Goal: Task Accomplishment & Management: Manage account settings

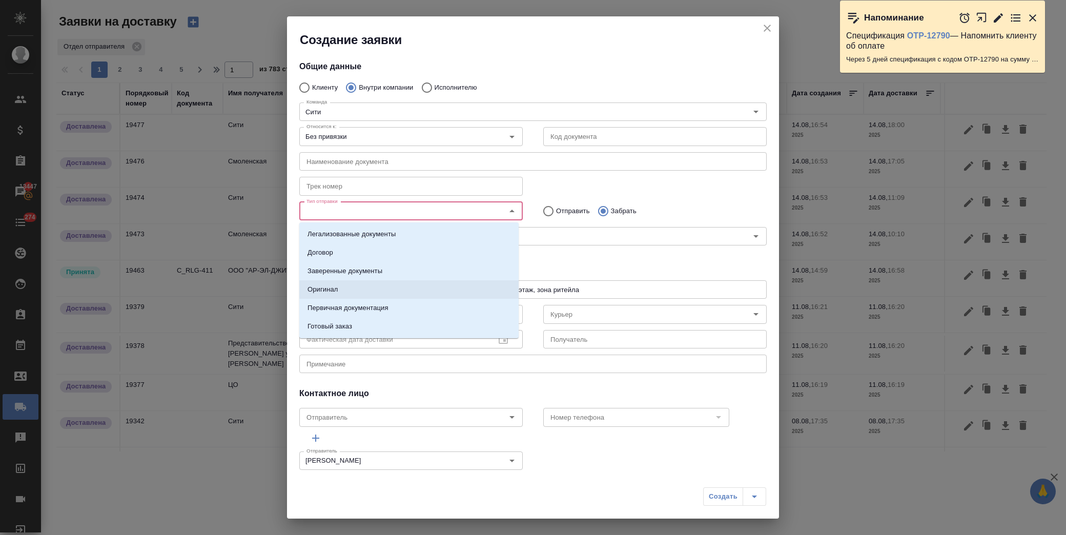
click at [371, 288] on li "Оригинал" at bounding box center [408, 289] width 219 height 18
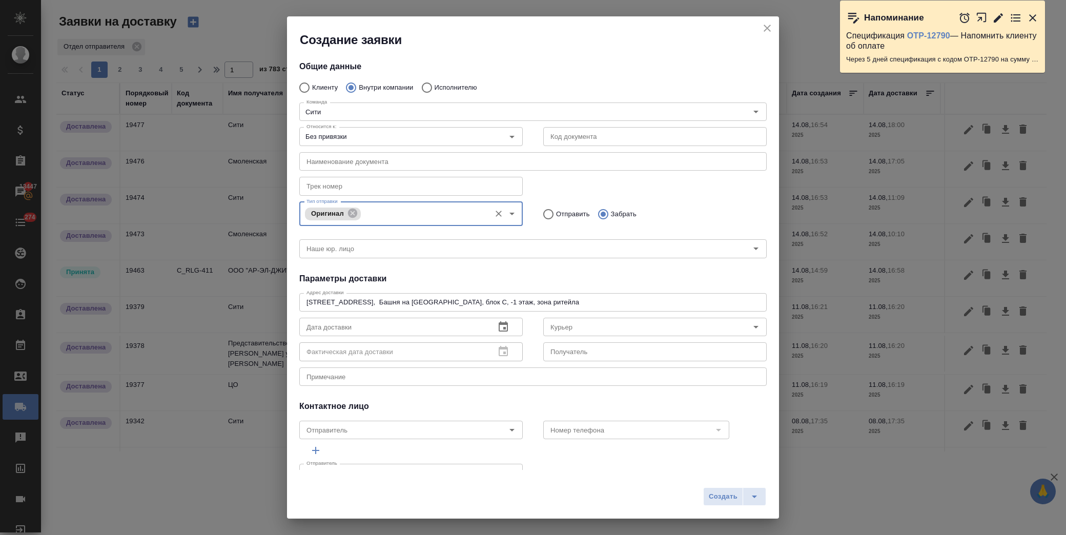
click at [497, 324] on icon "button" at bounding box center [503, 327] width 12 height 12
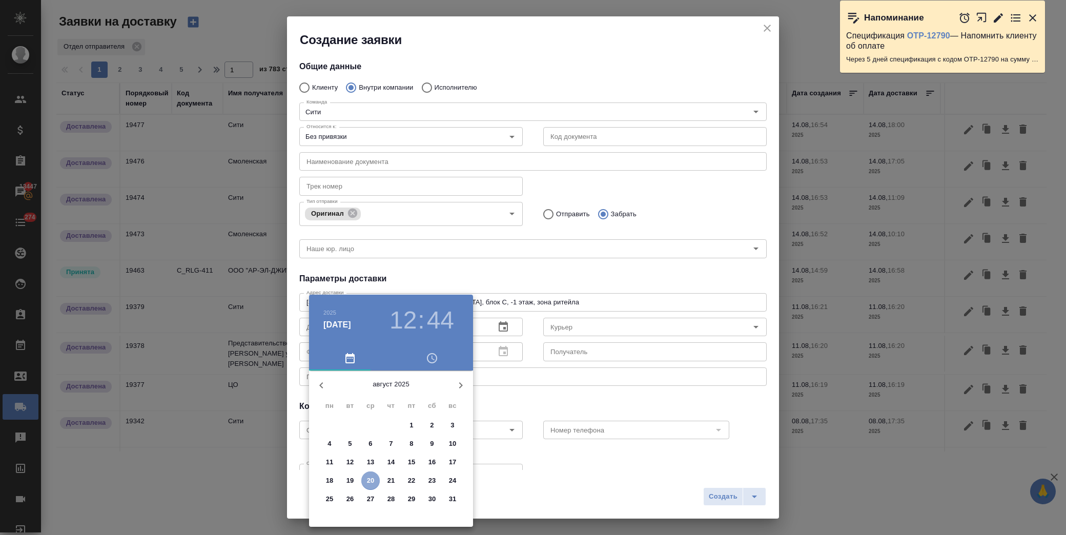
click at [369, 478] on p "20" at bounding box center [371, 481] width 8 height 10
type input "20.08.2025 12:44"
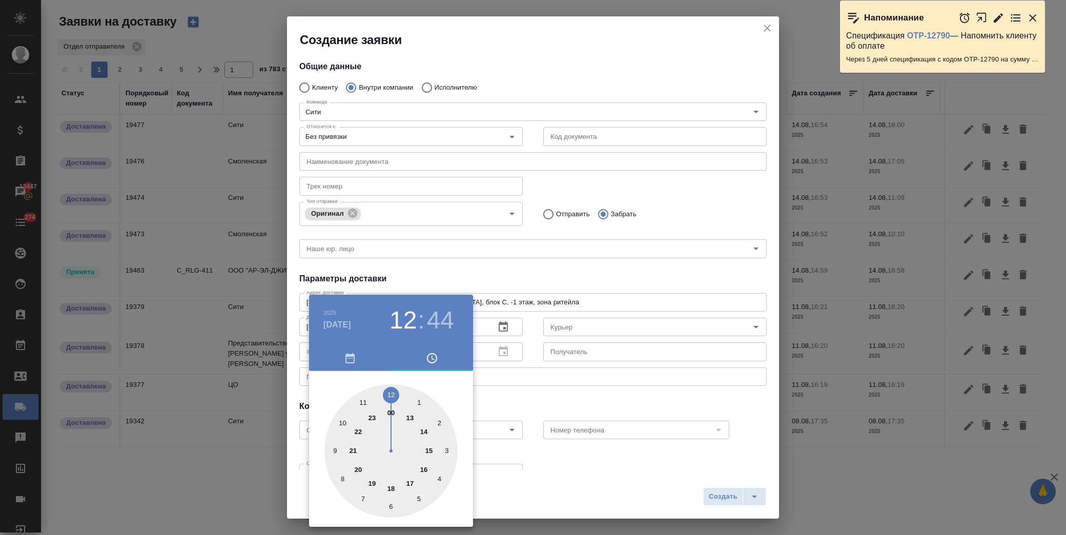
click at [605, 325] on div at bounding box center [533, 267] width 1066 height 535
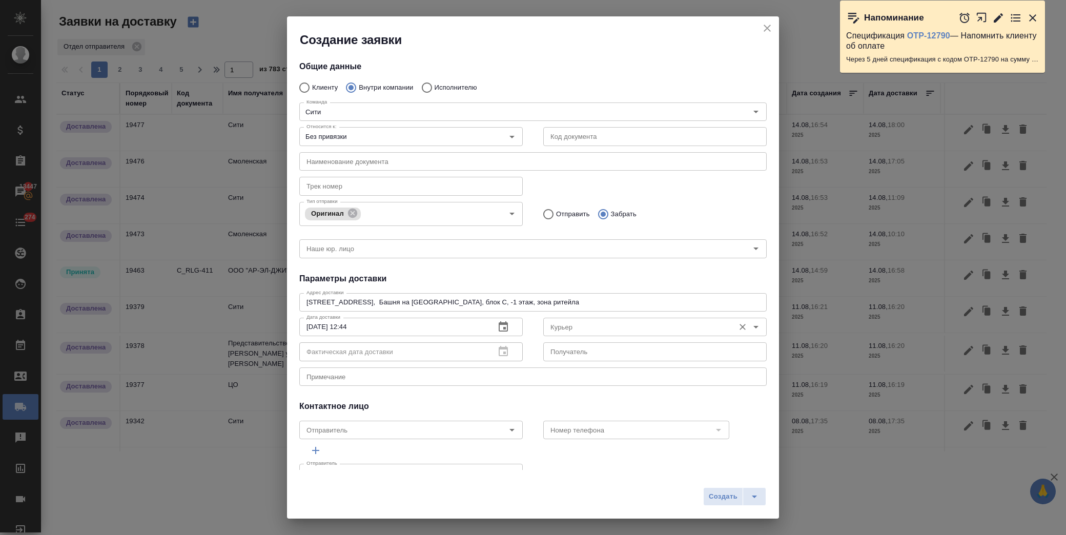
click at [590, 326] on input "Курьер" at bounding box center [637, 327] width 183 height 12
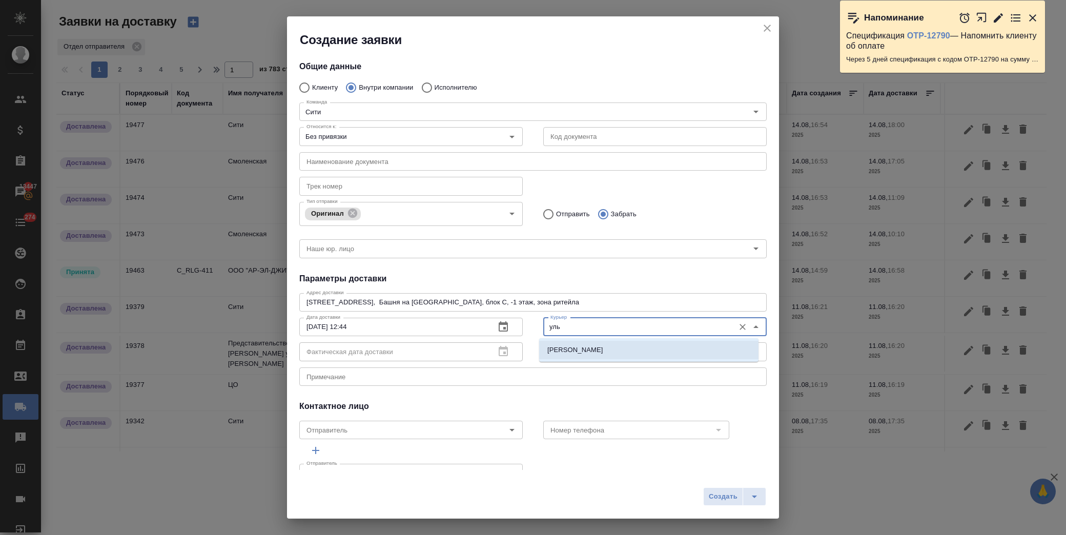
click at [591, 350] on p "Лысенкова Ульяна" at bounding box center [575, 350] width 56 height 10
type input "Лысенкова Ульяна"
click at [398, 377] on textarea at bounding box center [532, 377] width 453 height 8
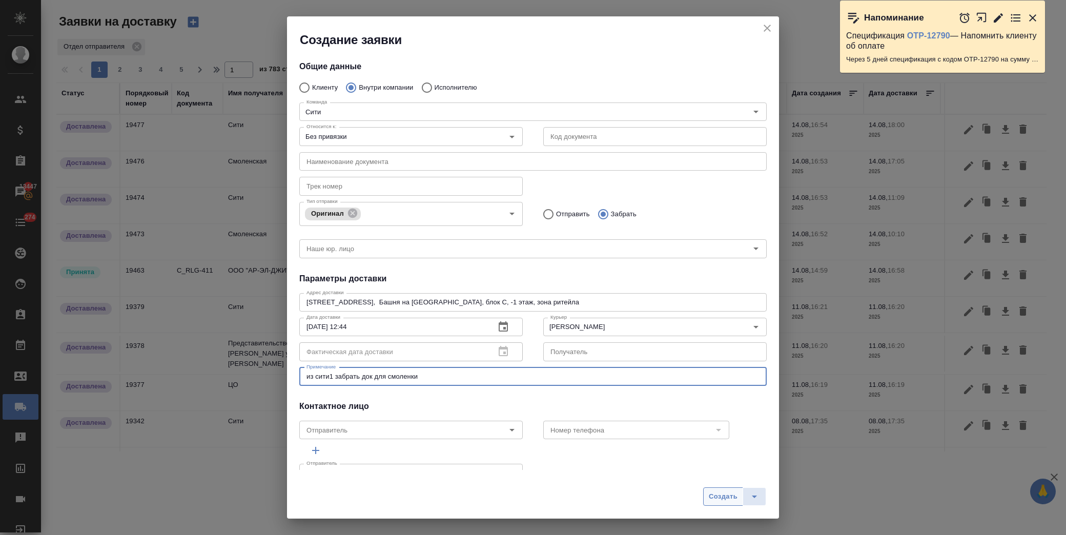
type textarea "из сити1 забрать док для смоленки"
click at [724, 498] on span "Создать" at bounding box center [723, 497] width 29 height 12
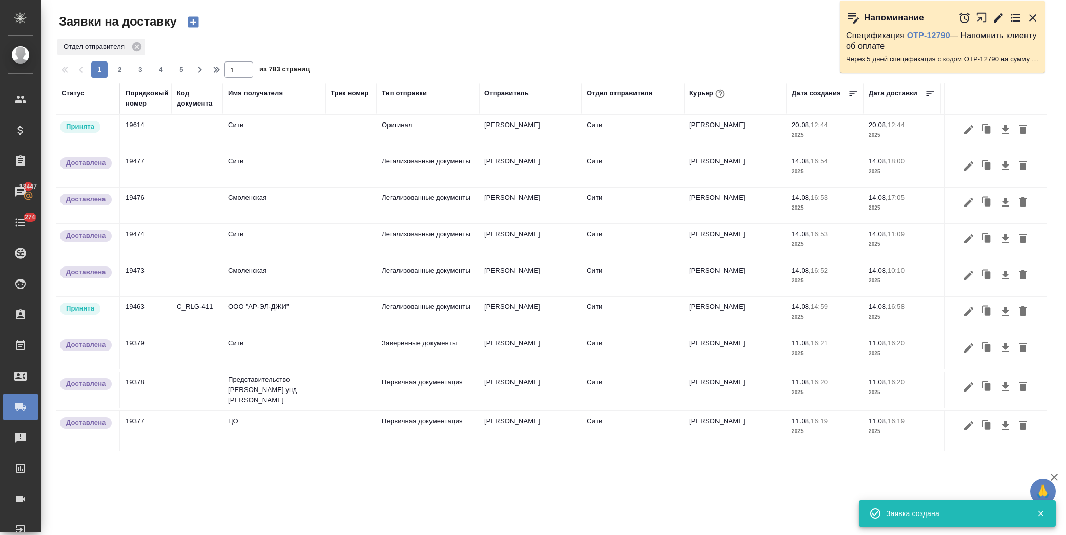
drag, startPoint x: 155, startPoint y: 125, endPoint x: 131, endPoint y: 128, distance: 24.9
click at [131, 128] on td "19614" at bounding box center [145, 133] width 51 height 36
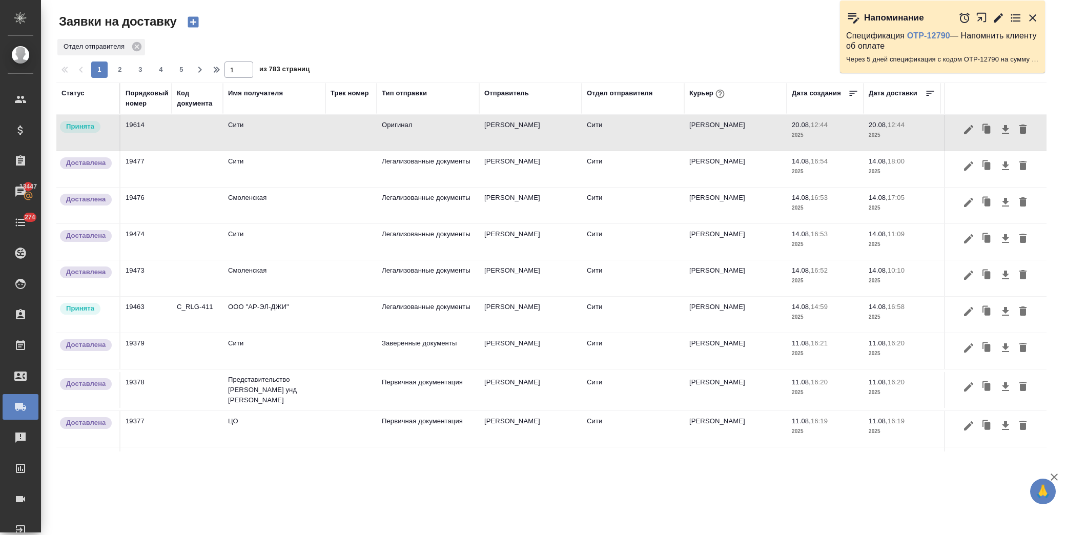
click at [192, 23] on icon "button" at bounding box center [193, 22] width 11 height 11
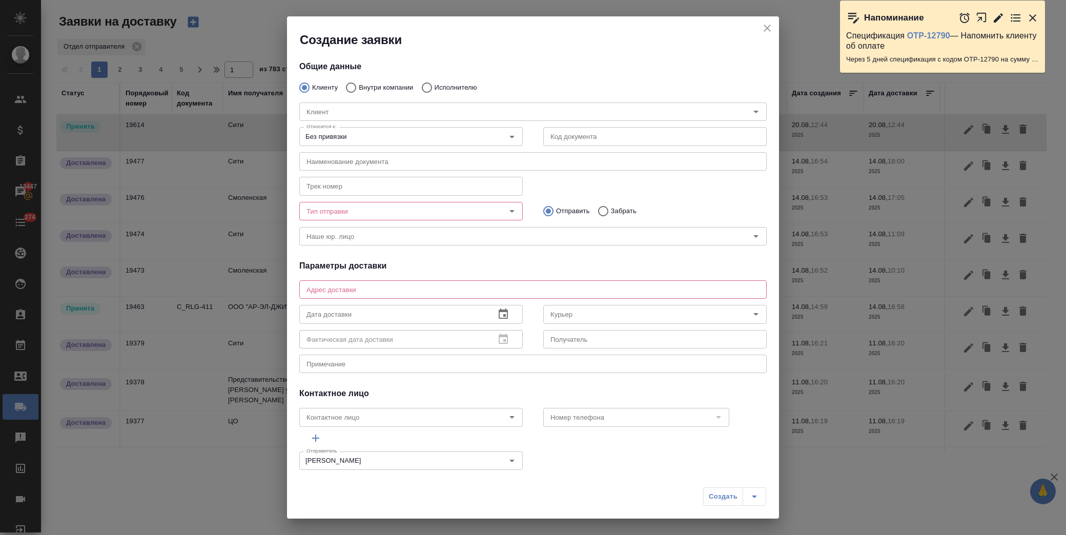
click at [368, 84] on p "Внутри компании" at bounding box center [386, 88] width 54 height 10
click at [359, 84] on input "Внутри компании" at bounding box center [349, 88] width 18 height 22
radio input "true"
click at [355, 116] on input "Команда" at bounding box center [515, 112] width 427 height 12
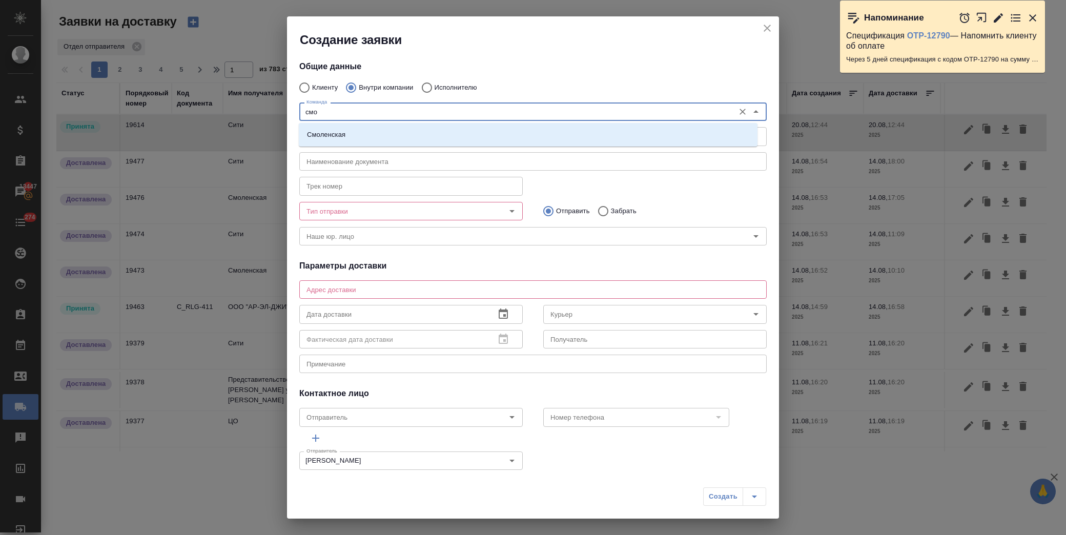
type input "смол"
click at [361, 132] on li "Смоленская" at bounding box center [528, 135] width 459 height 18
type textarea "Смоленский бульвар, д. 24, стр. 2, подъезд 1, этаж 1"
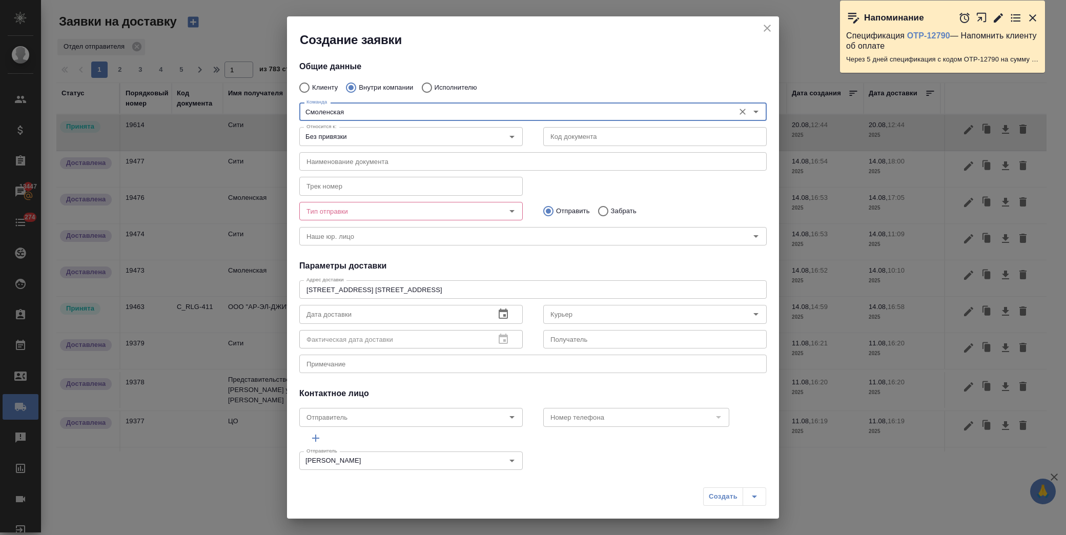
type input "Смоленская"
click at [373, 214] on input "Тип отправки" at bounding box center [393, 211] width 183 height 12
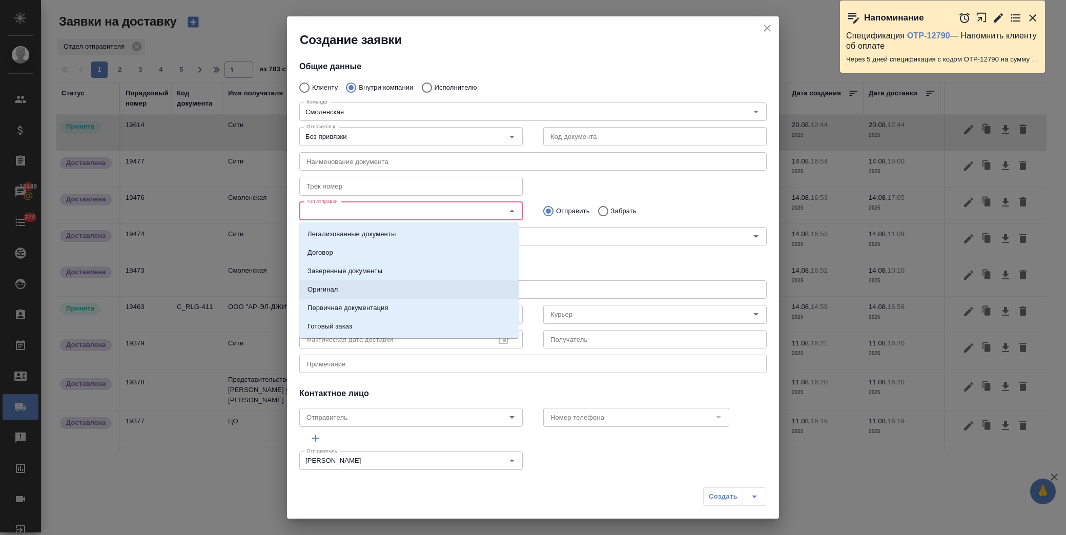
click at [360, 284] on li "Оригинал" at bounding box center [408, 289] width 219 height 18
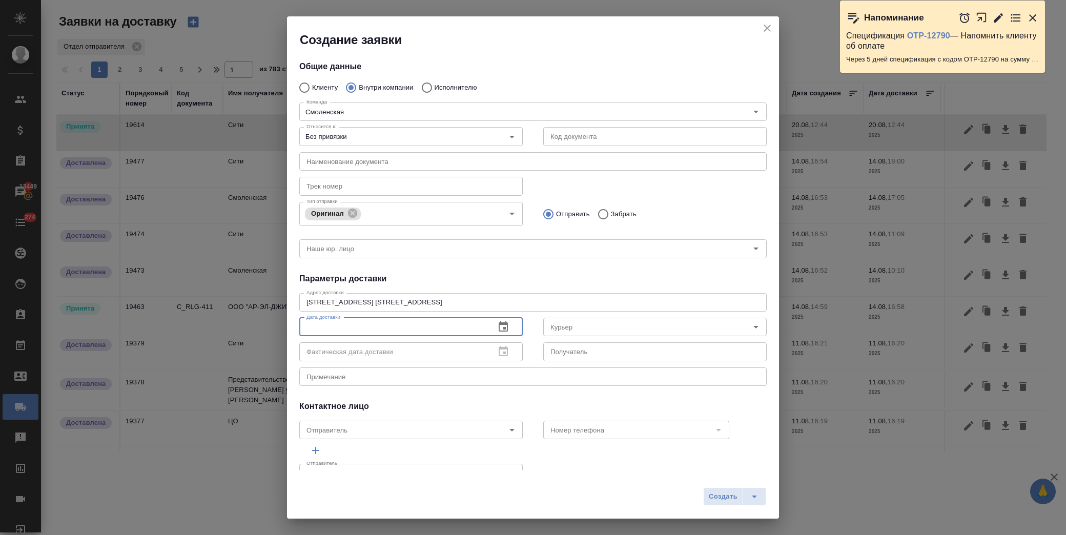
click at [403, 332] on input "text" at bounding box center [393, 327] width 188 height 18
click at [501, 328] on icon "button" at bounding box center [503, 327] width 12 height 12
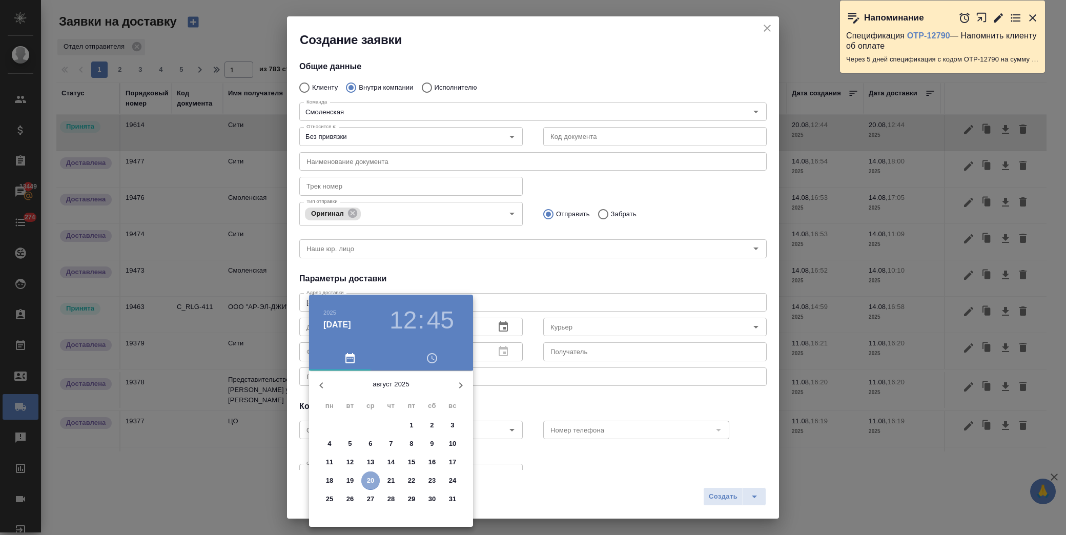
drag, startPoint x: 372, startPoint y: 480, endPoint x: 627, endPoint y: 320, distance: 301.4
click at [373, 479] on p "20" at bounding box center [371, 481] width 8 height 10
type input "20.08.2025 12:45"
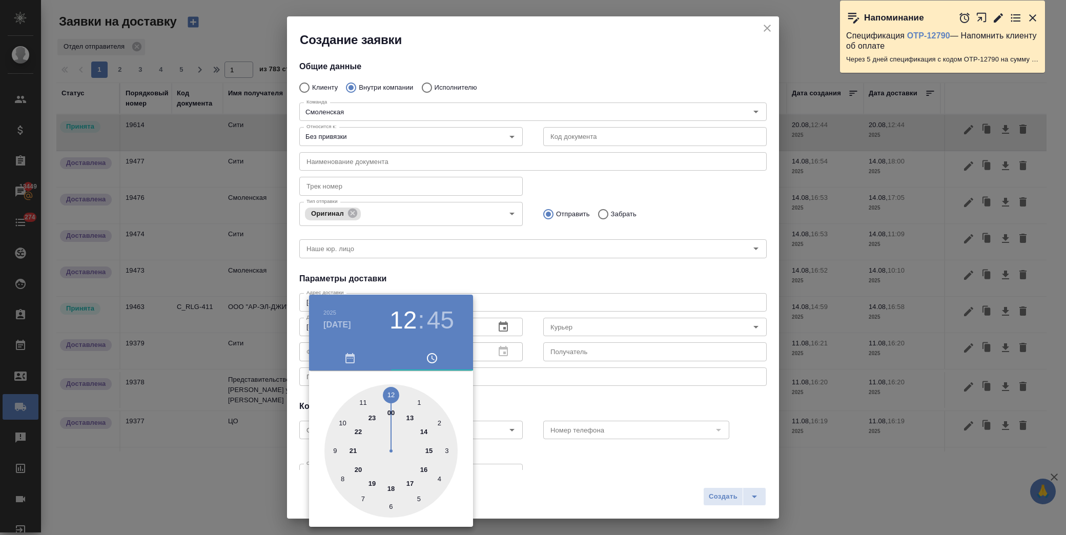
click at [634, 328] on div at bounding box center [533, 267] width 1066 height 535
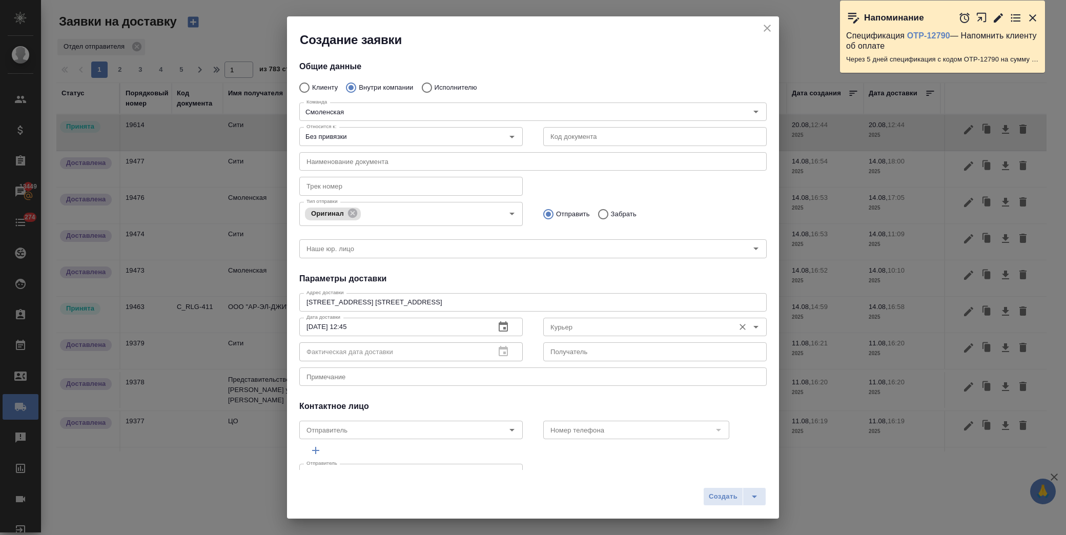
click at [610, 328] on input "Курьер" at bounding box center [637, 327] width 183 height 12
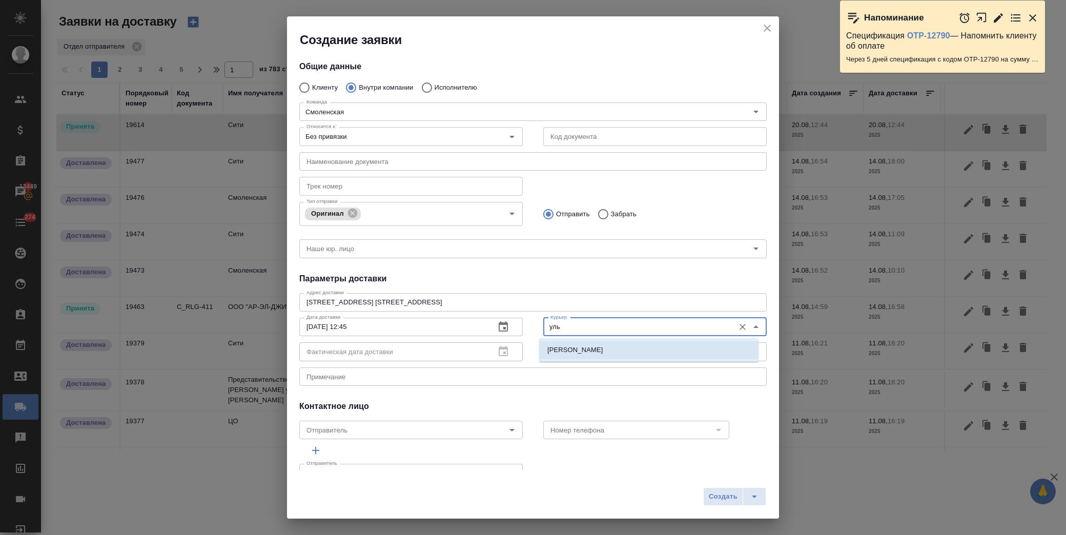
click at [612, 351] on li "Лысенкова Ульяна" at bounding box center [648, 350] width 219 height 18
type input "Лысенкова Ульяна"
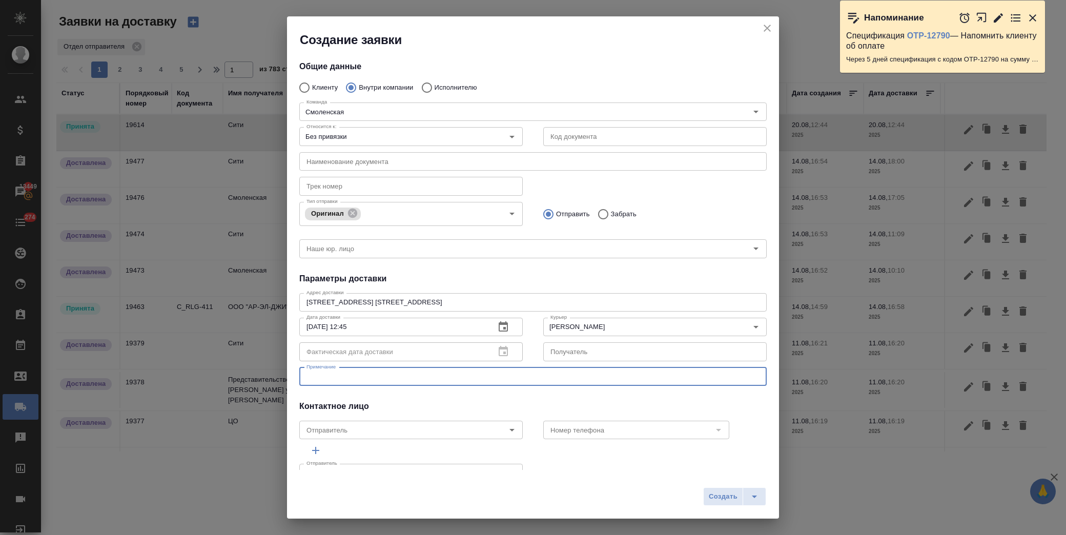
click at [397, 374] on textarea at bounding box center [532, 377] width 453 height 8
type textarea "доставить док из сити1"
click at [723, 495] on span "Создать" at bounding box center [723, 497] width 29 height 12
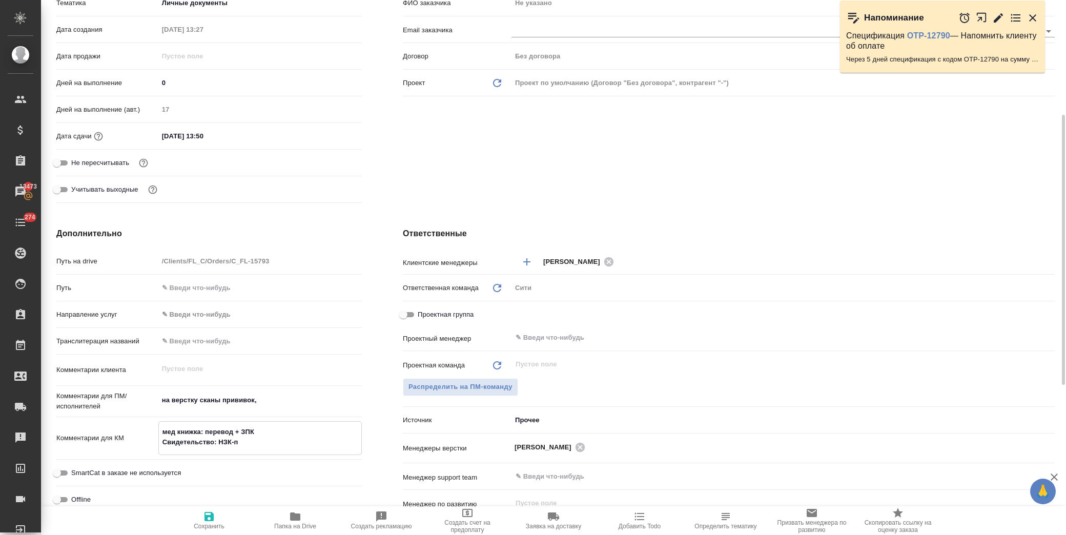
type textarea "x"
type textarea "мед книжка: перевод + ЗПК Свидетельство: НЗК-пере"
type textarea "x"
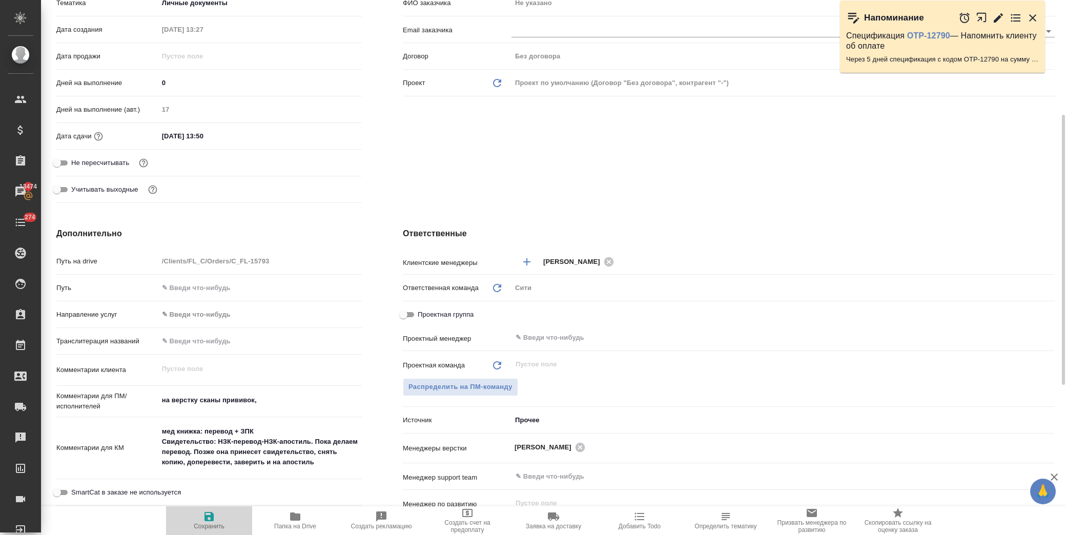
click at [214, 519] on icon "button" at bounding box center [209, 516] width 12 height 12
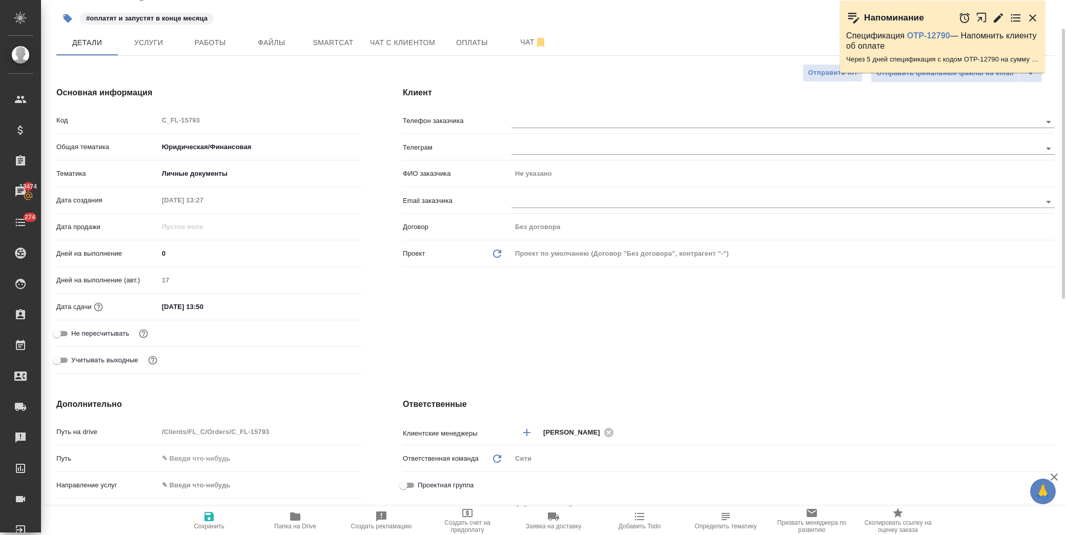
click at [243, 306] on input "08.08.2025 13:50" at bounding box center [203, 306] width 90 height 15
drag, startPoint x: 322, startPoint y: 306, endPoint x: 328, endPoint y: 305, distance: 6.2
click at [325, 305] on div "08.08.2025 13:50" at bounding box center [259, 307] width 203 height 16
click at [328, 305] on icon "button" at bounding box center [331, 306] width 9 height 10
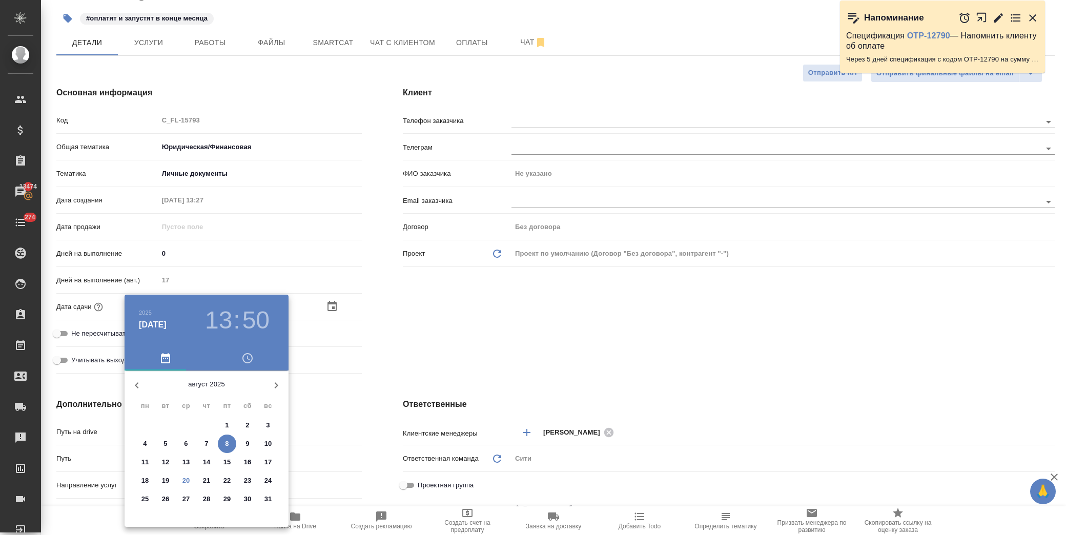
click at [478, 341] on div at bounding box center [533, 267] width 1066 height 535
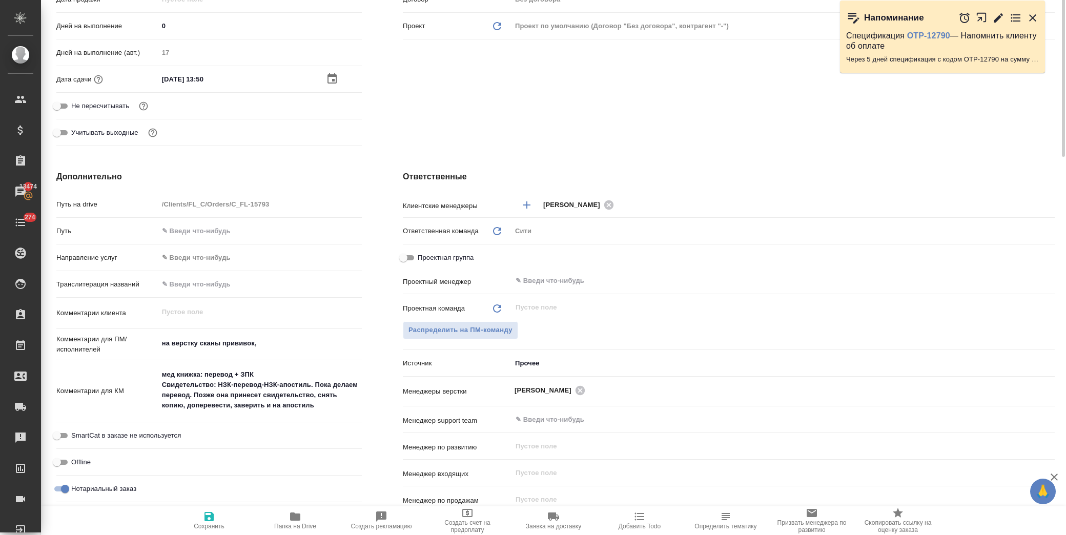
scroll to position [341, 0]
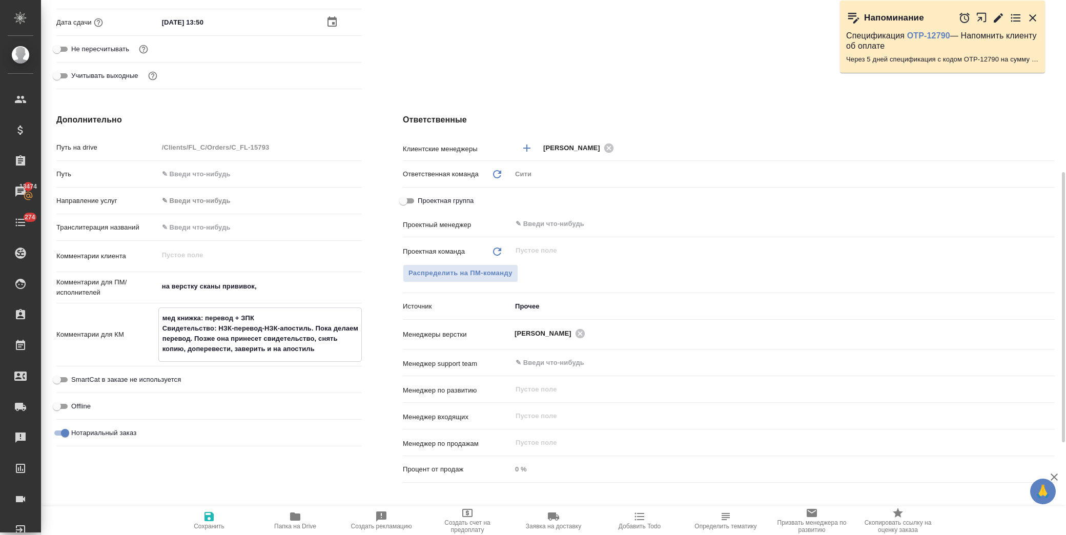
click at [336, 349] on textarea "мед книжка: перевод + ЗПК Свидетельство: НЗК-перевод-НЗК-апостиль. Пока делаем …" at bounding box center [260, 334] width 202 height 48
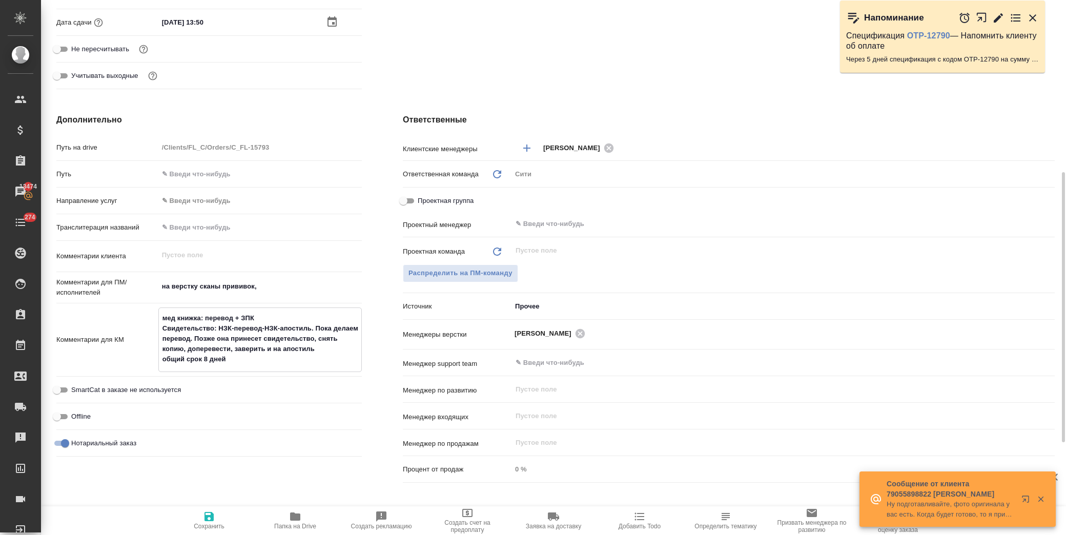
drag, startPoint x: 212, startPoint y: 512, endPoint x: 209, endPoint y: 505, distance: 8.0
click at [211, 512] on icon "button" at bounding box center [209, 516] width 12 height 12
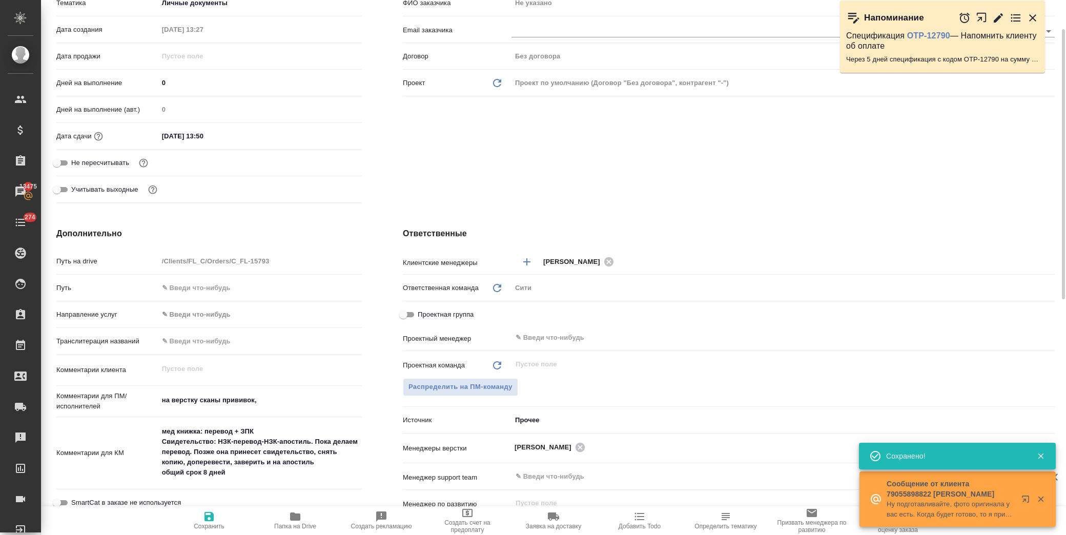
scroll to position [171, 0]
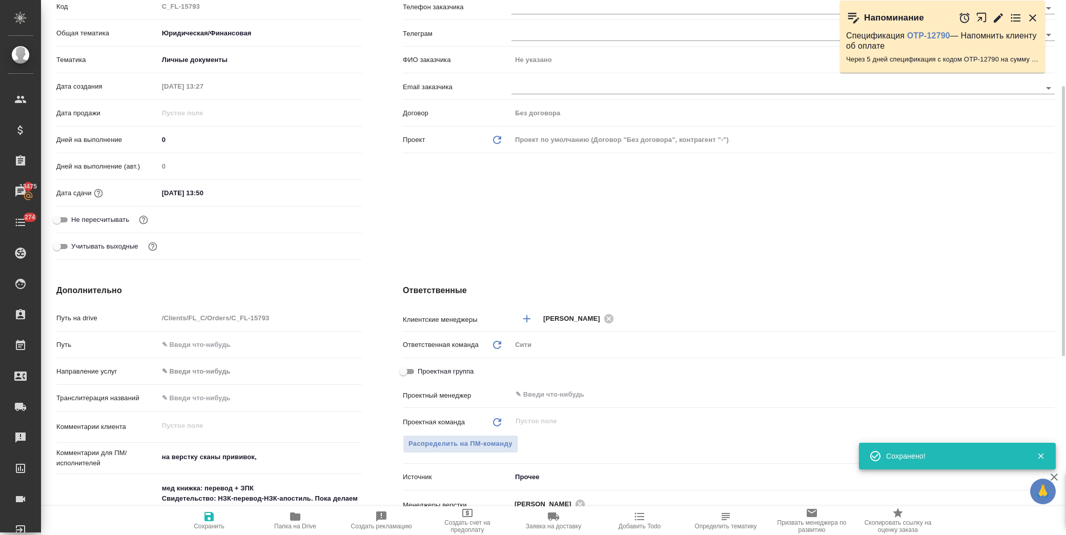
drag, startPoint x: 249, startPoint y: 189, endPoint x: 256, endPoint y: 188, distance: 7.7
click at [248, 188] on input "08.08.2025 13:50" at bounding box center [203, 193] width 90 height 15
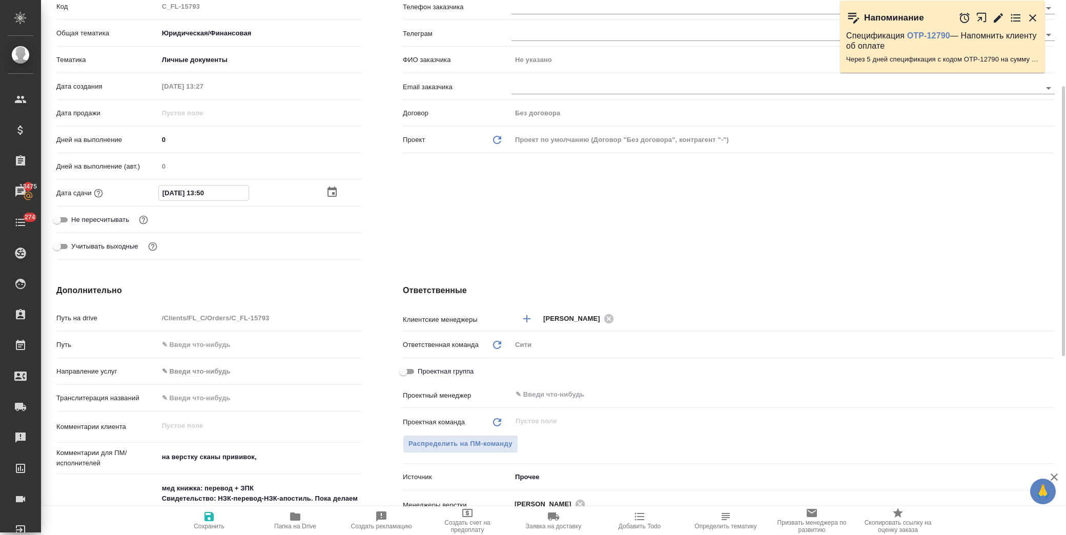
click at [328, 190] on icon "button" at bounding box center [331, 192] width 9 height 10
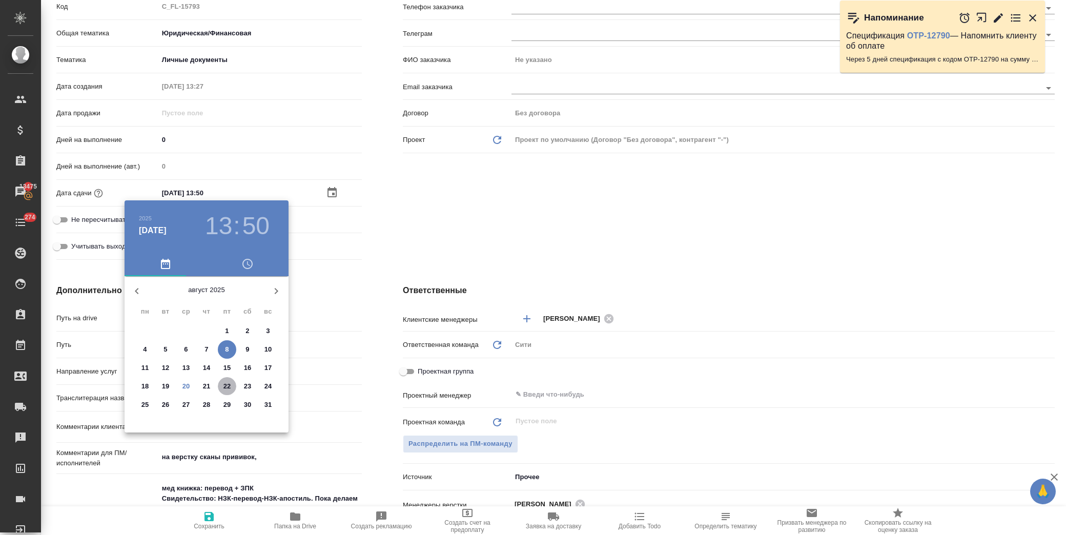
click at [225, 385] on p "22" at bounding box center [227, 386] width 8 height 10
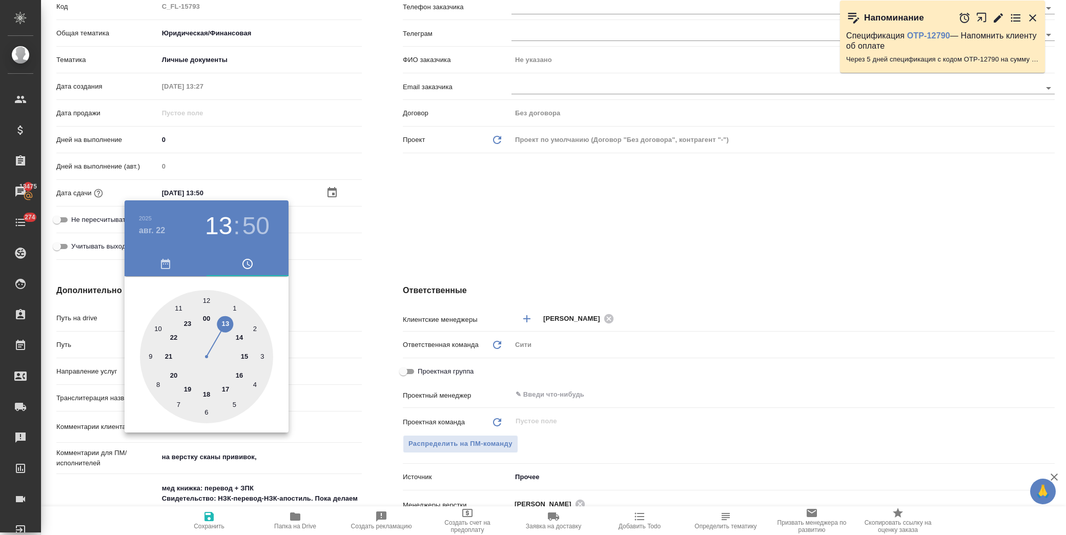
click at [208, 392] on div at bounding box center [206, 356] width 133 height 133
click at [206, 297] on div at bounding box center [206, 356] width 133 height 133
click at [426, 214] on div at bounding box center [533, 267] width 1066 height 535
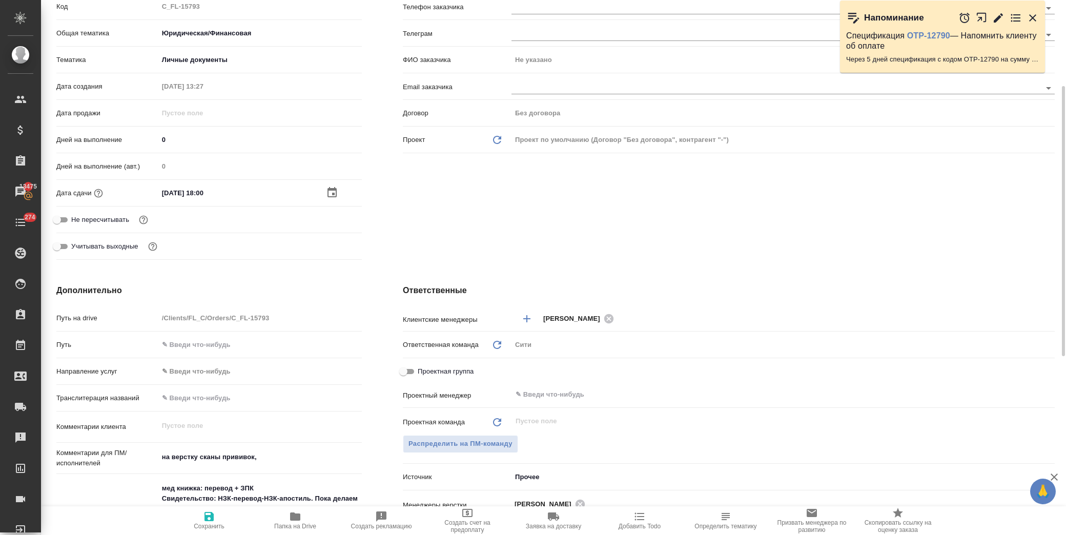
drag, startPoint x: 210, startPoint y: 519, endPoint x: 248, endPoint y: 473, distance: 59.4
click at [210, 520] on icon "button" at bounding box center [209, 516] width 12 height 12
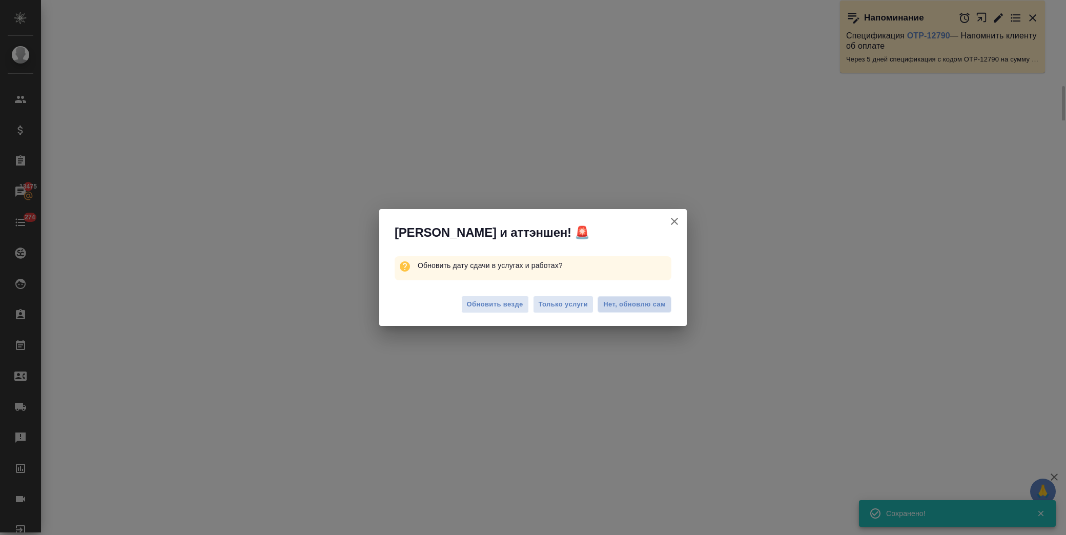
click at [657, 305] on span "Нет, обновлю сам" at bounding box center [634, 304] width 63 height 10
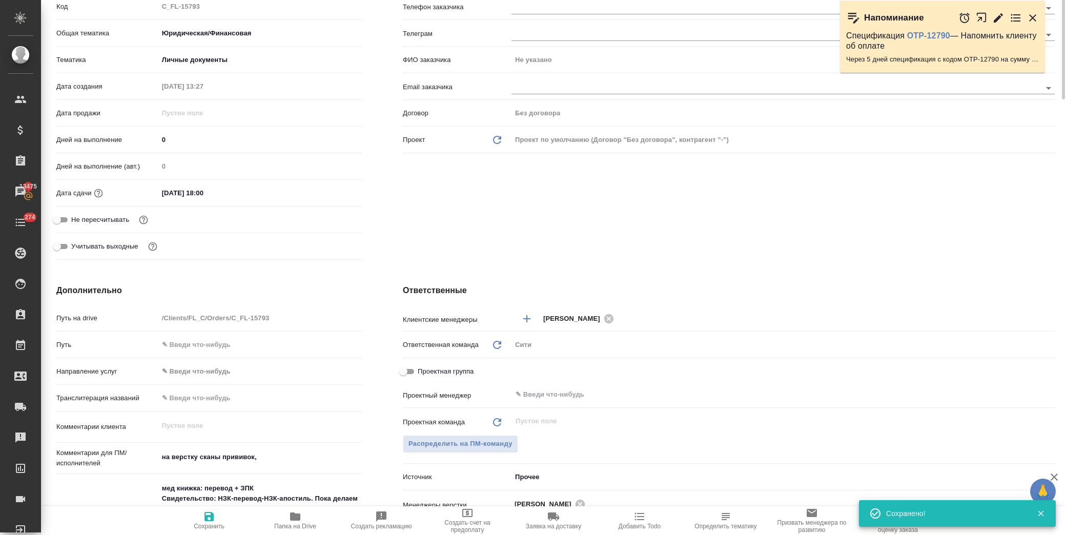
scroll to position [0, 0]
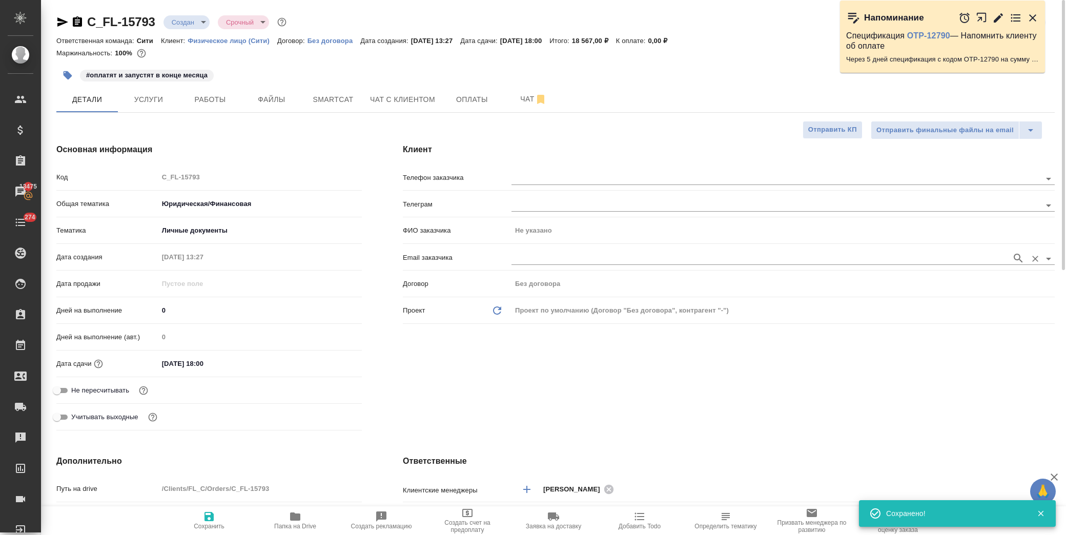
click at [560, 254] on input "text" at bounding box center [758, 258] width 495 height 12
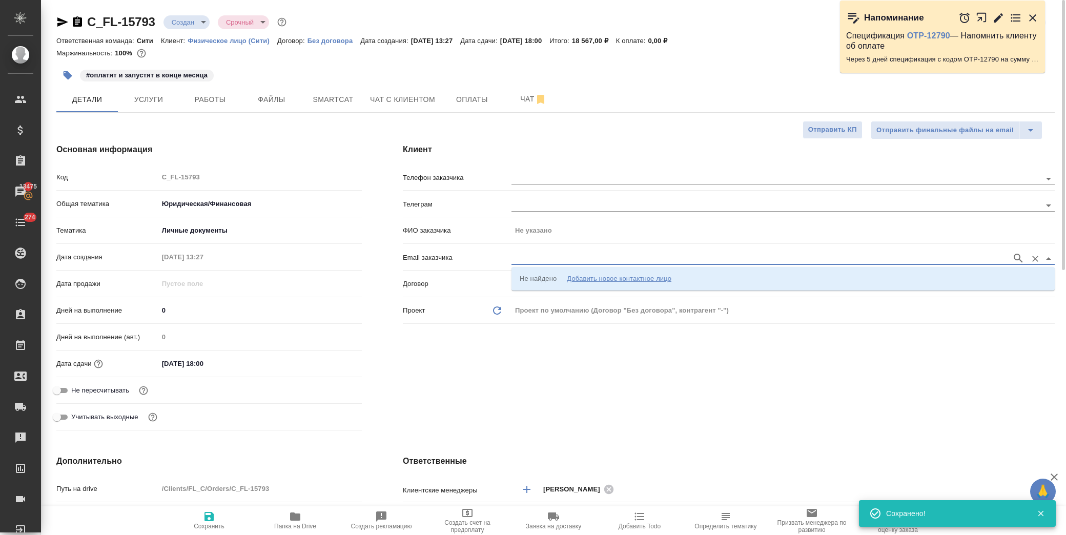
paste input "katrina.eremeeva@gmail.com"
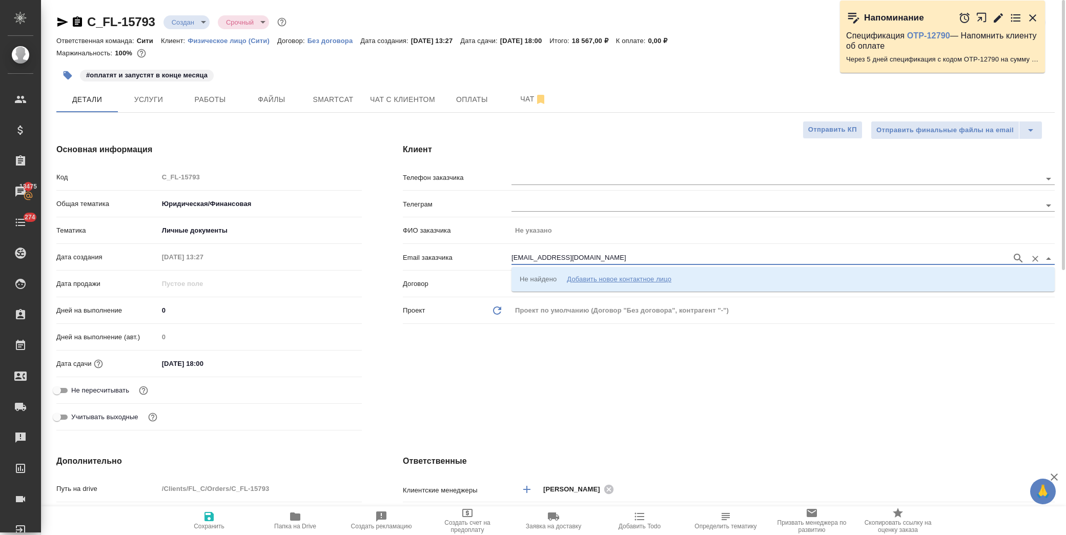
click at [1019, 254] on icon "button" at bounding box center [1018, 258] width 12 height 12
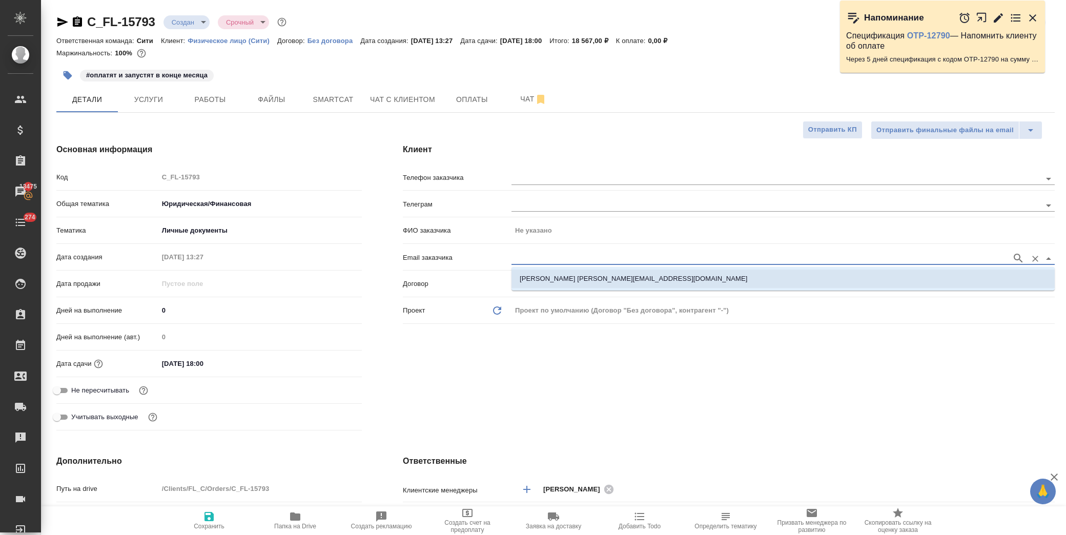
click at [540, 279] on p "Еремеева Екатерина katrina.eremeeva@gmail.com" at bounding box center [634, 279] width 228 height 10
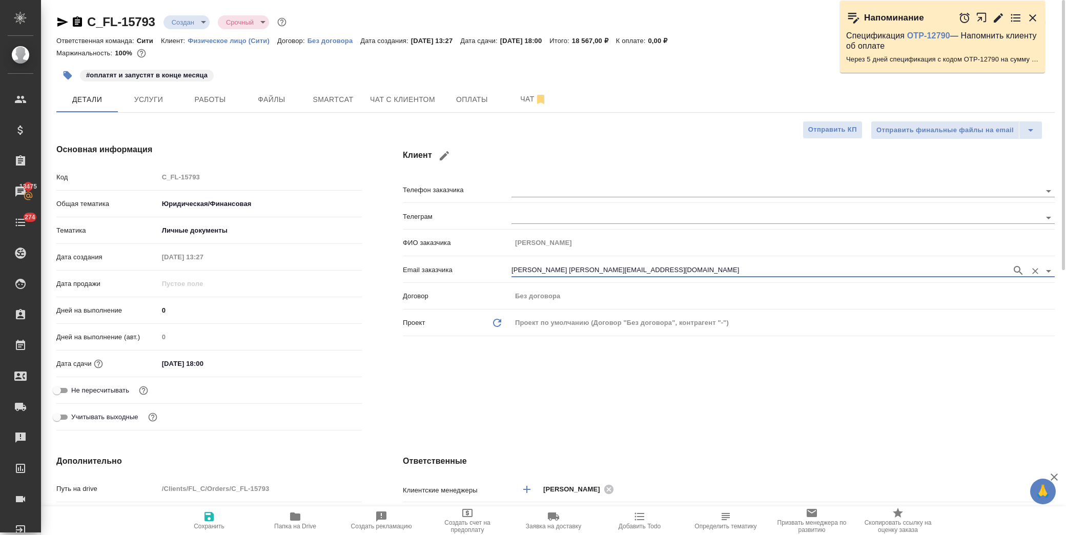
click at [219, 518] on span "Сохранить" at bounding box center [209, 519] width 74 height 19
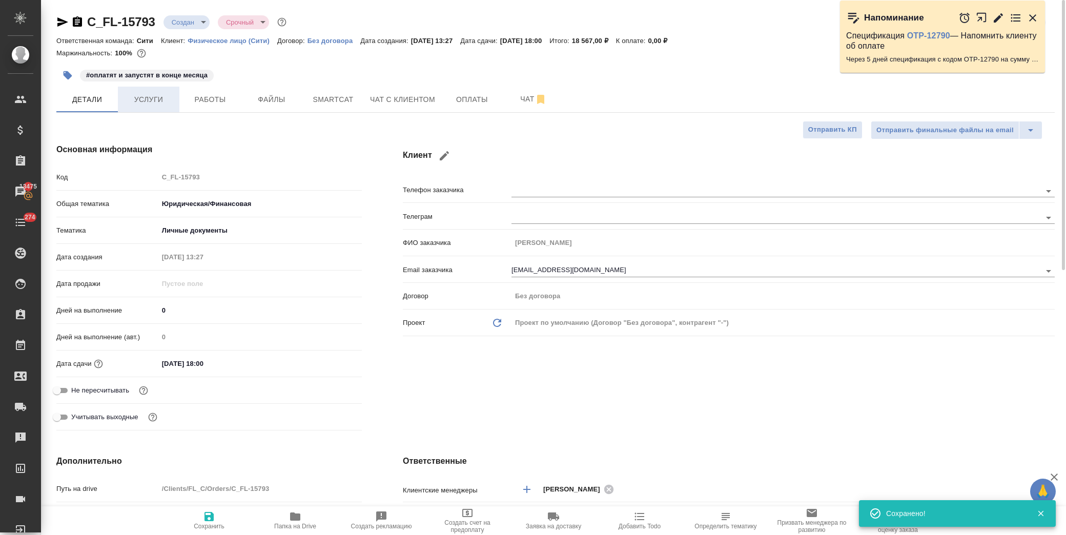
click at [139, 93] on span "Услуги" at bounding box center [148, 99] width 49 height 13
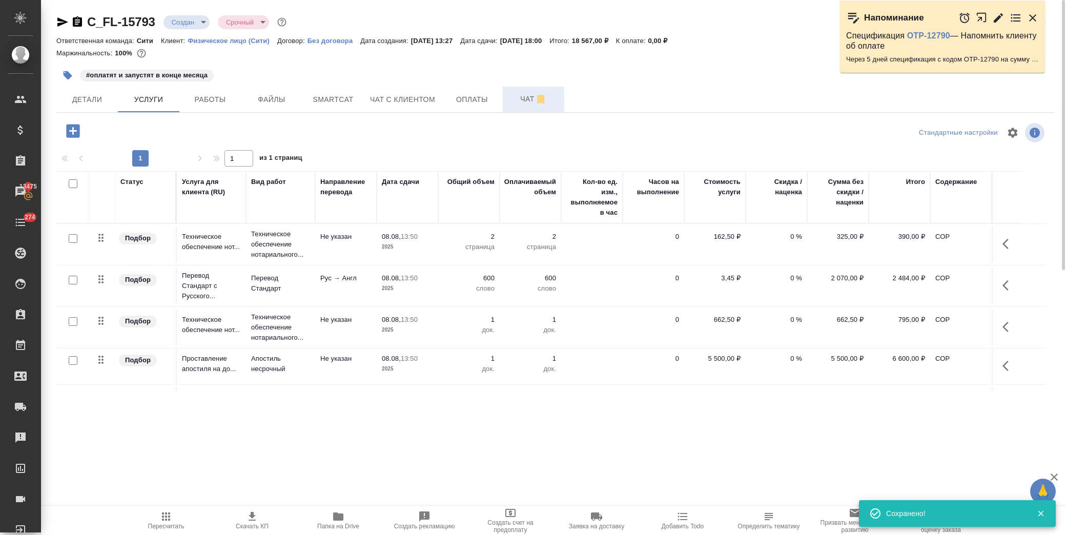
click at [529, 92] on button "Чат" at bounding box center [533, 100] width 61 height 26
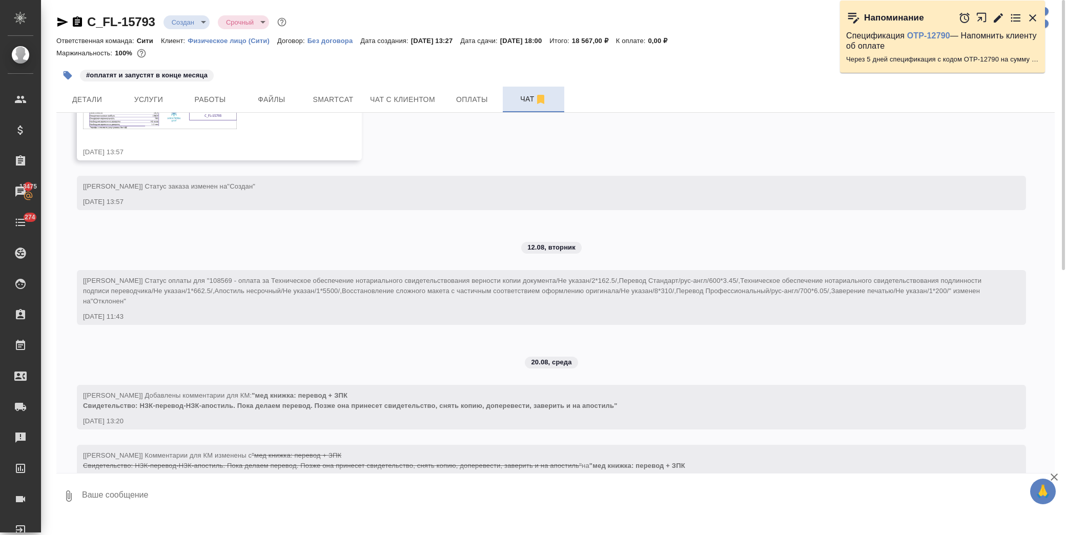
scroll to position [417, 0]
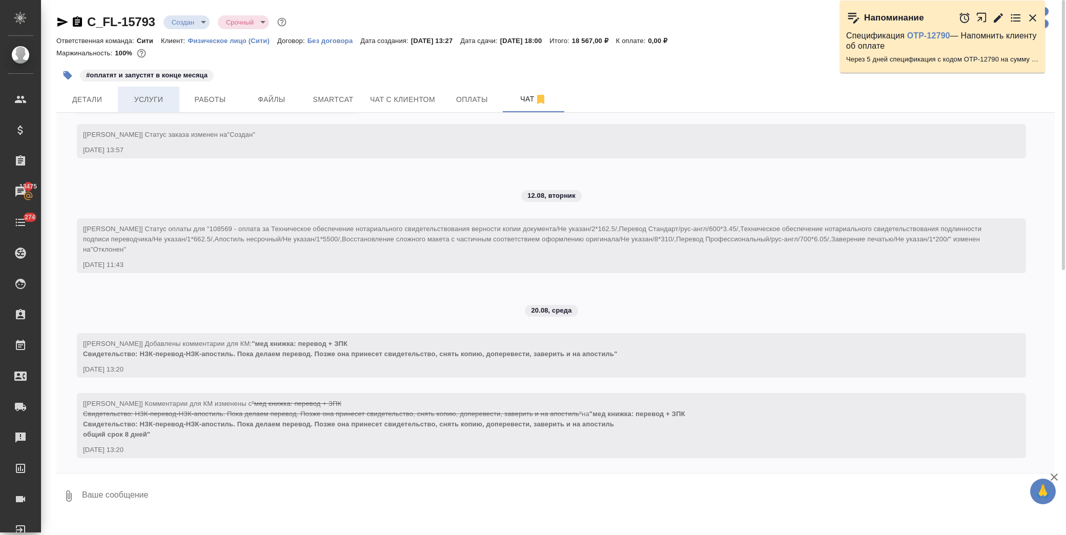
click at [128, 95] on span "Услуги" at bounding box center [148, 99] width 49 height 13
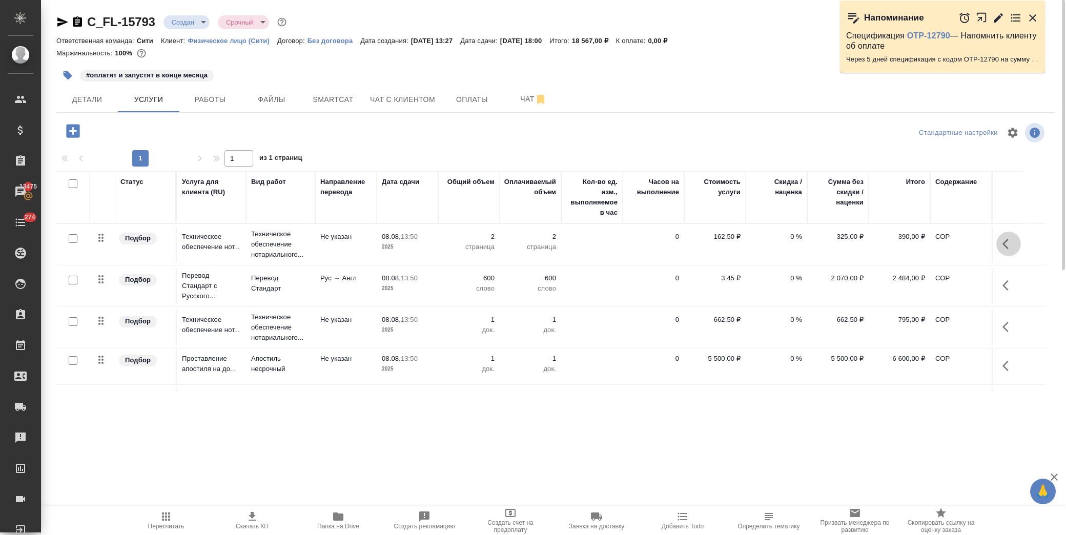
click at [1000, 248] on button "button" at bounding box center [1008, 244] width 25 height 25
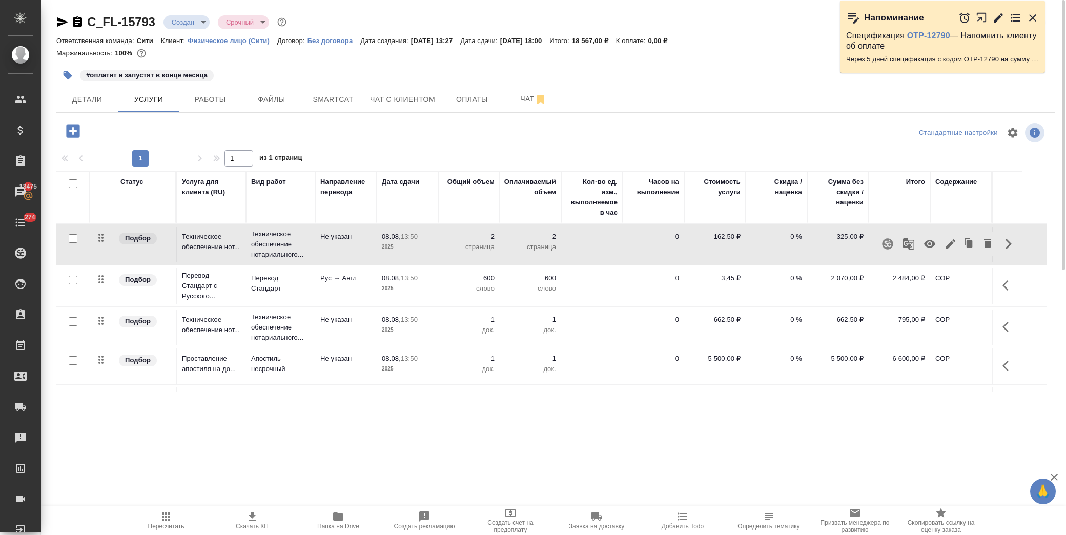
click at [1006, 289] on icon "button" at bounding box center [1005, 285] width 6 height 10
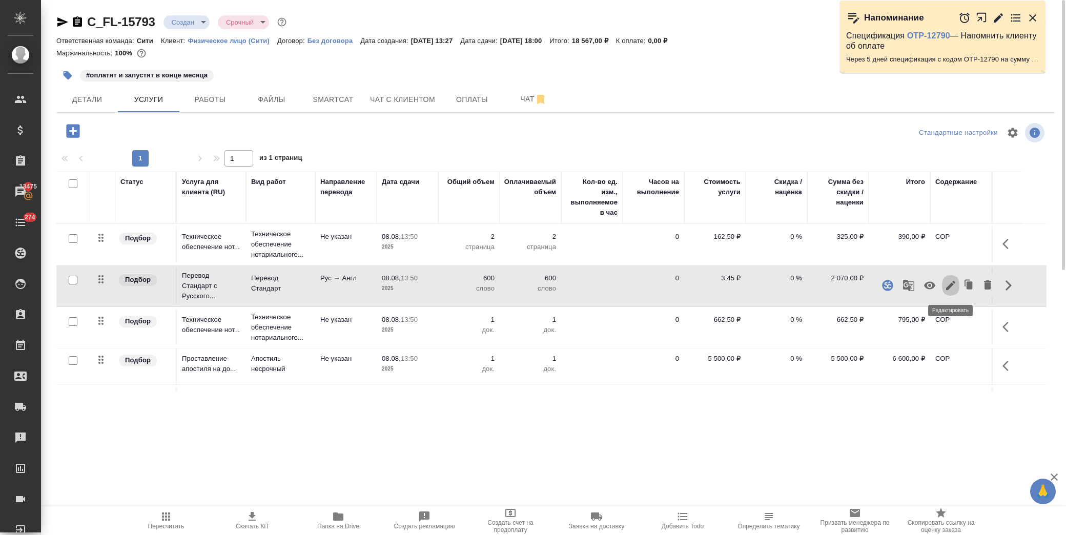
click at [945, 287] on icon "button" at bounding box center [950, 285] width 12 height 12
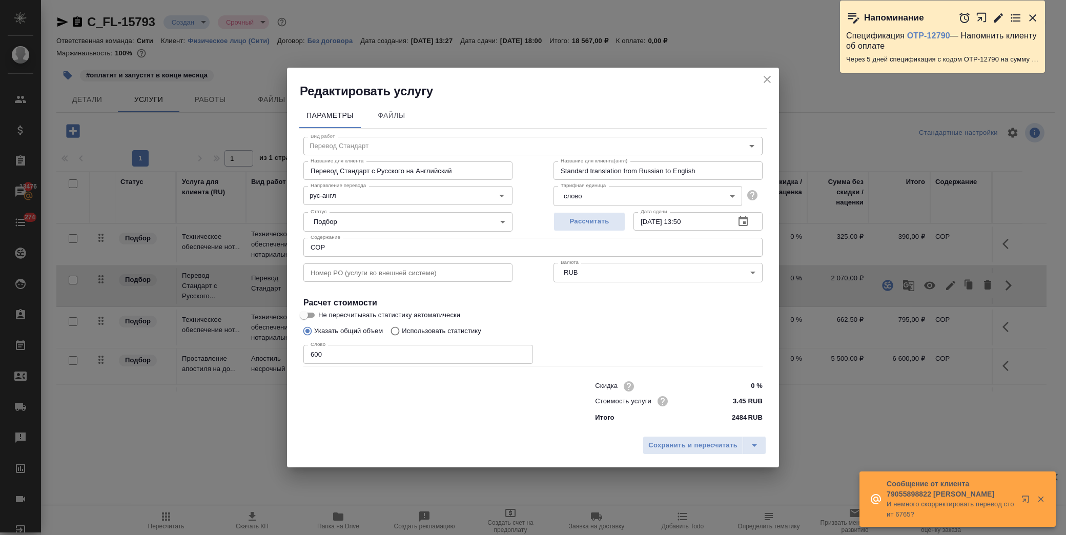
click at [765, 83] on icon "close" at bounding box center [767, 79] width 12 height 12
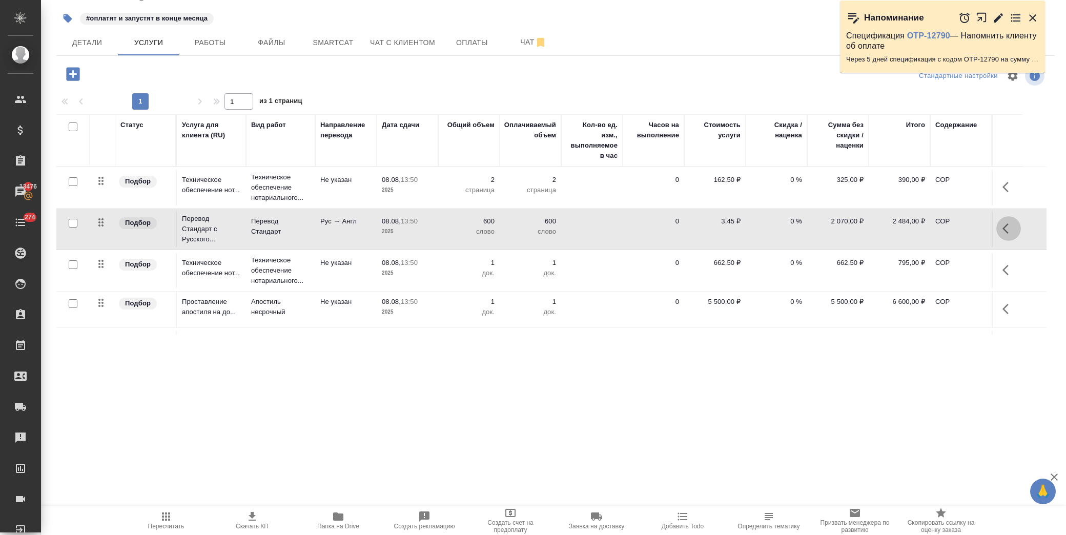
click at [1005, 232] on icon "button" at bounding box center [1005, 228] width 6 height 10
click at [944, 228] on icon "button" at bounding box center [950, 228] width 12 height 12
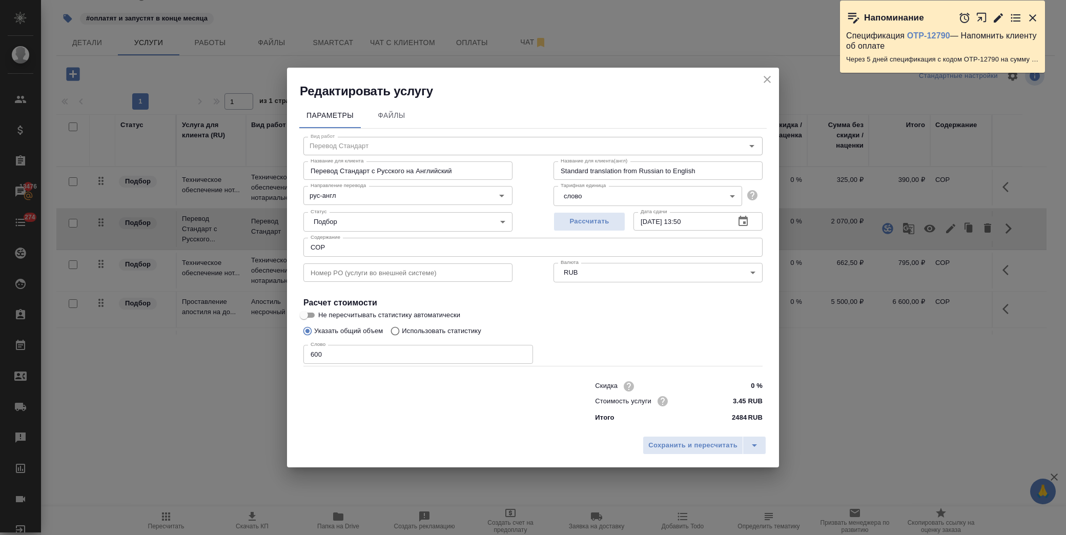
click at [748, 218] on icon "button" at bounding box center [743, 221] width 12 height 12
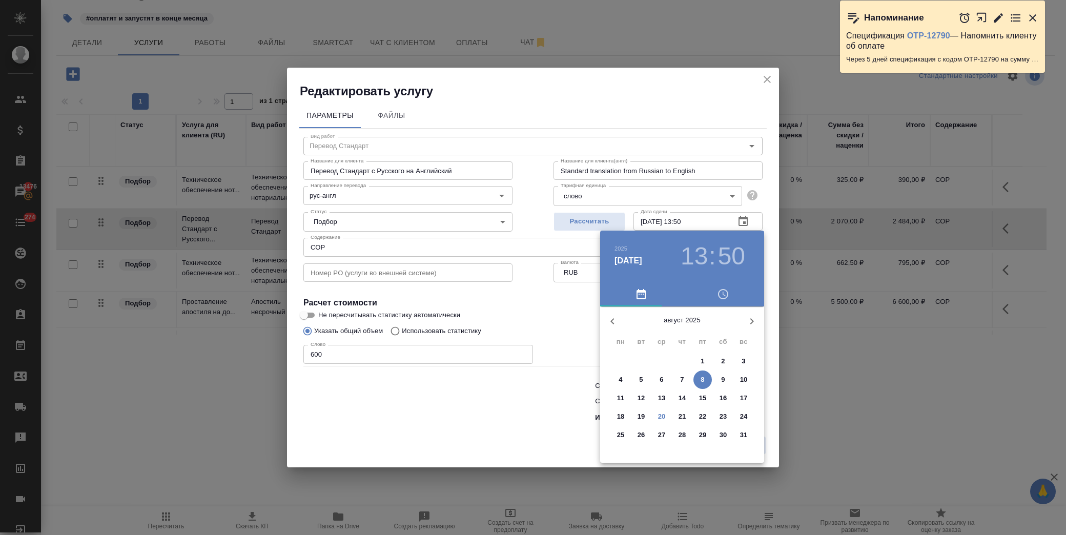
click at [699, 417] on p "22" at bounding box center [703, 417] width 8 height 10
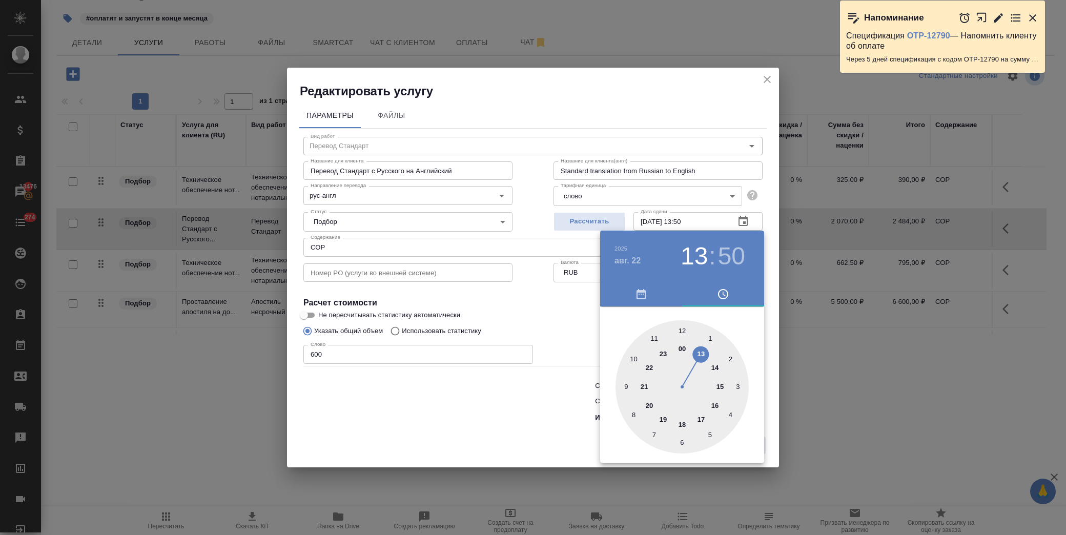
click at [697, 354] on div at bounding box center [681, 386] width 133 height 133
click at [683, 330] on div at bounding box center [681, 386] width 133 height 133
click at [517, 306] on div at bounding box center [533, 267] width 1066 height 535
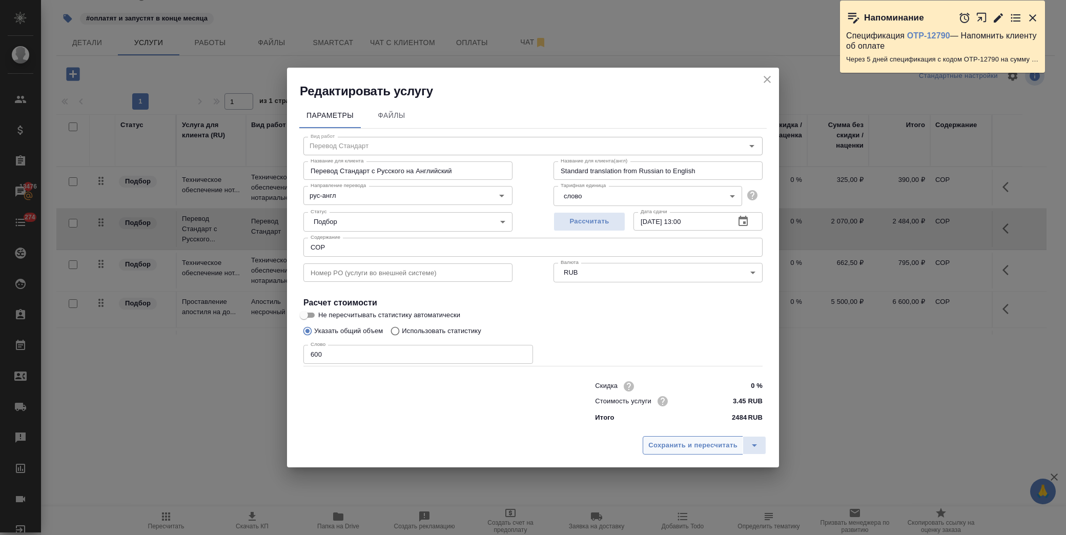
click at [660, 443] on span "Сохранить и пересчитать" at bounding box center [692, 446] width 89 height 12
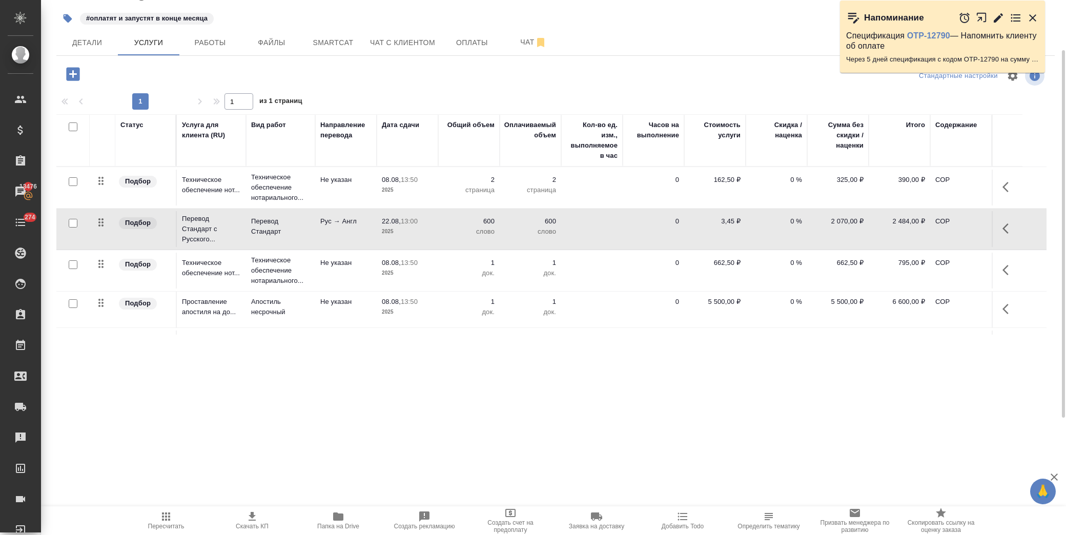
scroll to position [57, 0]
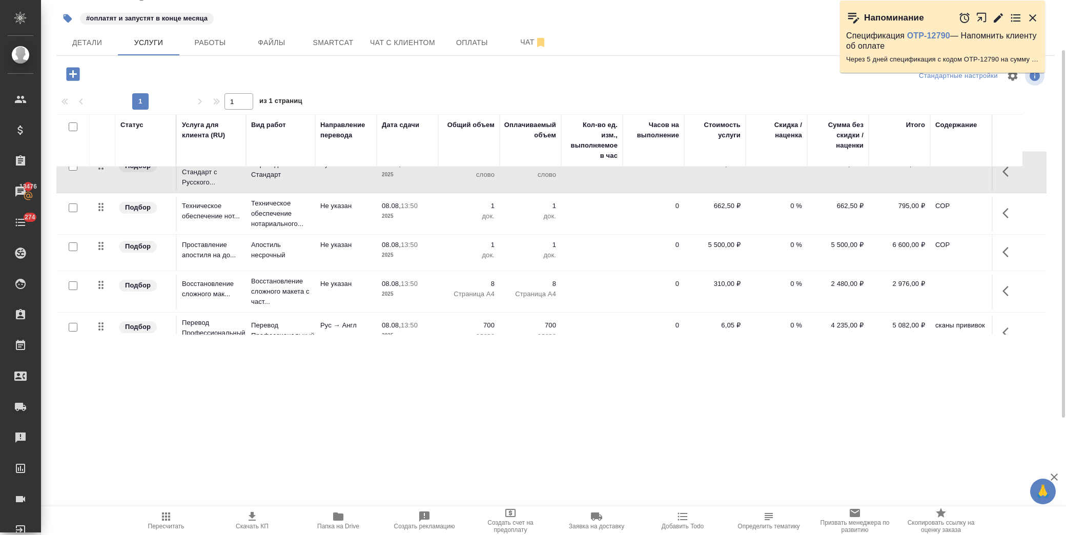
click at [1008, 294] on icon "button" at bounding box center [1008, 291] width 12 height 12
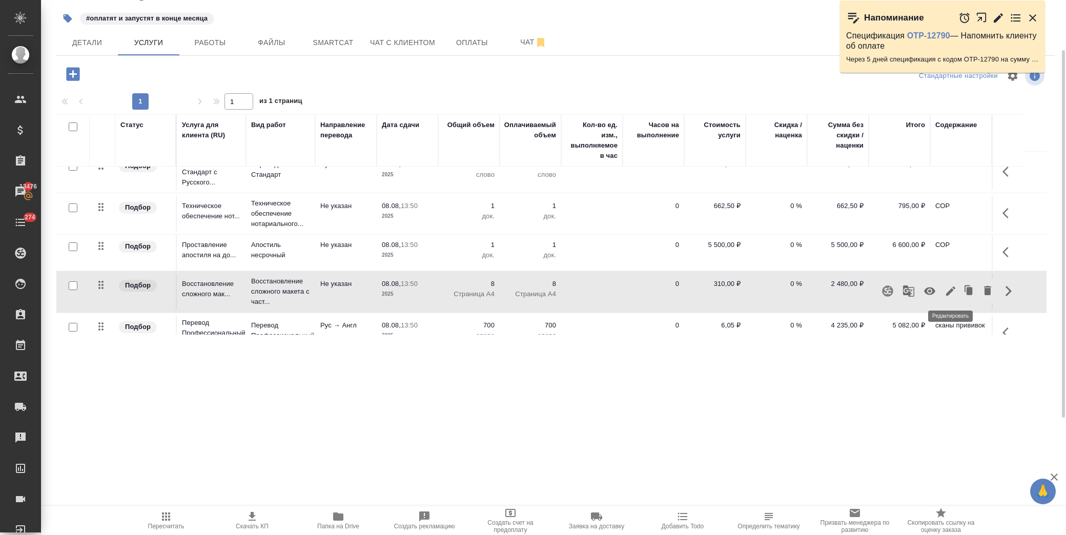
click at [949, 294] on icon "button" at bounding box center [950, 290] width 9 height 9
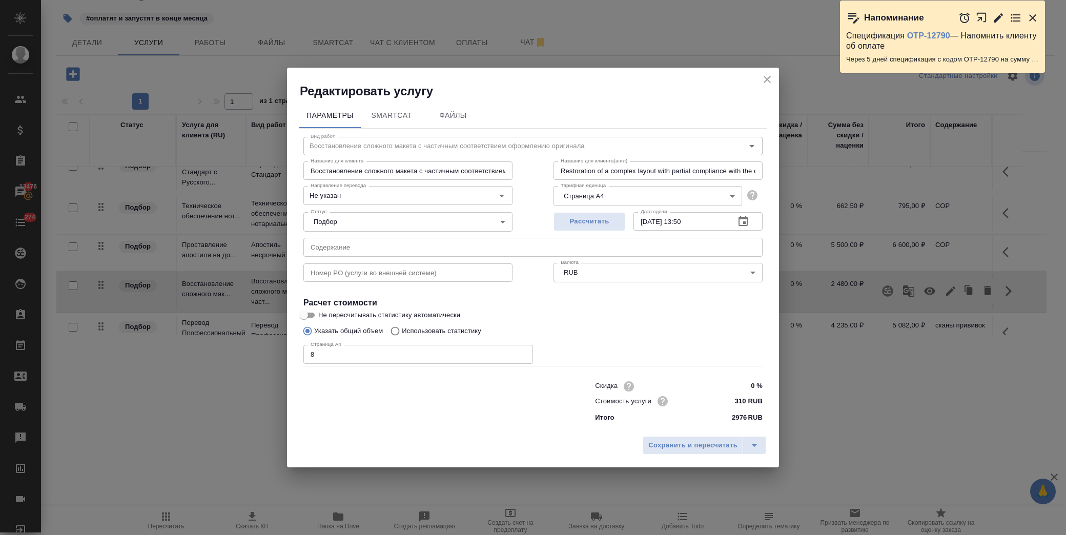
click at [418, 250] on input "text" at bounding box center [532, 247] width 459 height 18
click at [747, 223] on icon "button" at bounding box center [742, 221] width 9 height 10
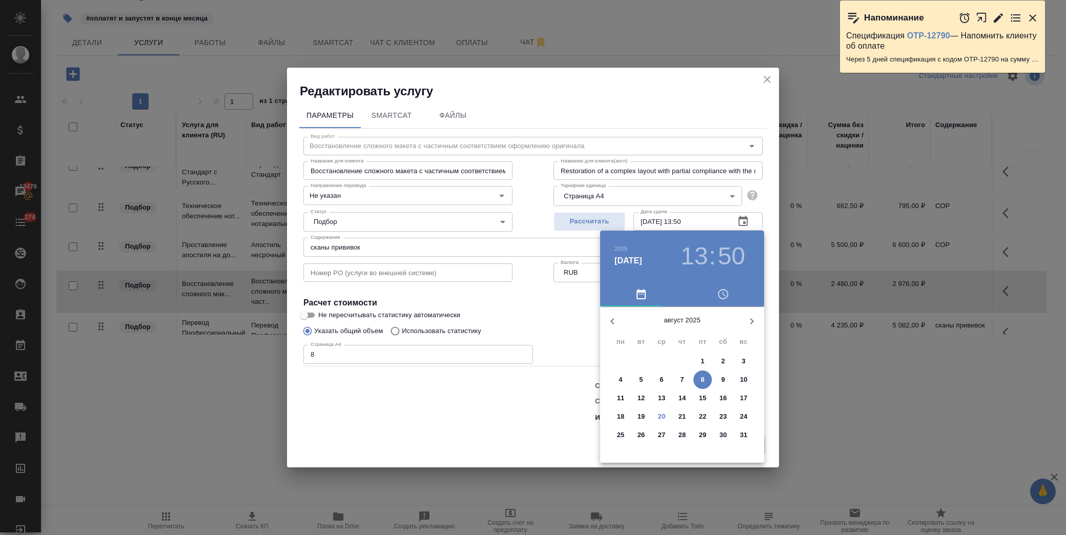
click at [702, 418] on p "22" at bounding box center [703, 417] width 8 height 10
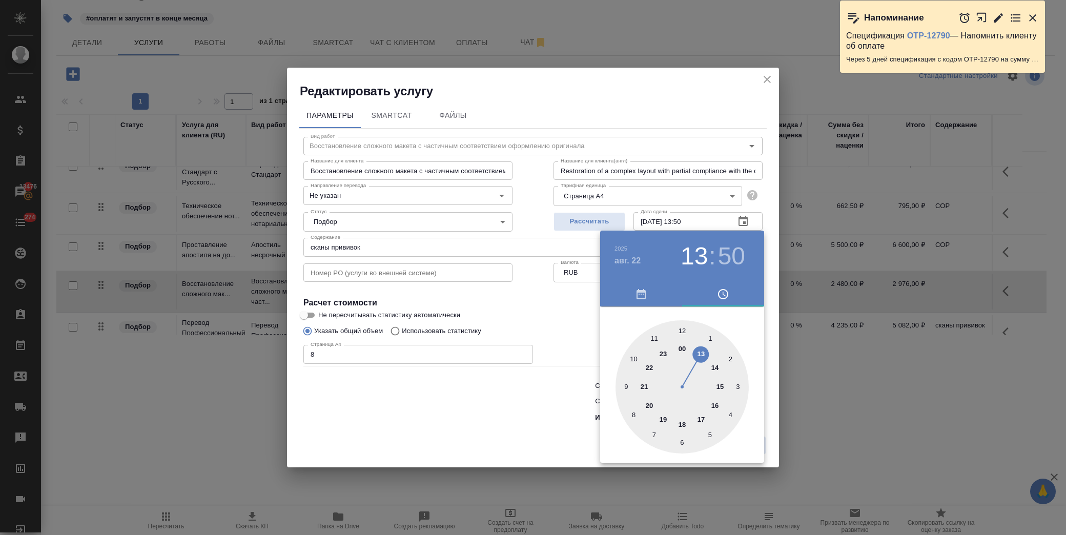
click at [704, 356] on div at bounding box center [681, 386] width 133 height 133
drag, startPoint x: 682, startPoint y: 331, endPoint x: 521, endPoint y: 313, distance: 162.0
click at [680, 331] on div at bounding box center [681, 386] width 133 height 133
click at [506, 307] on div at bounding box center [533, 267] width 1066 height 535
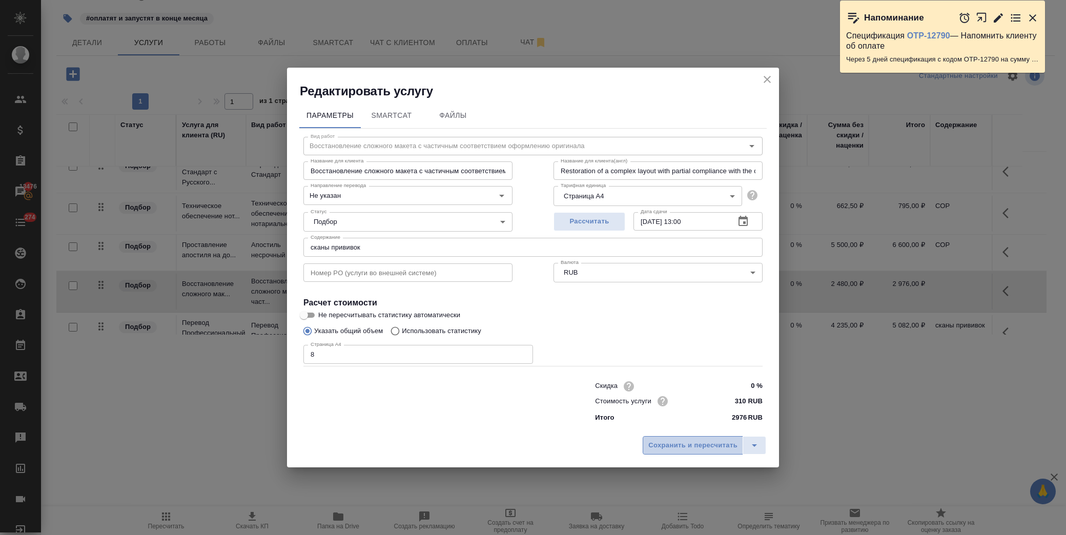
click at [674, 445] on span "Сохранить и пересчитать" at bounding box center [692, 446] width 89 height 12
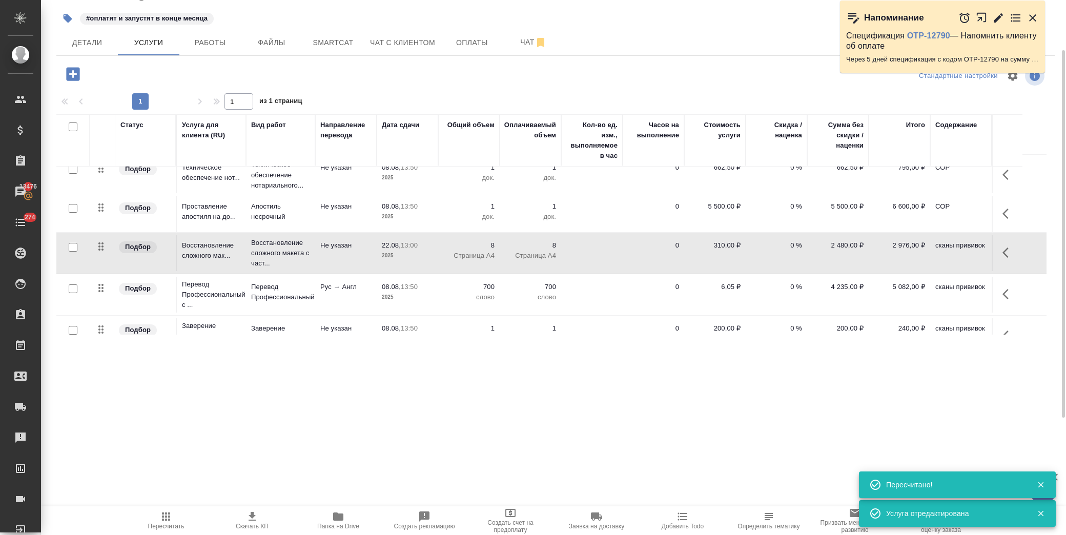
scroll to position [114, 0]
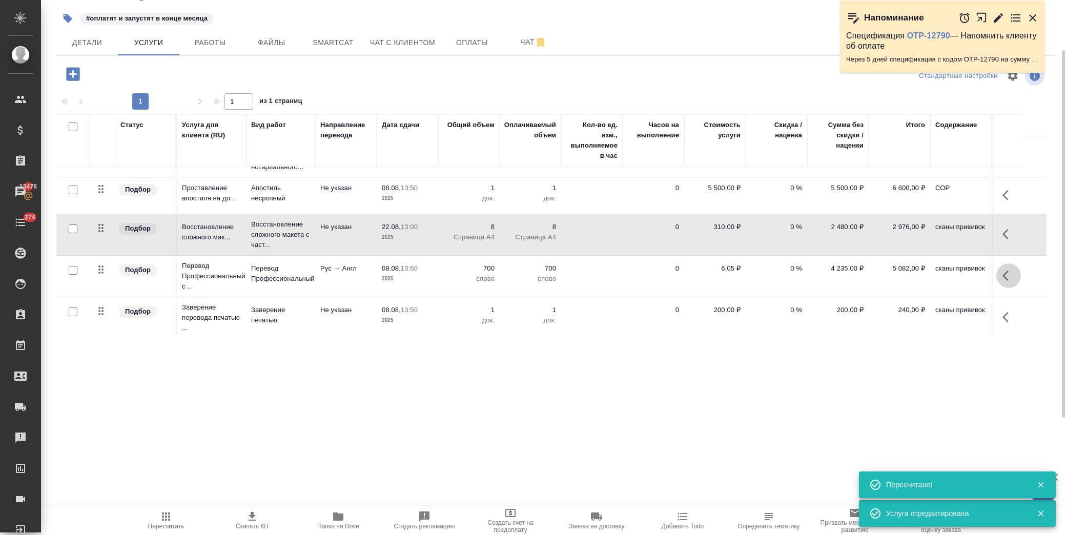
click at [997, 272] on button "button" at bounding box center [1008, 275] width 25 height 25
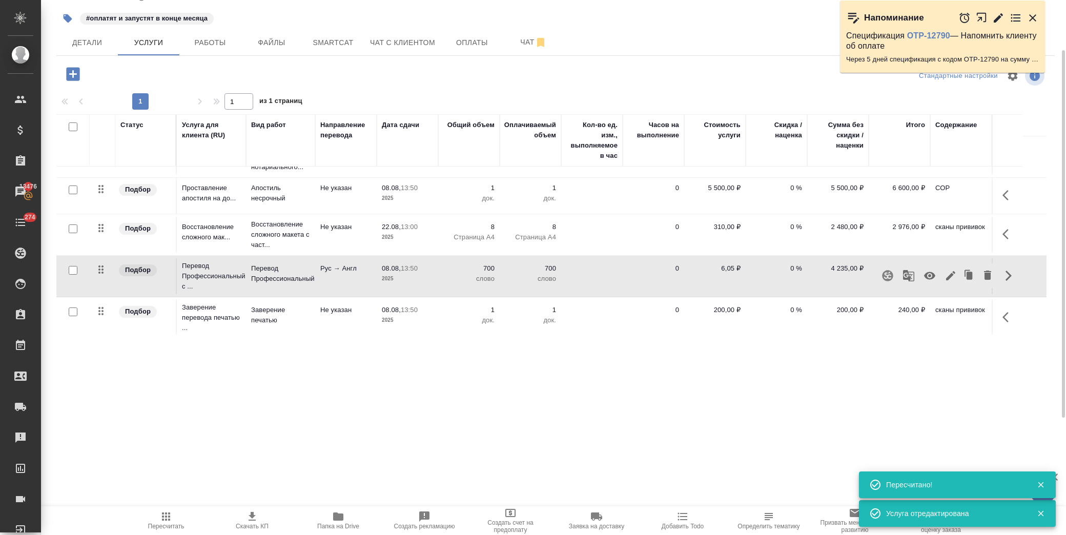
click at [948, 274] on icon "button" at bounding box center [950, 276] width 12 height 12
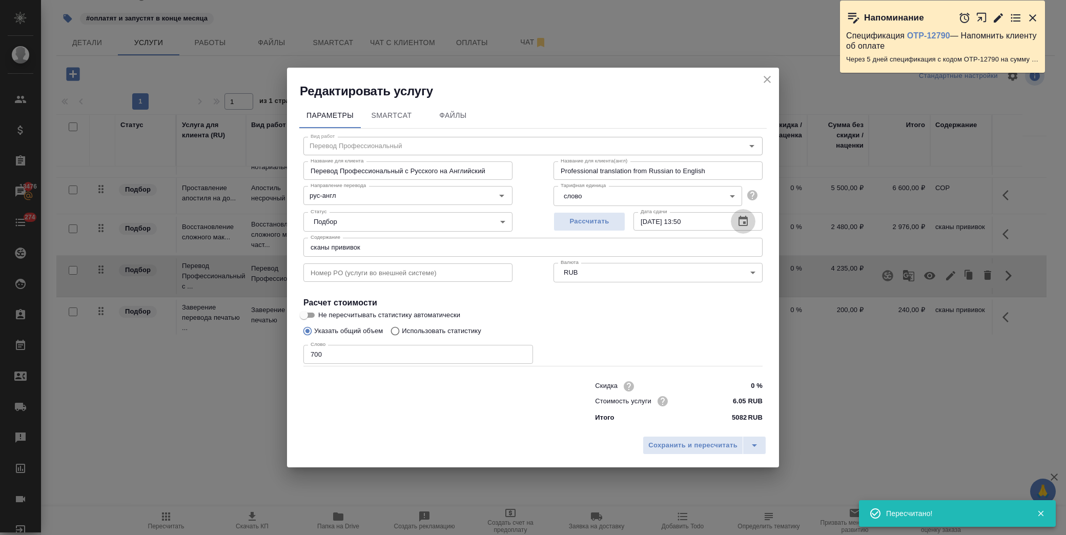
drag, startPoint x: 738, startPoint y: 218, endPoint x: 744, endPoint y: 219, distance: 5.2
click at [744, 219] on icon "button" at bounding box center [742, 221] width 9 height 10
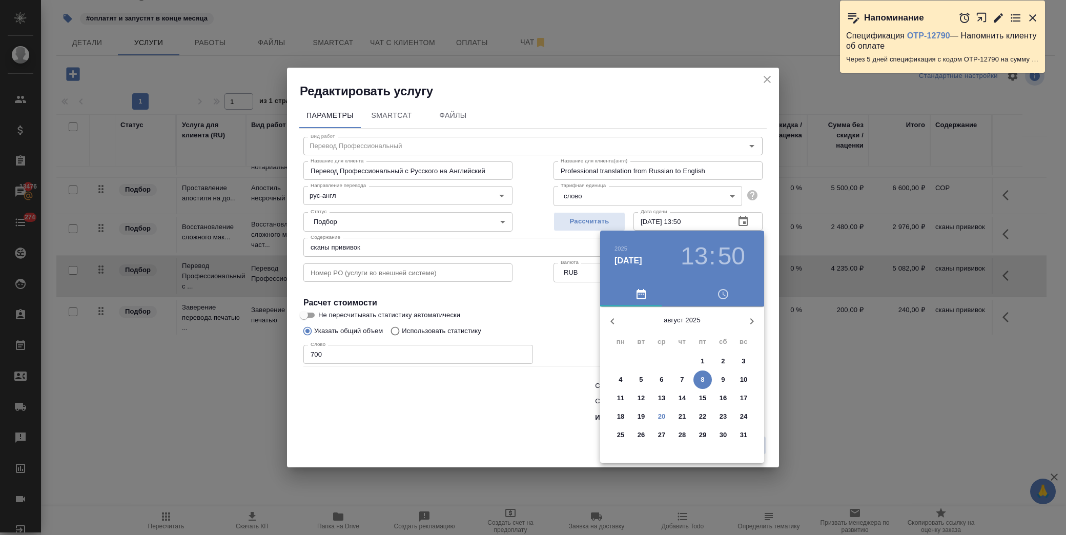
click at [705, 416] on p "22" at bounding box center [703, 417] width 8 height 10
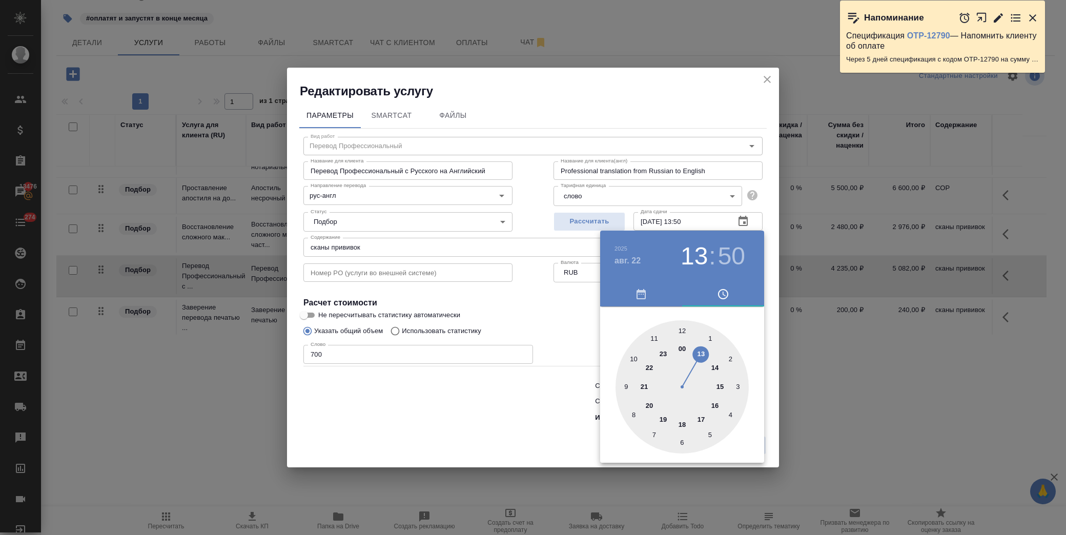
click at [701, 354] on div at bounding box center [681, 386] width 133 height 133
drag, startPoint x: 682, startPoint y: 327, endPoint x: 573, endPoint y: 322, distance: 109.3
click at [682, 327] on div at bounding box center [681, 386] width 133 height 133
click at [538, 312] on div at bounding box center [533, 267] width 1066 height 535
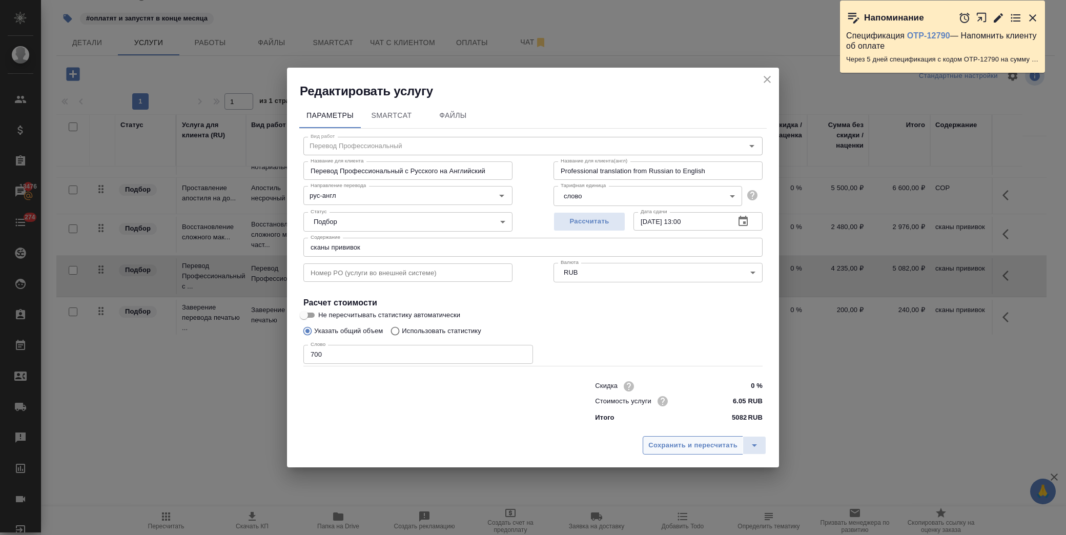
click at [709, 448] on span "Сохранить и пересчитать" at bounding box center [692, 446] width 89 height 12
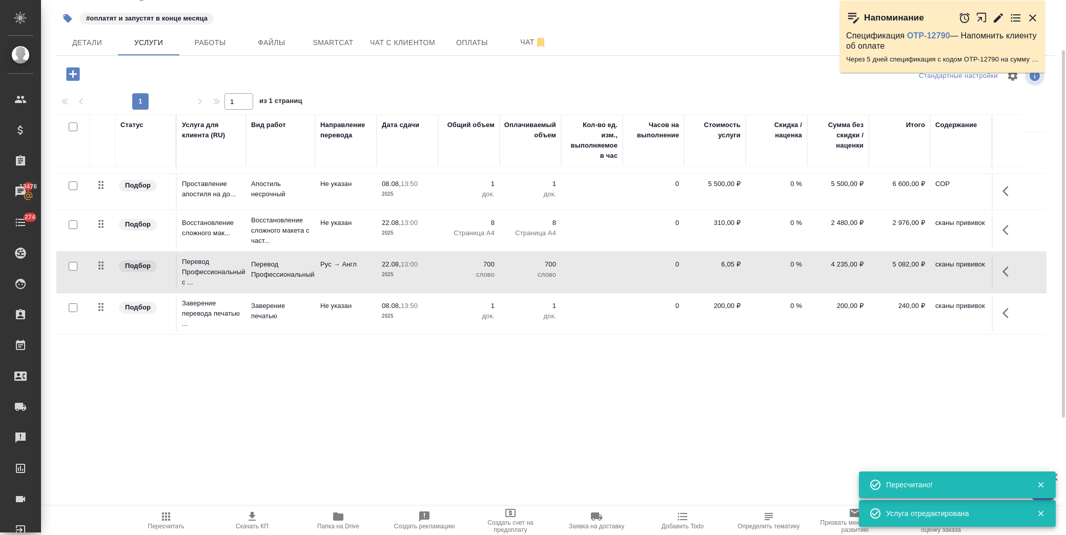
scroll to position [118, 0]
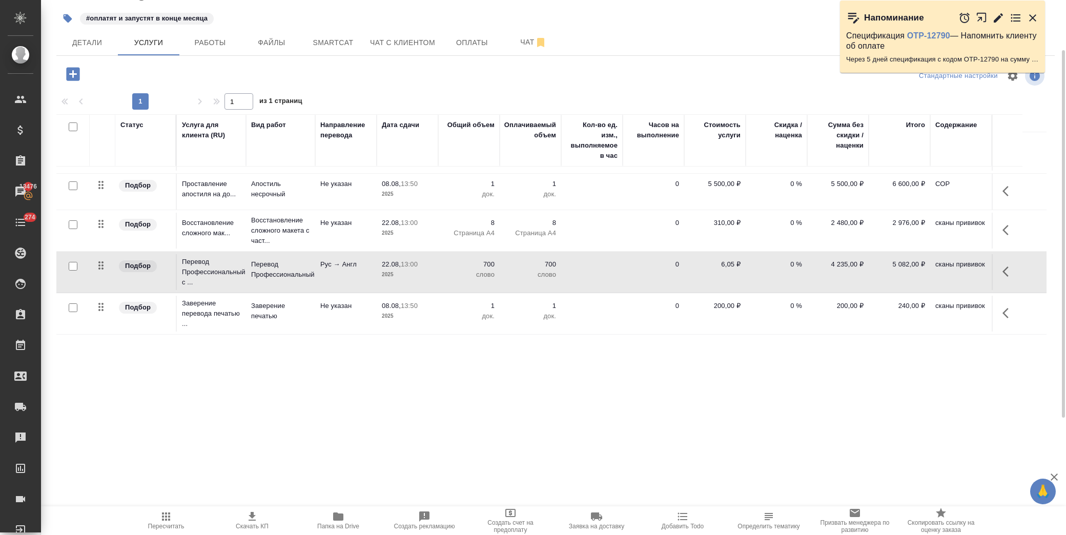
click at [1003, 322] on button "button" at bounding box center [1008, 313] width 25 height 25
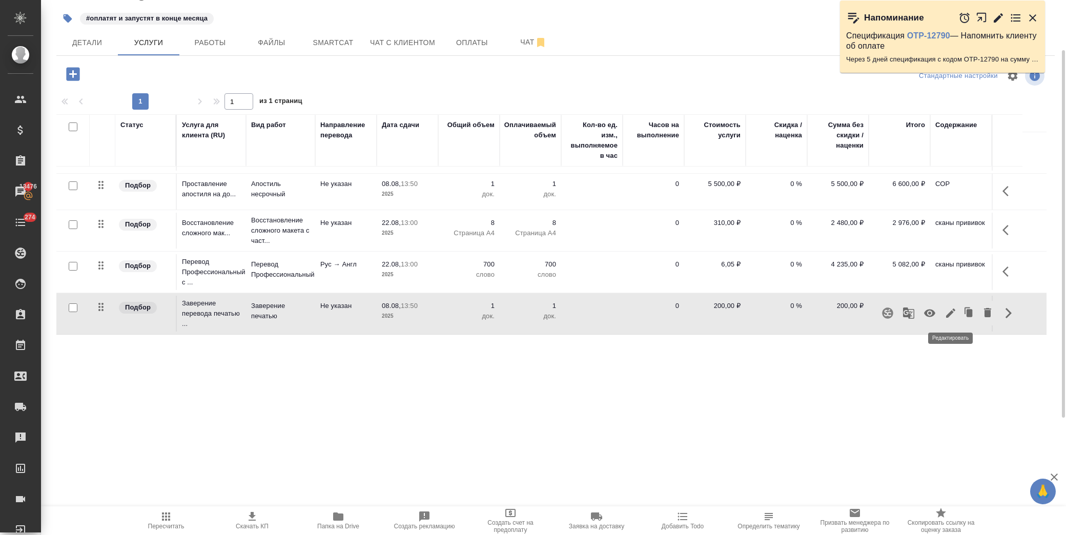
click at [956, 313] on icon "button" at bounding box center [950, 313] width 12 height 12
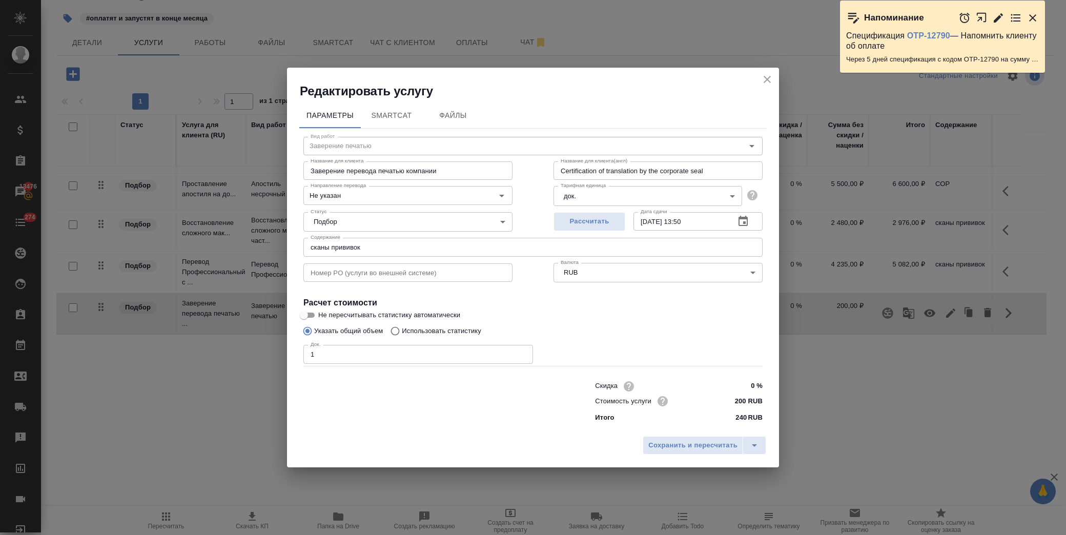
click at [743, 223] on icon "button" at bounding box center [743, 221] width 12 height 12
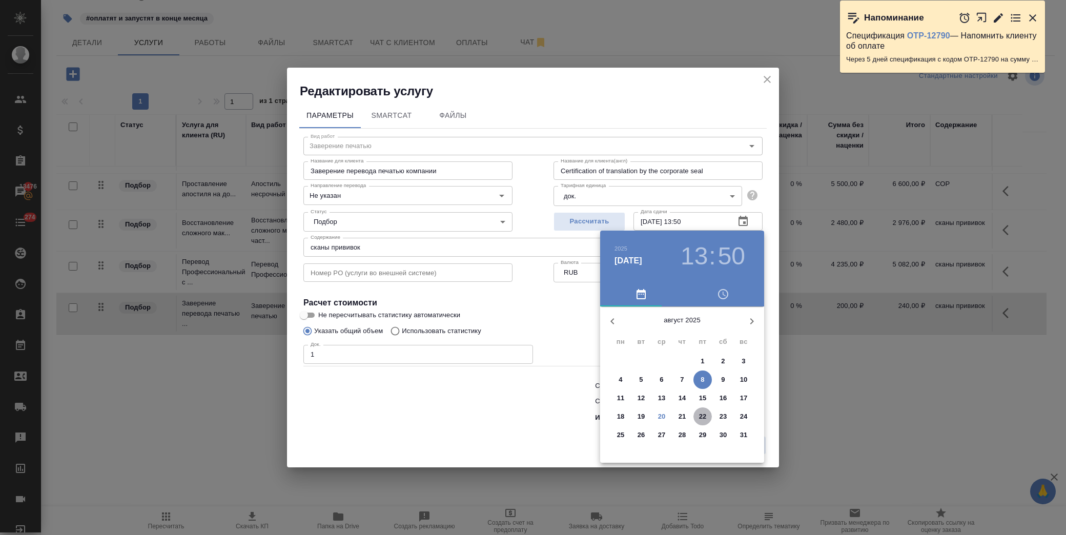
click at [700, 417] on p "22" at bounding box center [703, 417] width 8 height 10
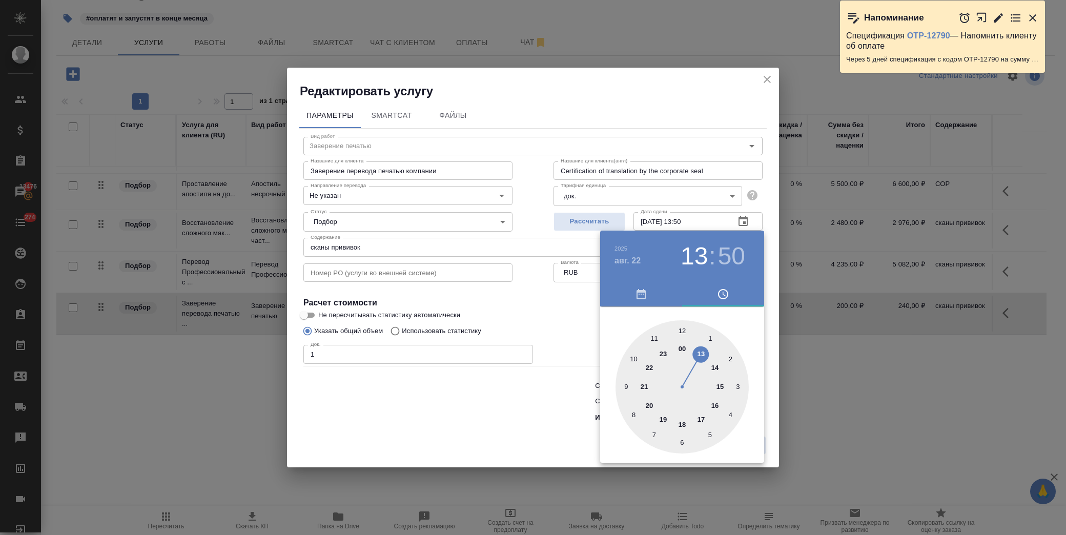
drag, startPoint x: 718, startPoint y: 409, endPoint x: 702, endPoint y: 352, distance: 59.6
click at [718, 408] on div at bounding box center [681, 386] width 133 height 133
click at [684, 328] on div at bounding box center [681, 386] width 133 height 133
click at [556, 309] on div at bounding box center [533, 267] width 1066 height 535
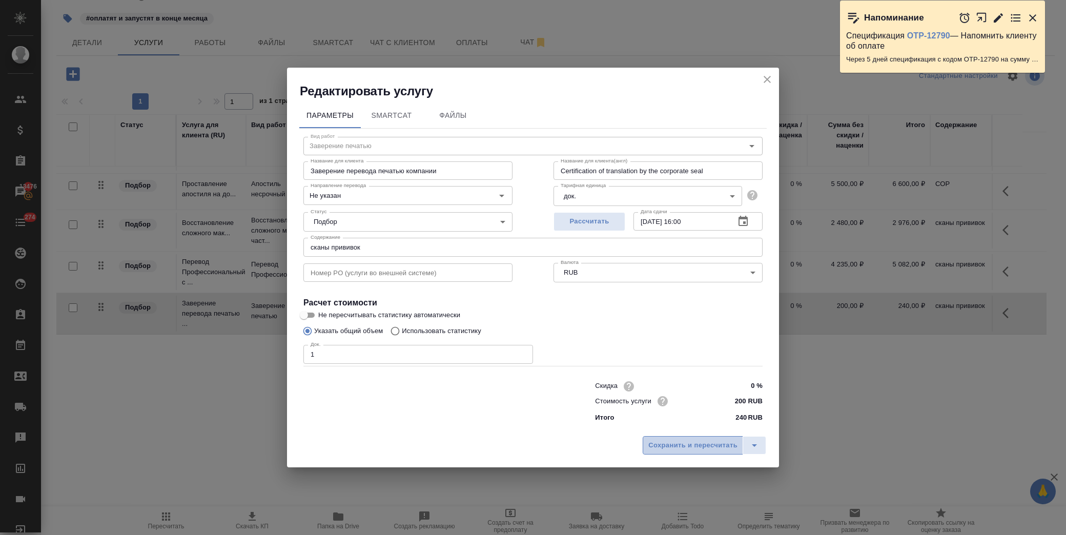
click at [667, 446] on span "Сохранить и пересчитать" at bounding box center [692, 446] width 89 height 12
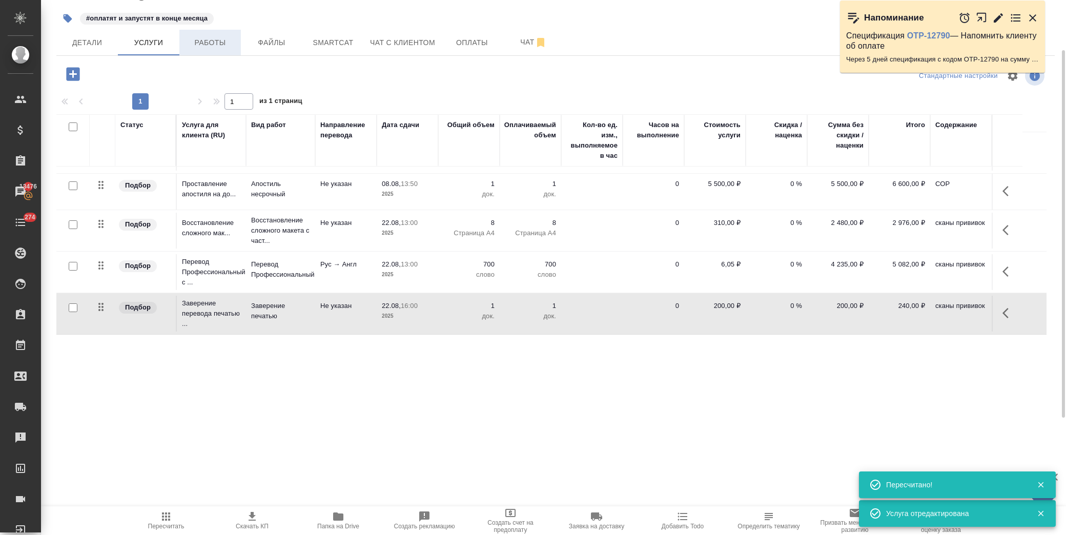
click at [213, 49] on button "Работы" at bounding box center [209, 43] width 61 height 26
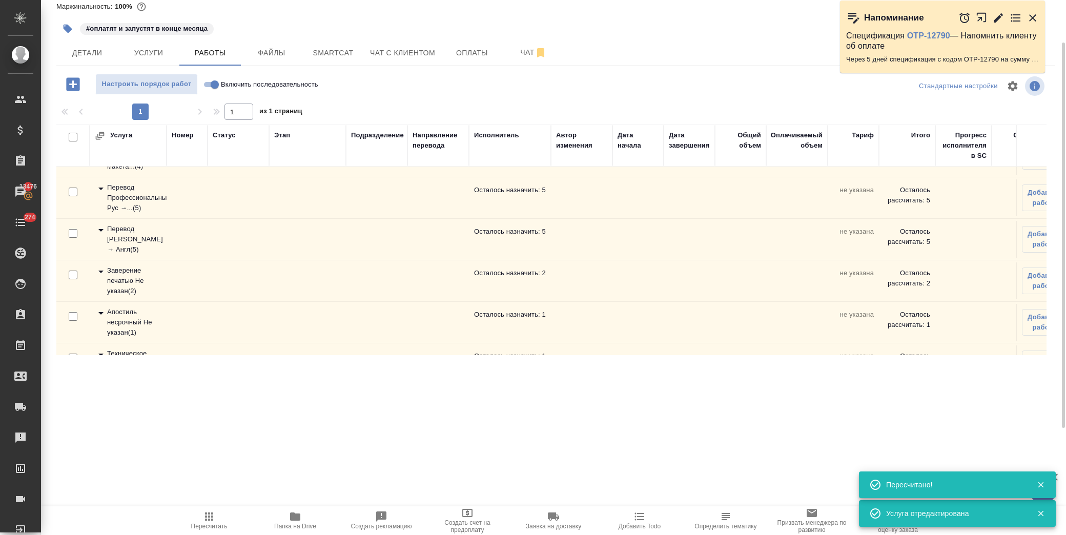
scroll to position [111, 0]
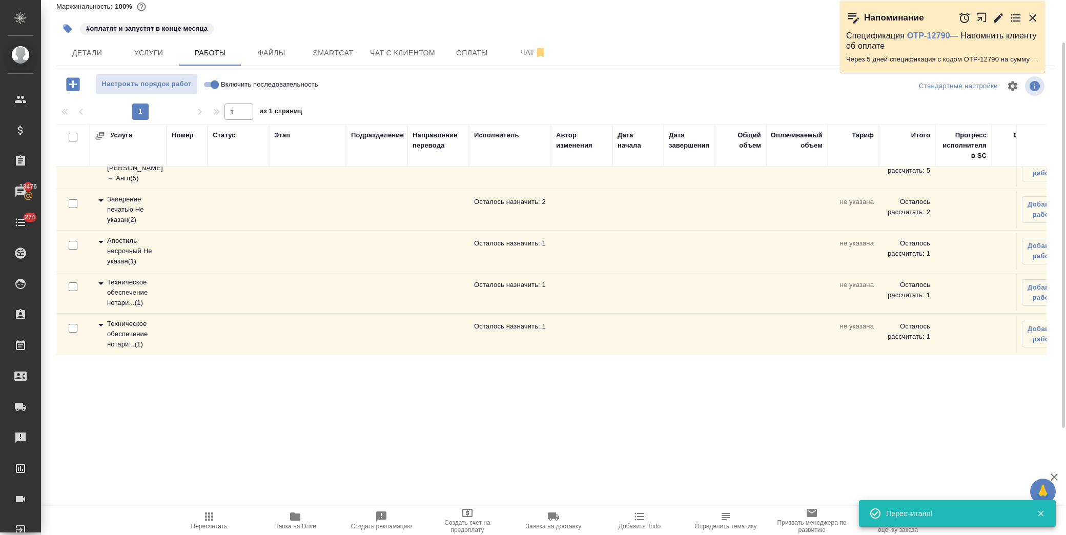
click at [69, 199] on input "checkbox" at bounding box center [73, 203] width 9 height 9
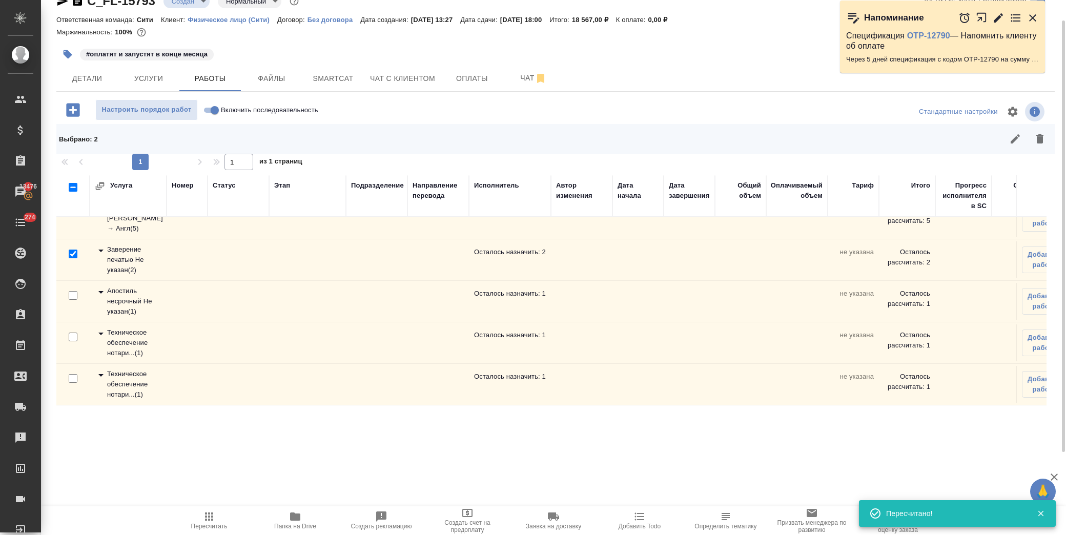
scroll to position [21, 0]
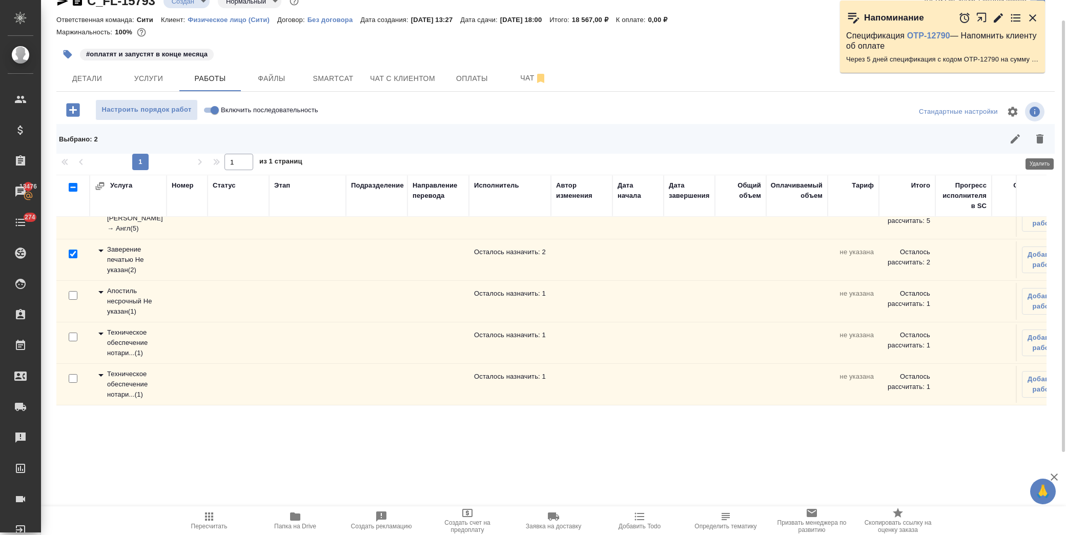
click at [1046, 134] on button "button" at bounding box center [1040, 139] width 25 height 25
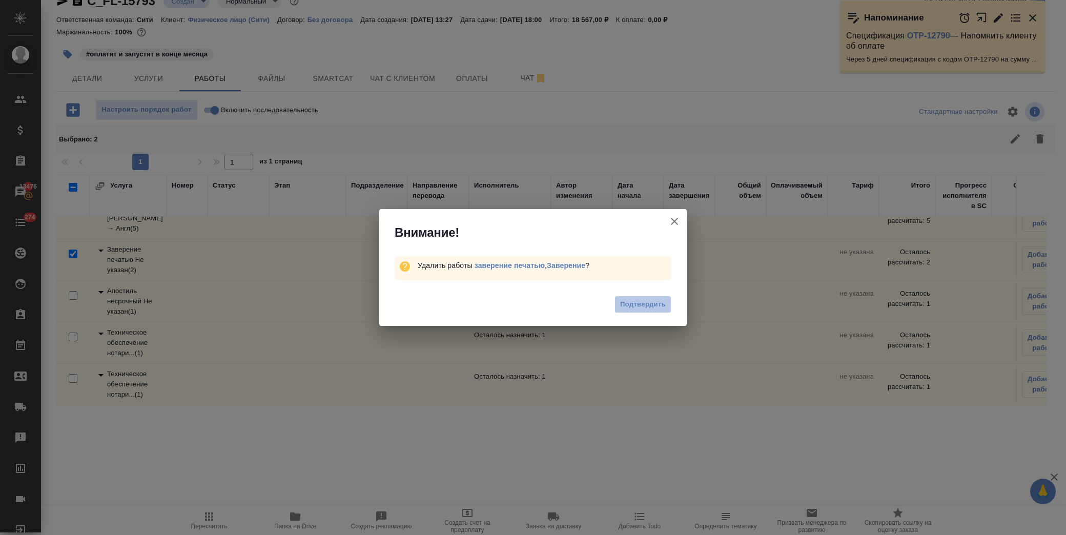
click at [649, 306] on span "Подтвердить" at bounding box center [643, 305] width 46 height 12
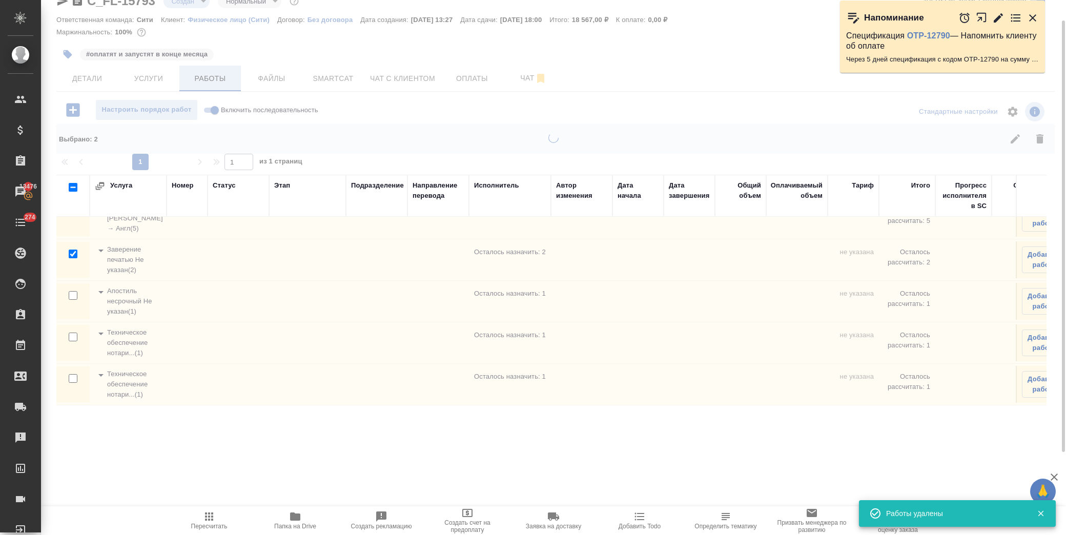
scroll to position [70, 0]
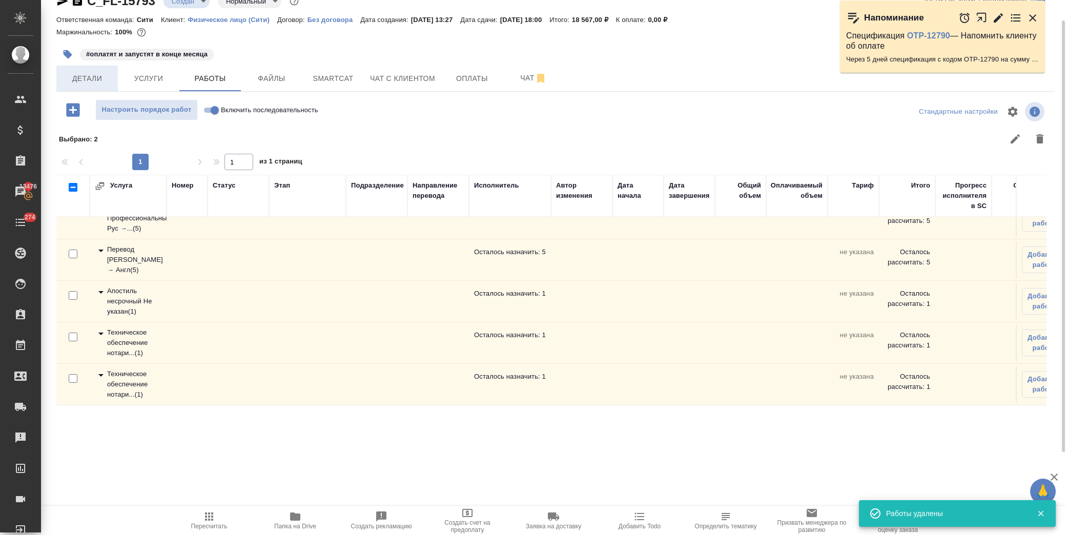
click at [88, 73] on span "Детали" at bounding box center [87, 78] width 49 height 13
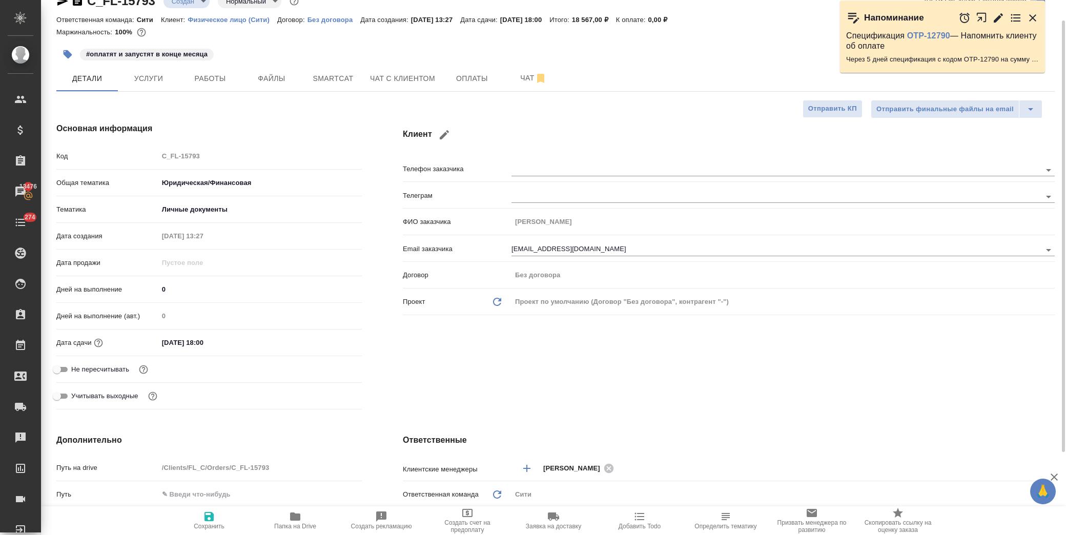
scroll to position [249, 0]
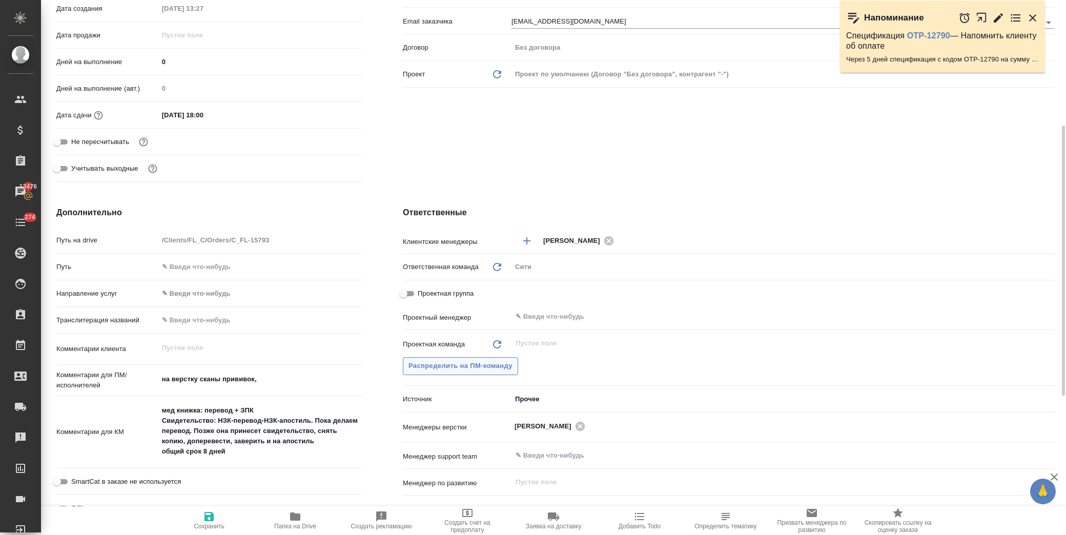
click at [460, 363] on span "Распределить на ПМ-команду" at bounding box center [460, 366] width 104 height 12
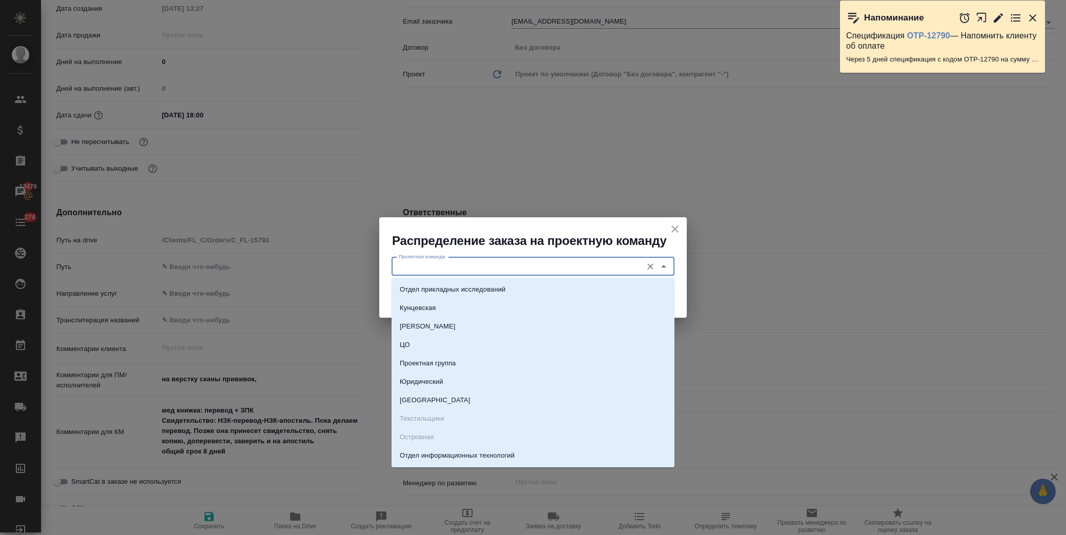
click at [514, 260] on input "Проектная команда" at bounding box center [516, 266] width 242 height 12
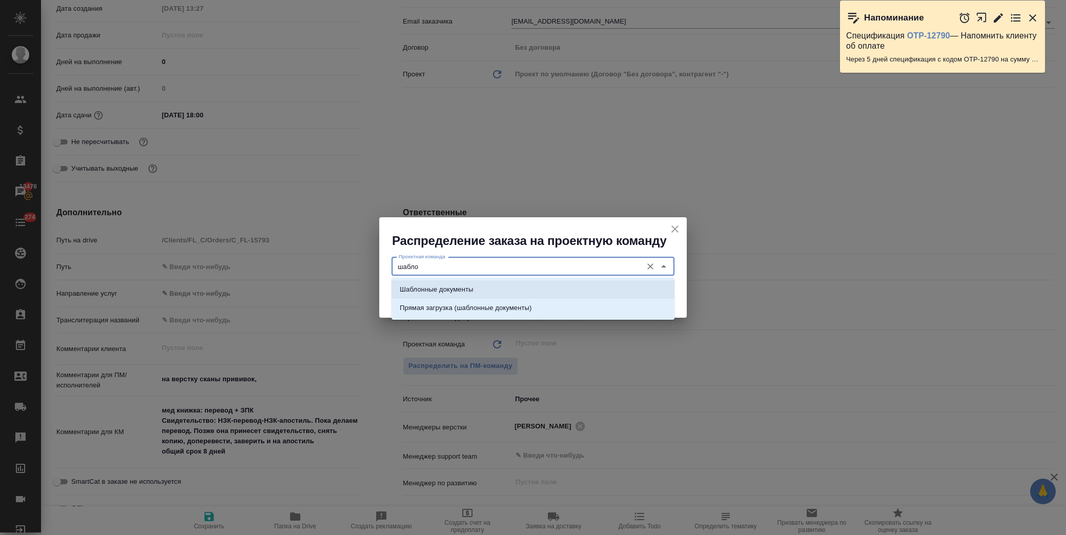
click at [510, 282] on li "Шаблонные документы" at bounding box center [533, 289] width 283 height 18
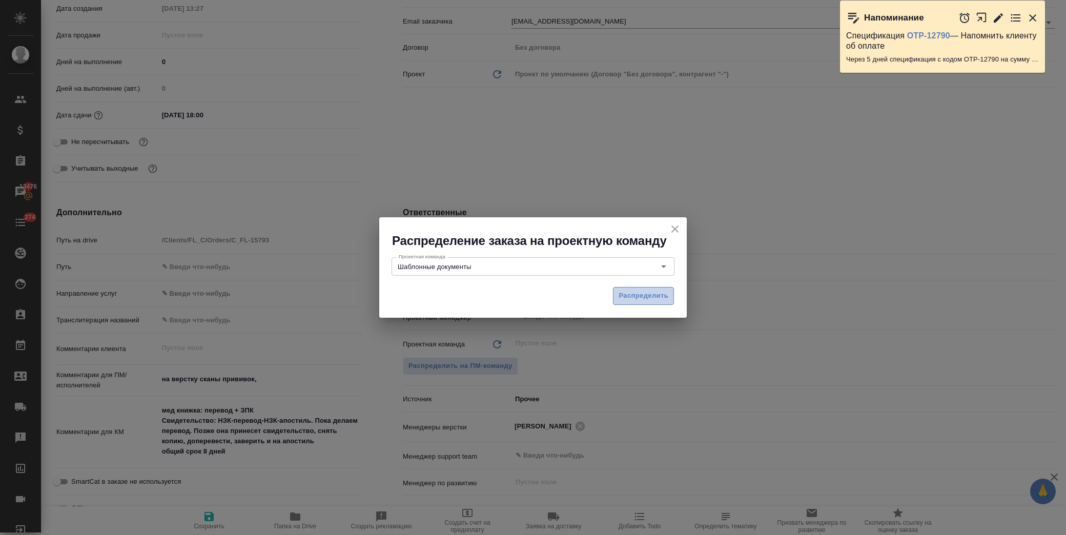
click at [627, 297] on span "Распределить" at bounding box center [644, 296] width 50 height 12
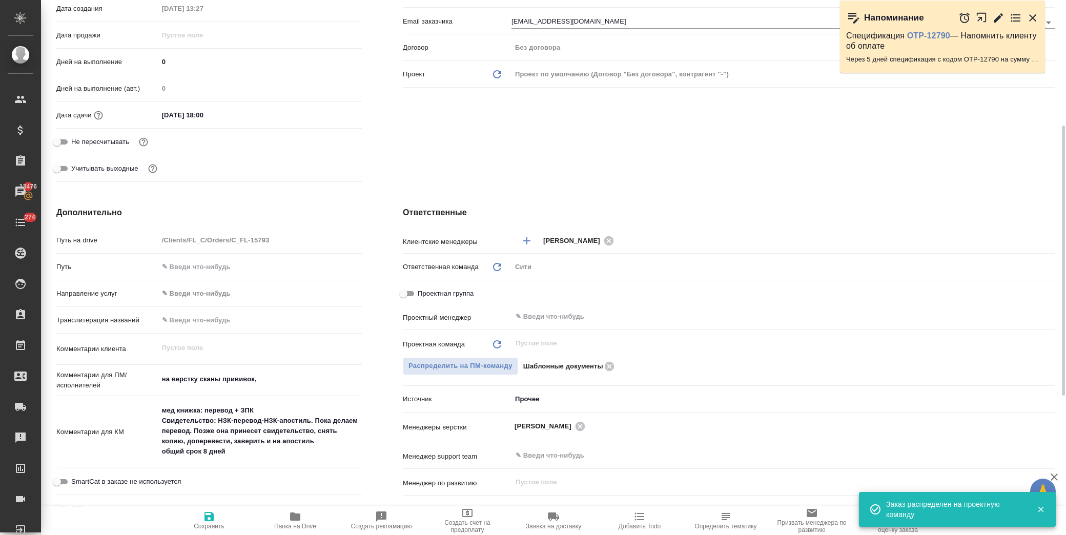
scroll to position [0, 0]
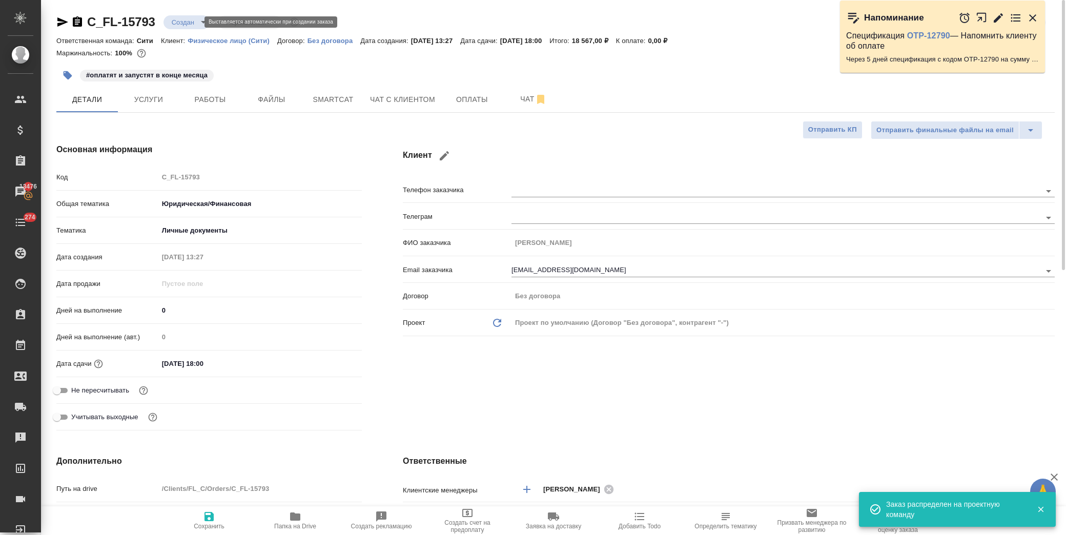
click at [186, 22] on body "🙏 .cls-1 fill:#fff; AWATERA Лофицкая Юлия Владимировна Клиенты Спецификации Зак…" at bounding box center [533, 267] width 1066 height 535
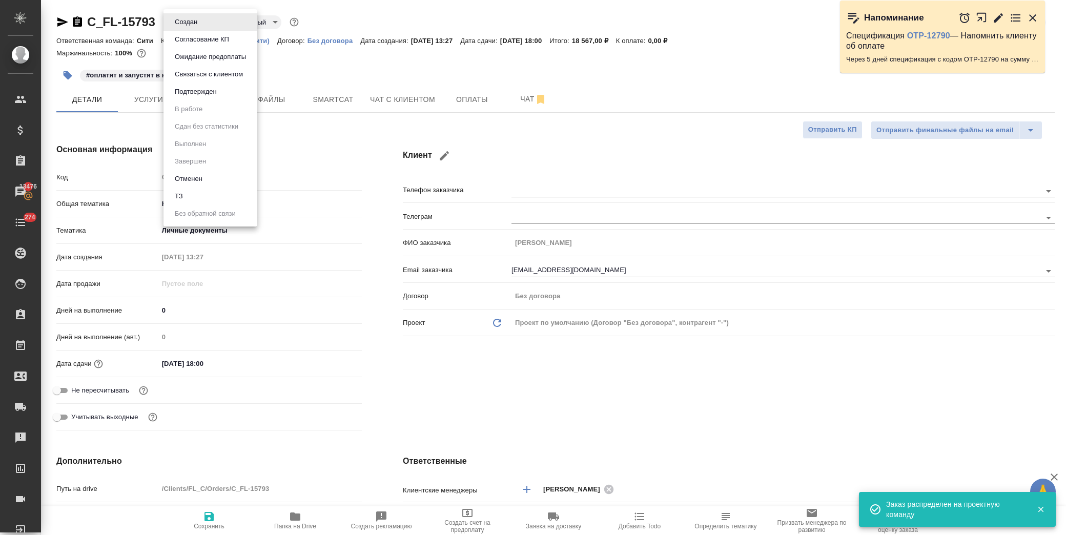
click at [207, 98] on li "Подтвержден" at bounding box center [210, 91] width 94 height 17
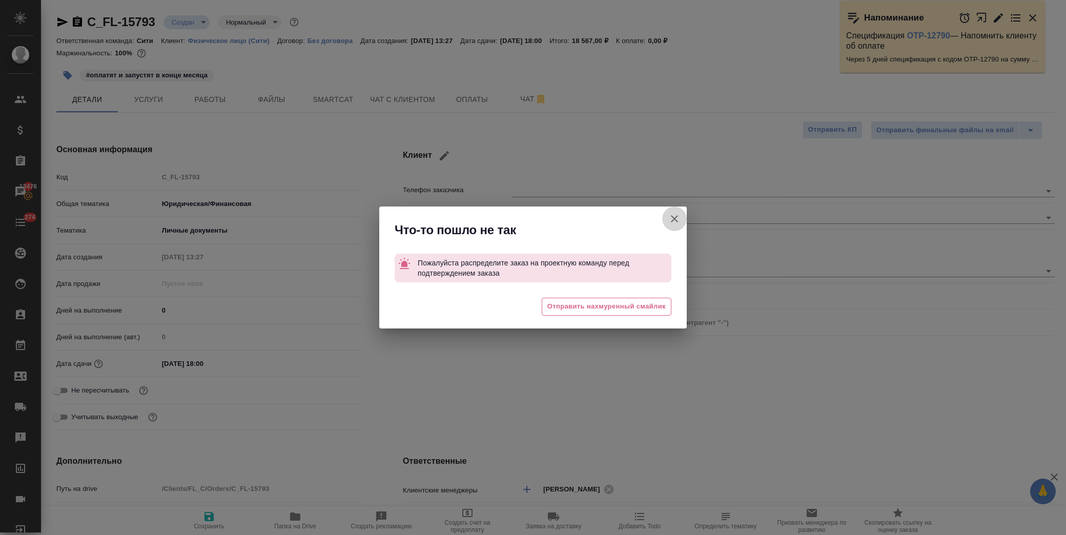
click at [676, 216] on icon "button" at bounding box center [674, 218] width 7 height 7
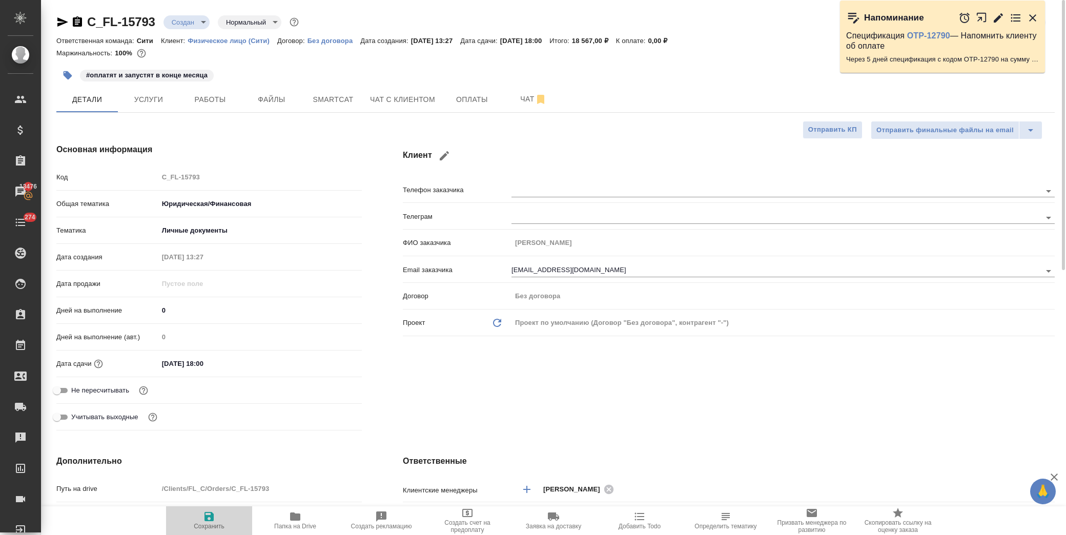
click at [206, 517] on icon "button" at bounding box center [208, 516] width 9 height 9
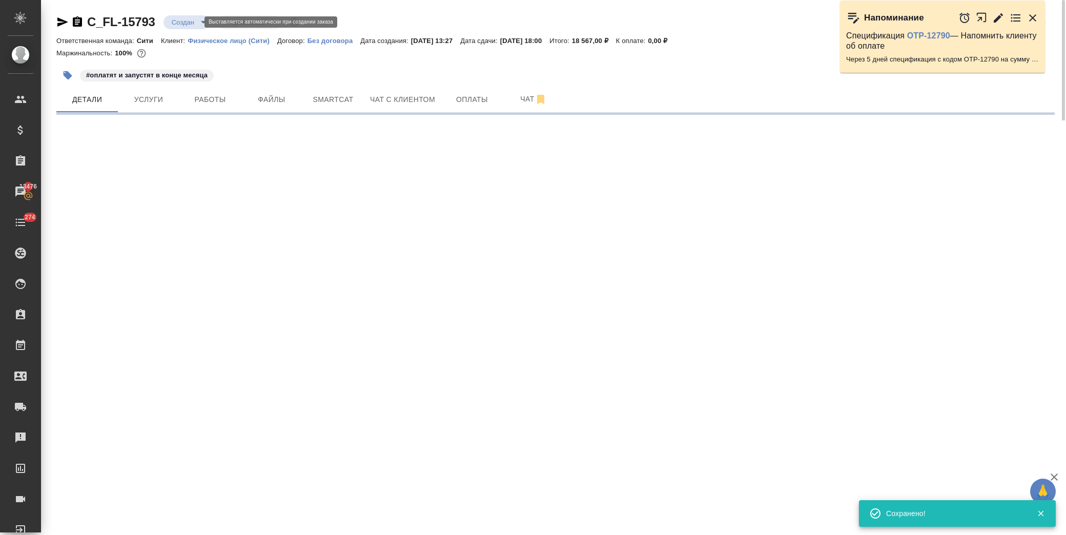
click at [187, 23] on body "🙏 .cls-1 fill:#fff; AWATERA Лофицкая Юлия Владимировна Клиенты Спецификации Зак…" at bounding box center [533, 267] width 1066 height 535
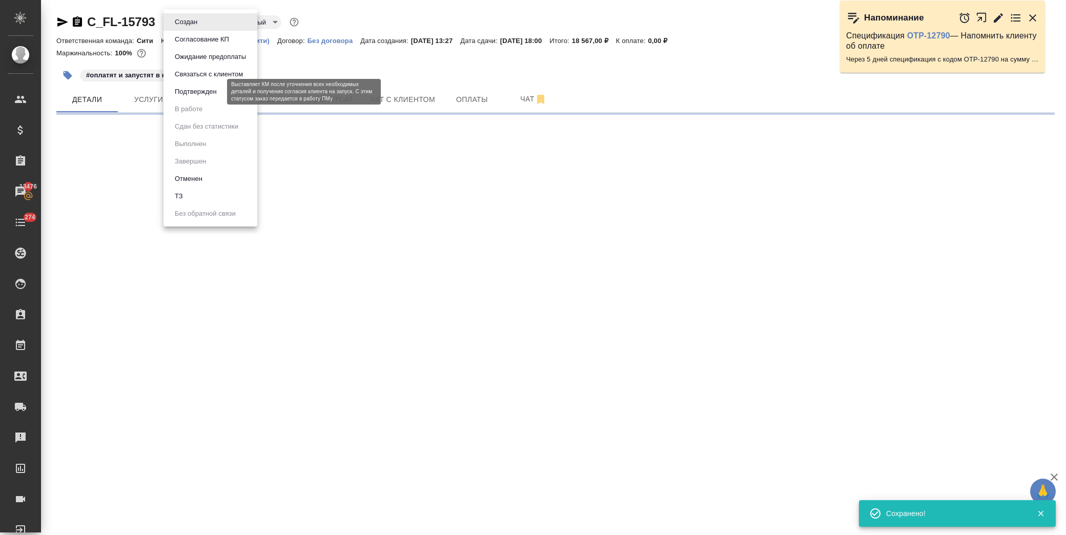
click at [200, 93] on button "Подтвержден" at bounding box center [196, 91] width 48 height 11
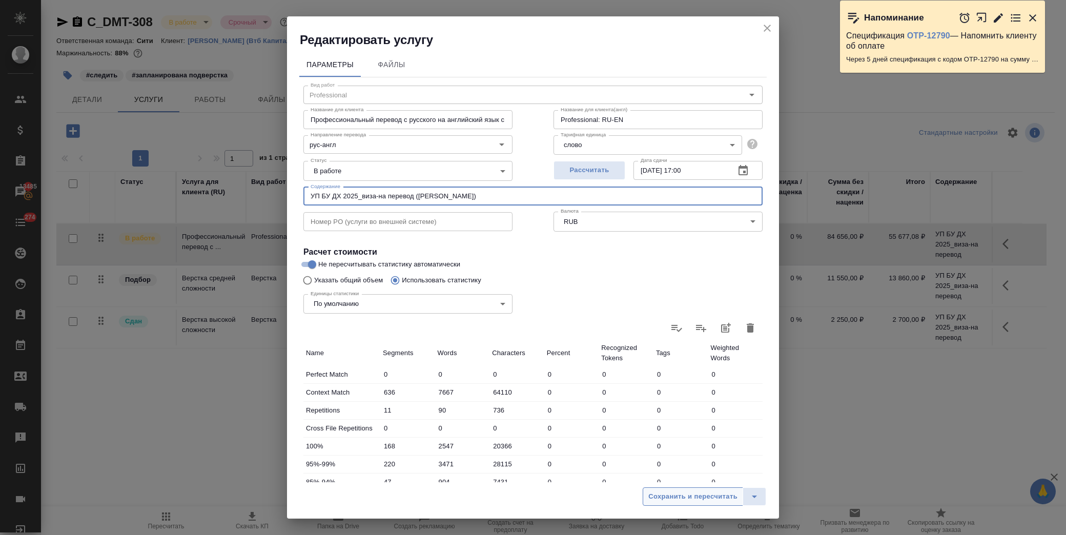
type input "УП БУ ДХ 2025_виза-на перевод (Акмеева Ольга)"
click at [708, 497] on span "Сохранить и пересчитать" at bounding box center [692, 497] width 89 height 12
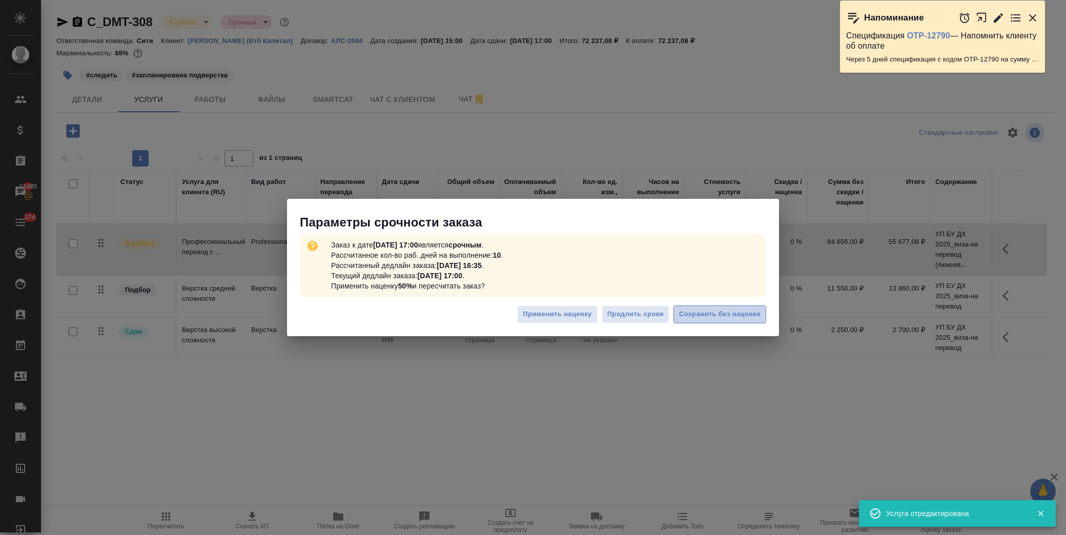
click at [726, 309] on span "Сохранить без наценки" at bounding box center [719, 315] width 81 height 12
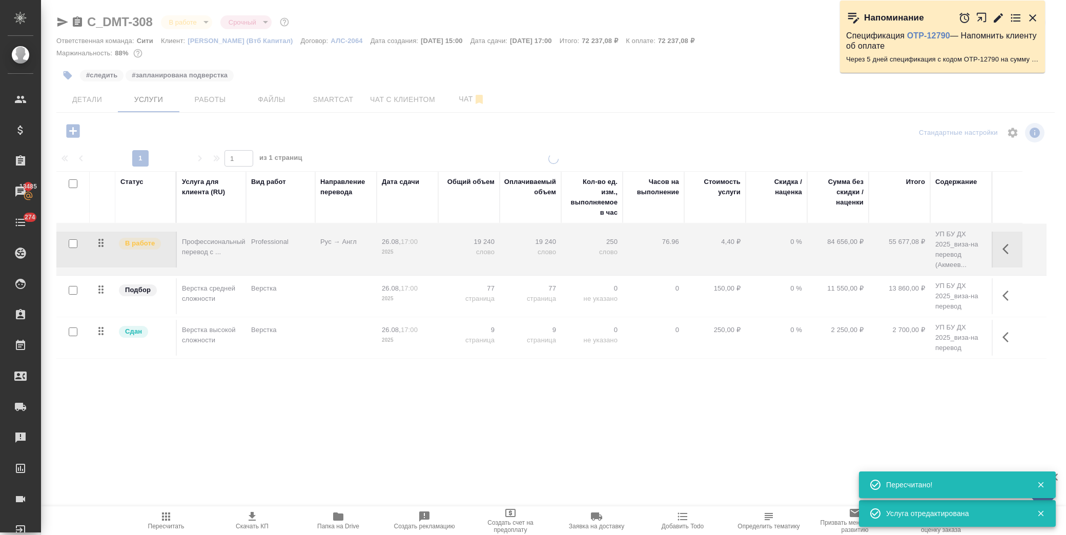
click at [1012, 294] on icon "button" at bounding box center [1008, 296] width 12 height 12
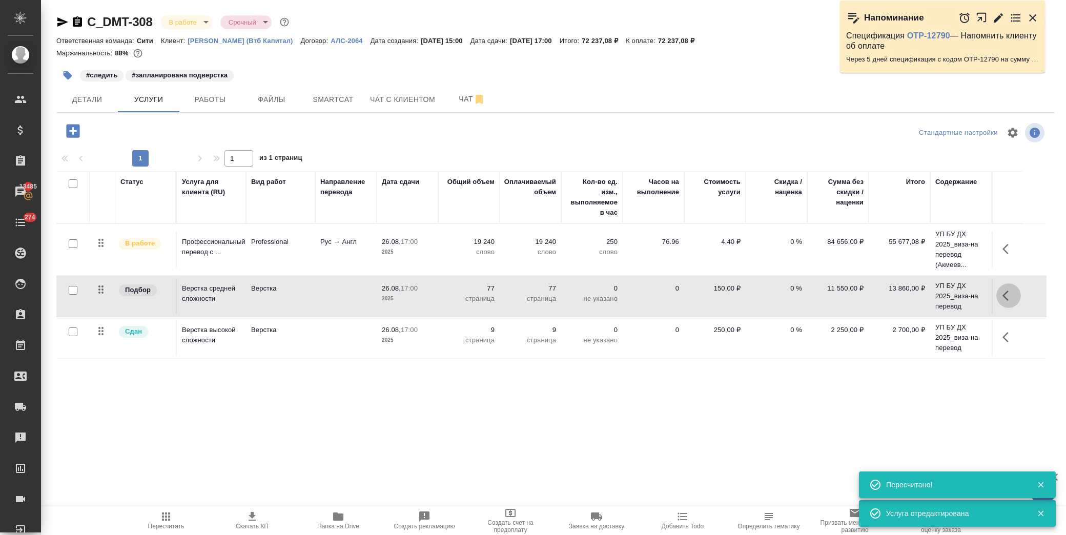
click at [1012, 294] on icon "button" at bounding box center [1008, 296] width 12 height 12
click at [954, 298] on icon "button" at bounding box center [950, 296] width 12 height 12
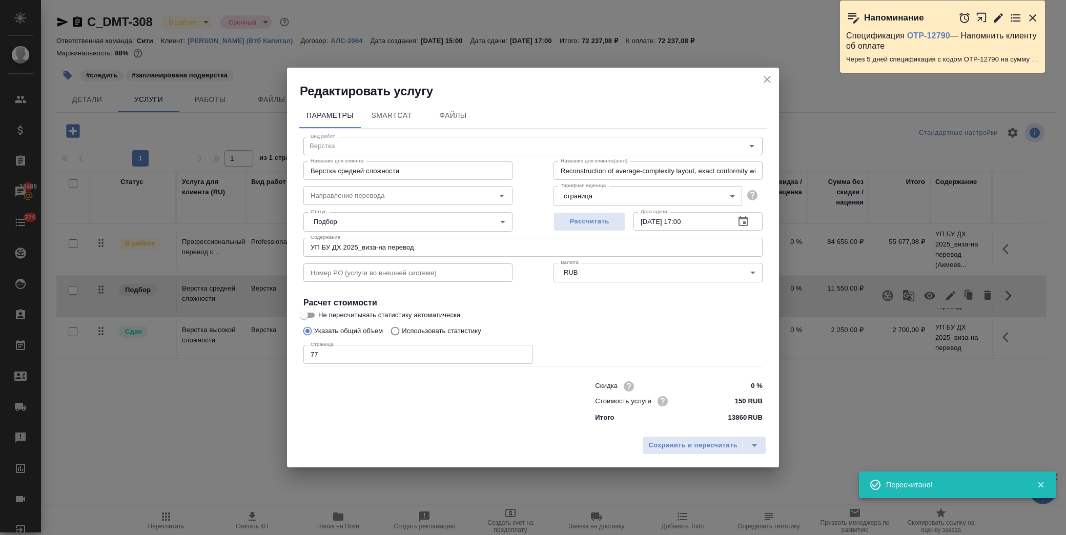
click at [427, 246] on input "УП БУ ДХ 2025_виза-на перевод" at bounding box center [532, 247] width 459 height 18
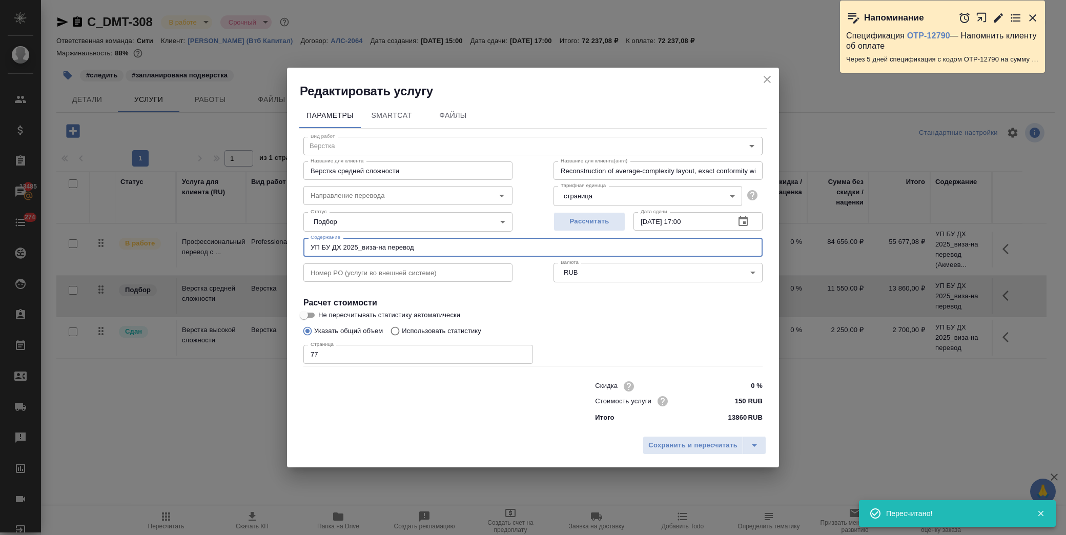
paste input "(Акмеева Ольга)"
type input "УП БУ ДХ 2025_виза-на перевод (Акмеева Ольга)"
drag, startPoint x: 670, startPoint y: 448, endPoint x: 909, endPoint y: 412, distance: 241.5
click at [675, 447] on span "Сохранить и пересчитать" at bounding box center [692, 446] width 89 height 12
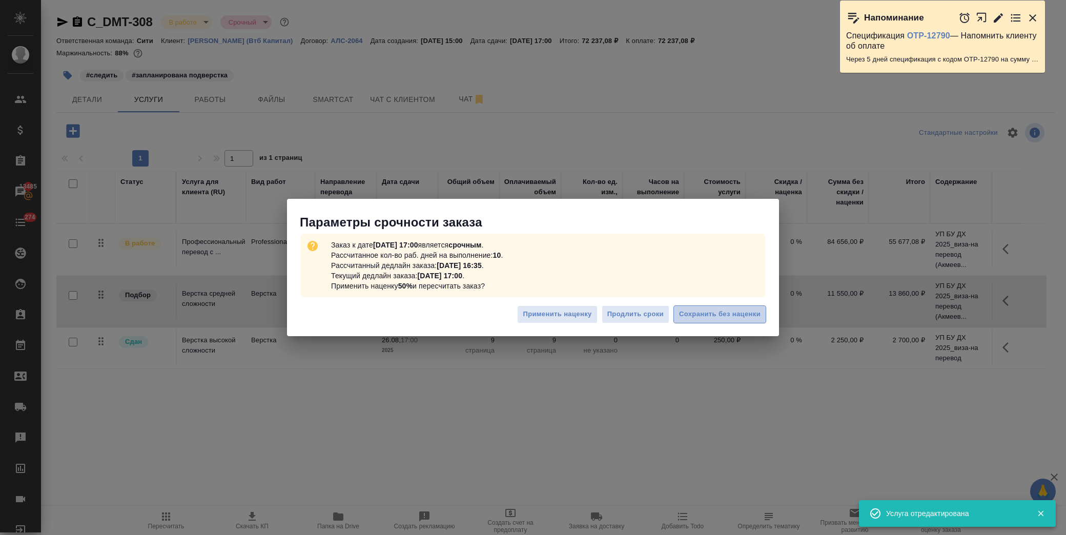
click at [734, 316] on span "Сохранить без наценки" at bounding box center [719, 315] width 81 height 12
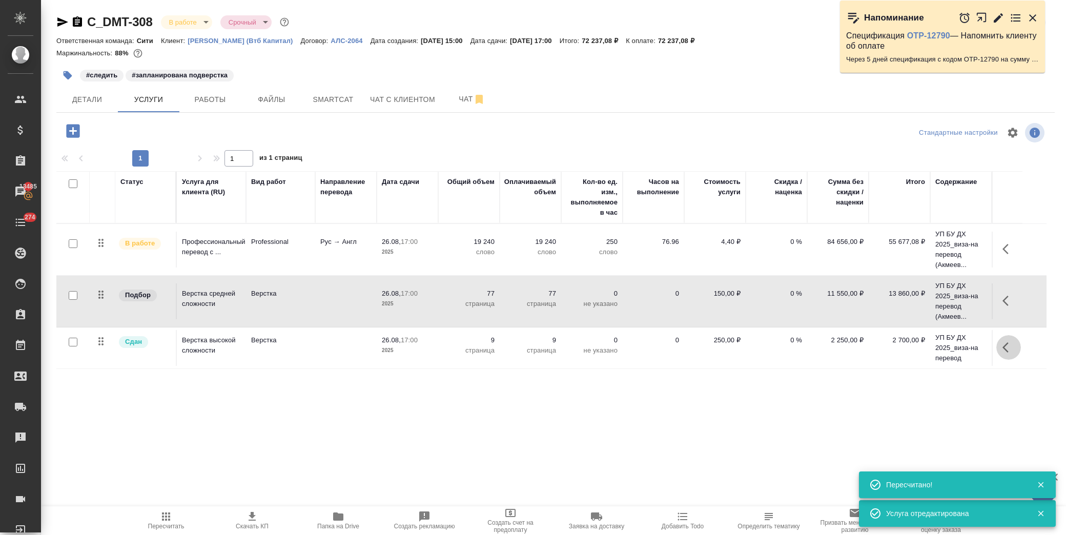
click at [996, 347] on button "button" at bounding box center [1008, 347] width 25 height 25
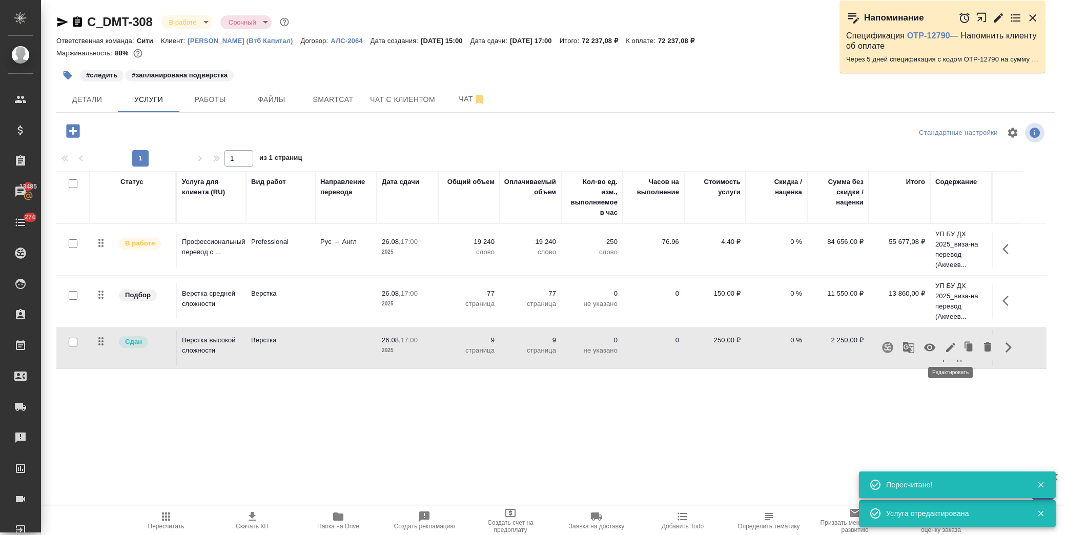
click at [949, 350] on icon "button" at bounding box center [950, 347] width 9 height 9
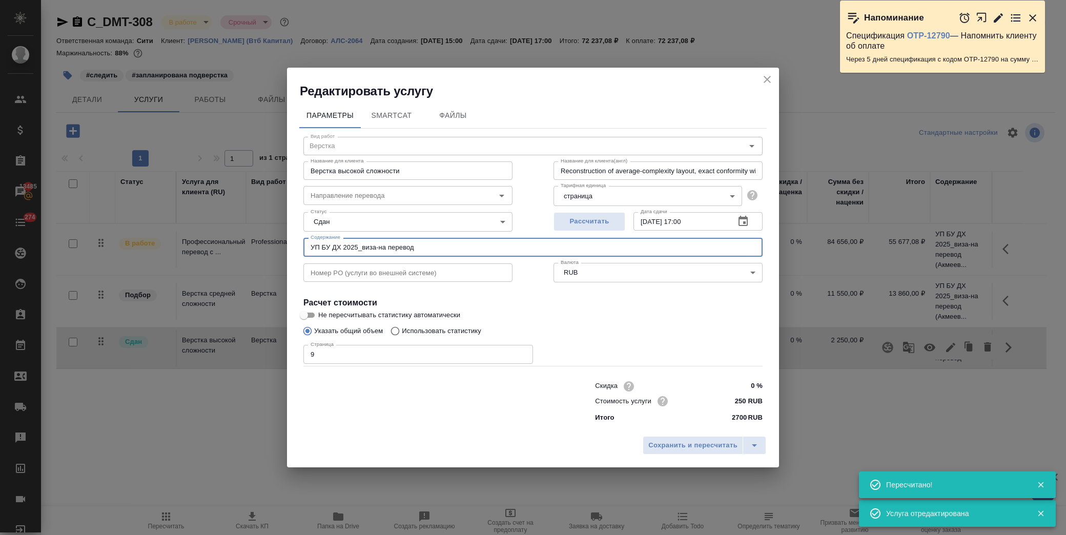
click at [455, 253] on input "УП БУ ДХ 2025_виза-на перевод" at bounding box center [532, 247] width 459 height 18
paste input "(Акмеева Ольга)"
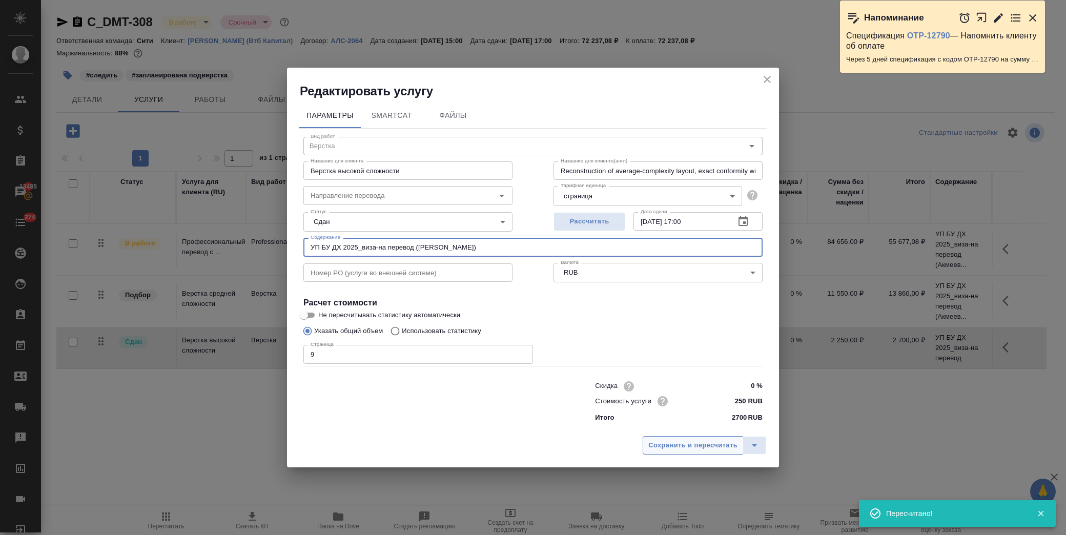
type input "УП БУ ДХ 2025_виза-на перевод (Акмеева Ольга)"
click at [681, 445] on span "Сохранить и пересчитать" at bounding box center [692, 446] width 89 height 12
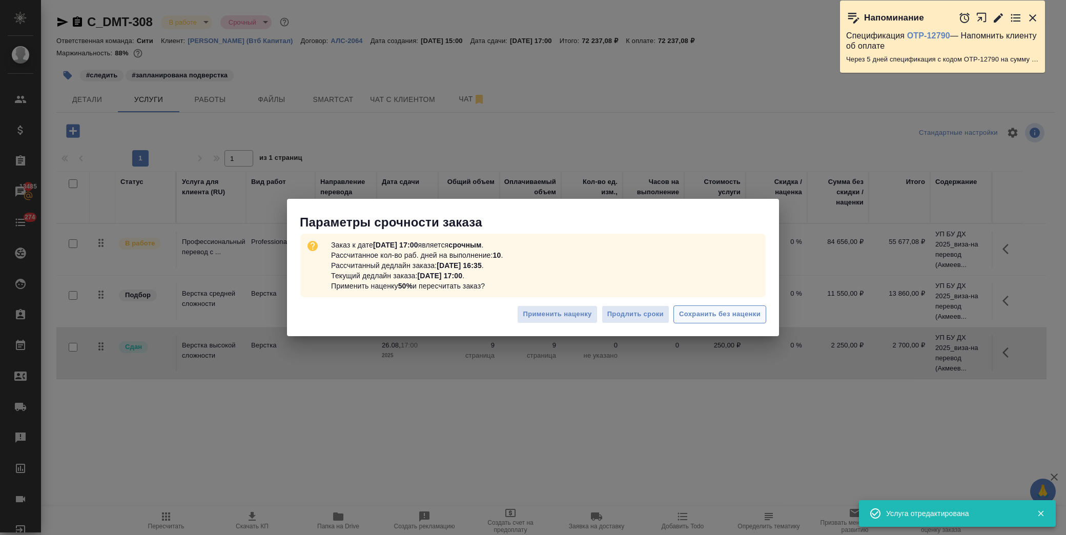
click at [710, 310] on span "Сохранить без наценки" at bounding box center [719, 315] width 81 height 12
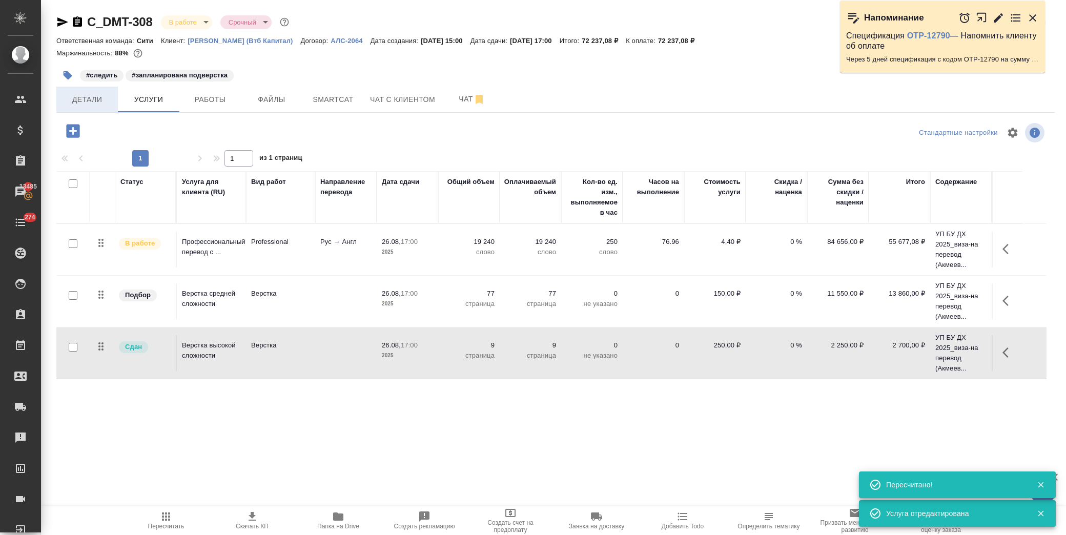
click at [95, 96] on span "Детали" at bounding box center [87, 99] width 49 height 13
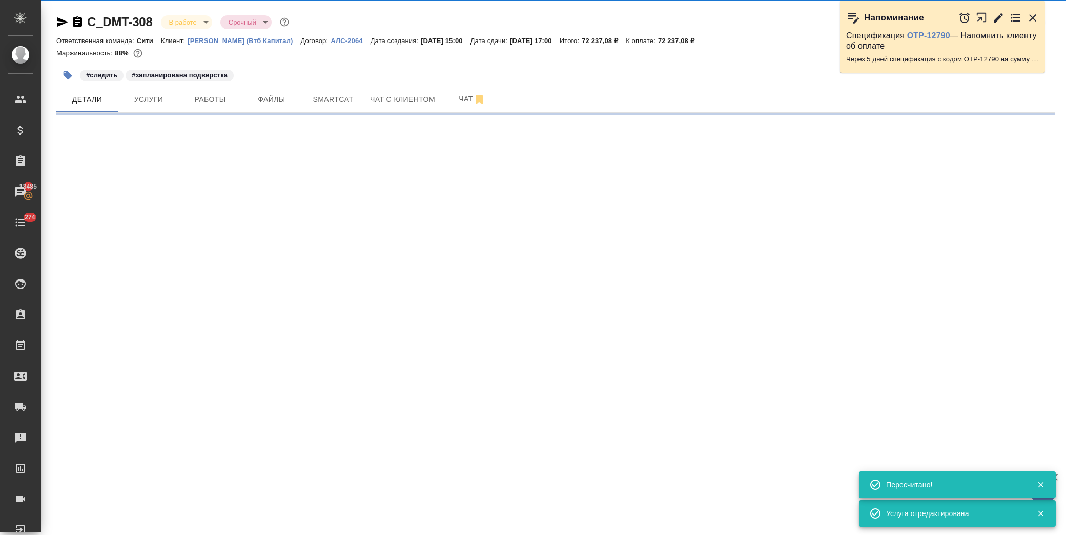
select select "RU"
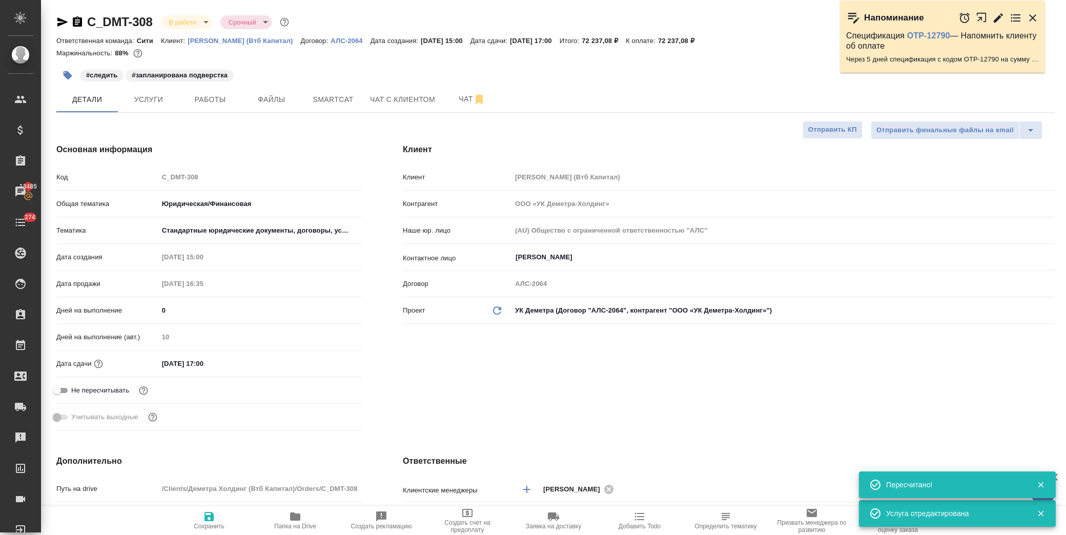
type textarea "x"
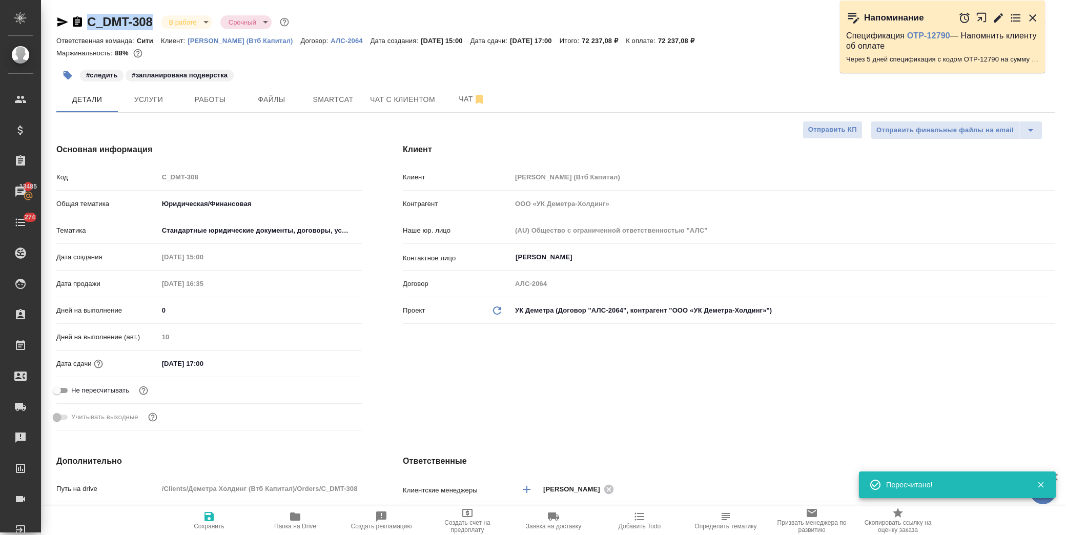
drag, startPoint x: 157, startPoint y: 24, endPoint x: 90, endPoint y: 22, distance: 66.7
click at [90, 22] on div "C_DMT-308 В работе inProgress Срочный urgent" at bounding box center [173, 22] width 235 height 16
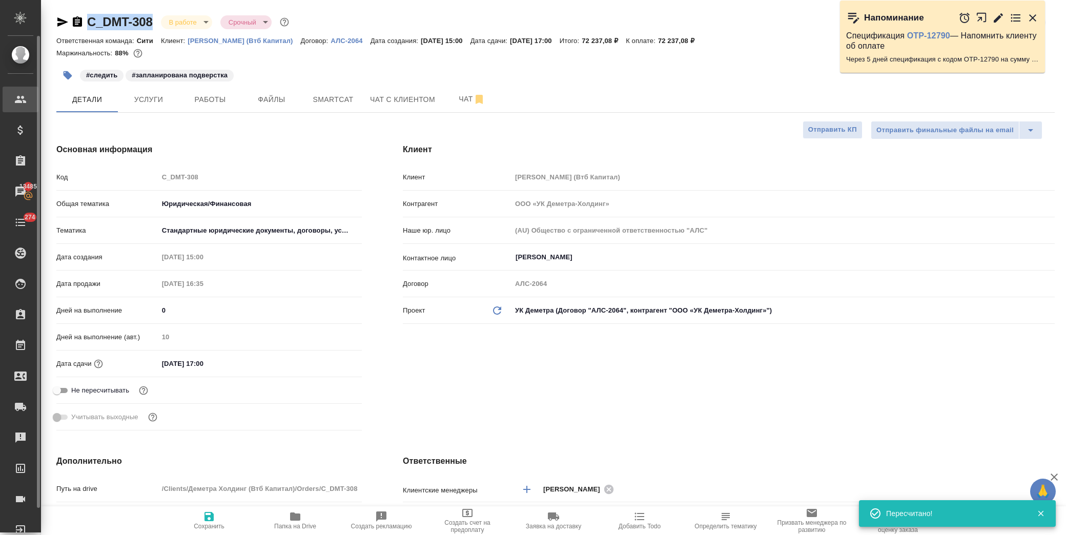
type textarea "x"
copy link "C_DMT-308"
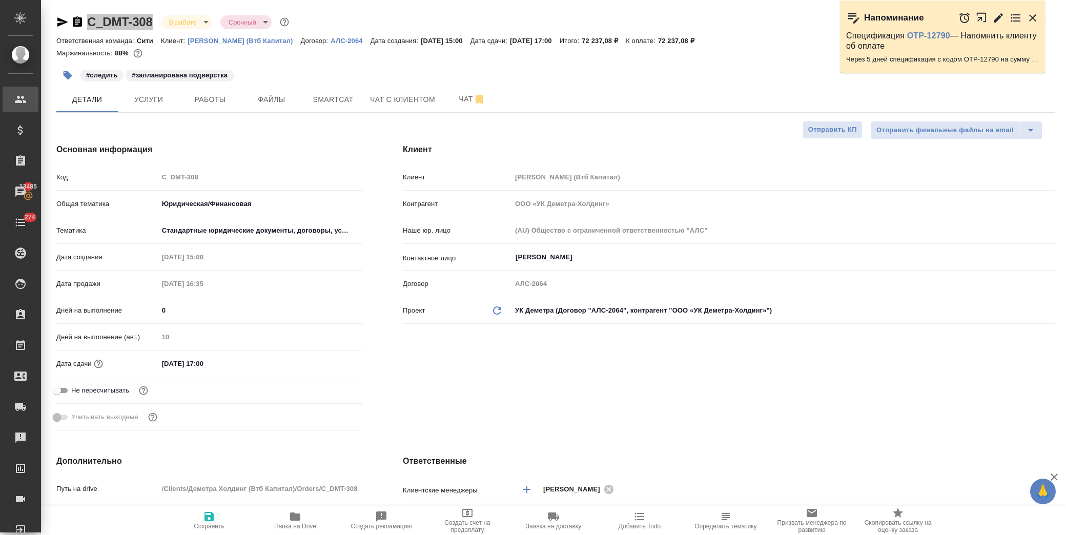
type textarea "x"
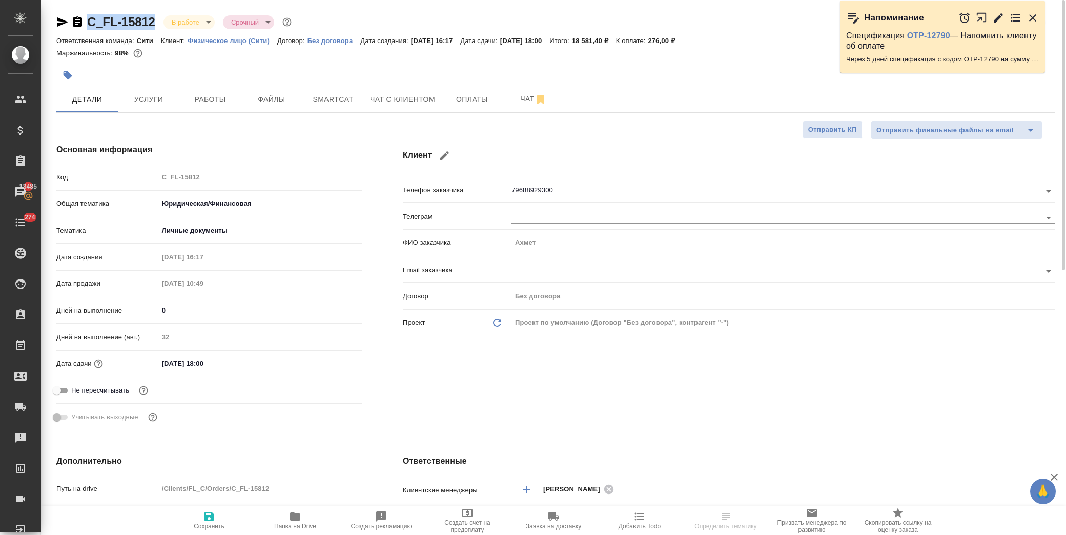
click at [65, 20] on div "C_FL-15812 В работе inProgress Срочный urgent" at bounding box center [174, 22] width 237 height 16
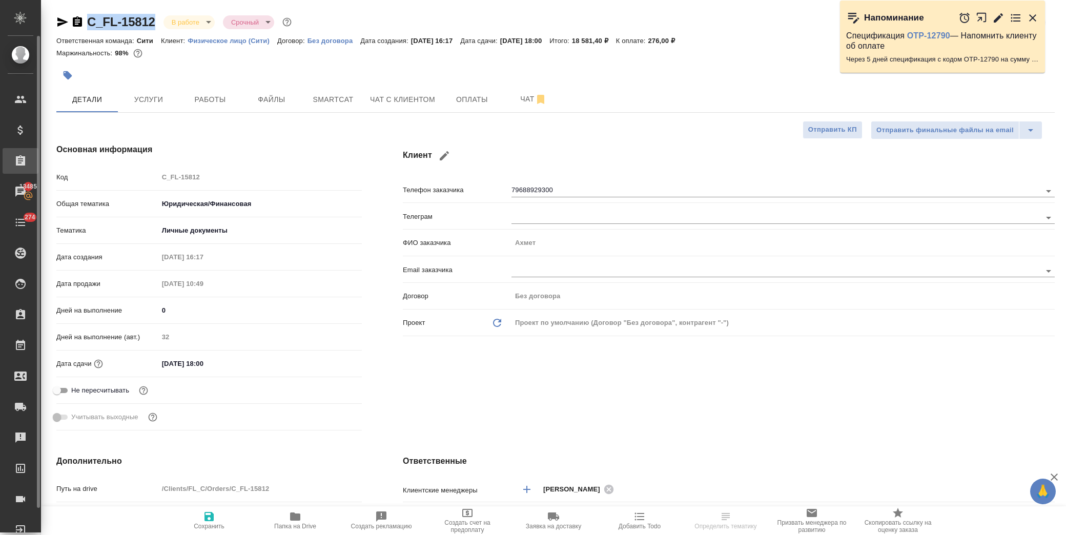
copy link "C_FL-15812"
type textarea "x"
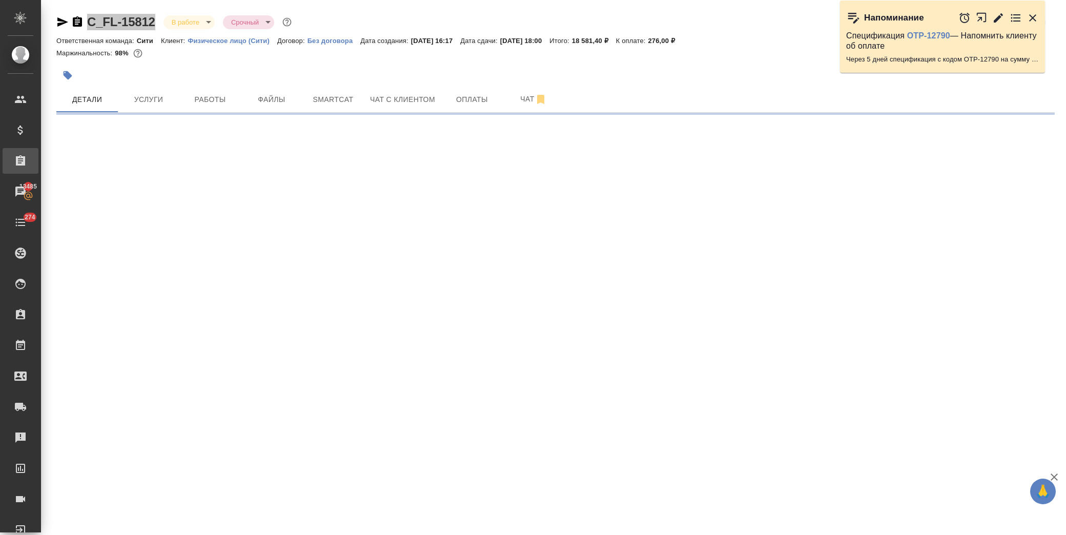
select select "RU"
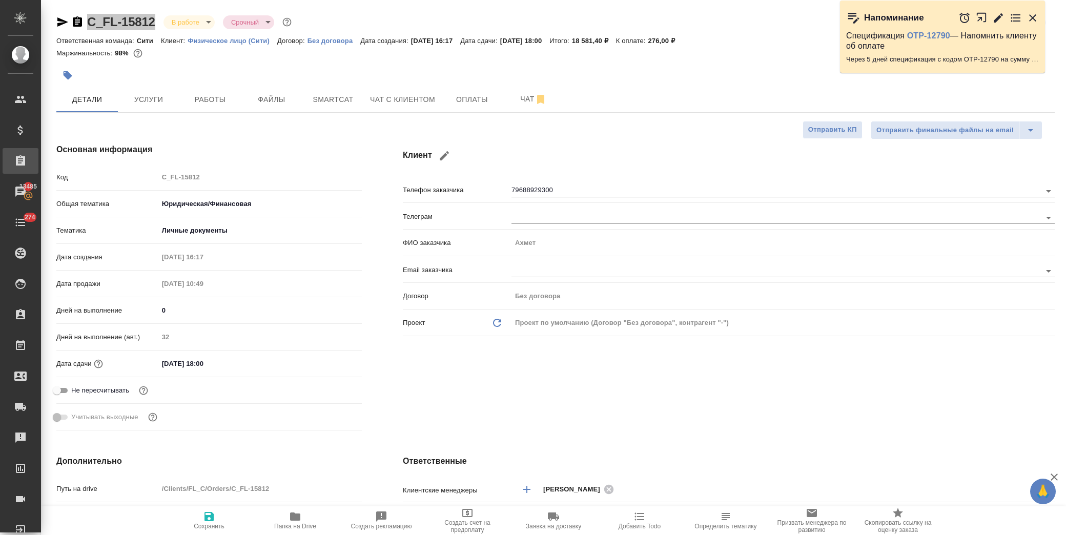
type textarea "x"
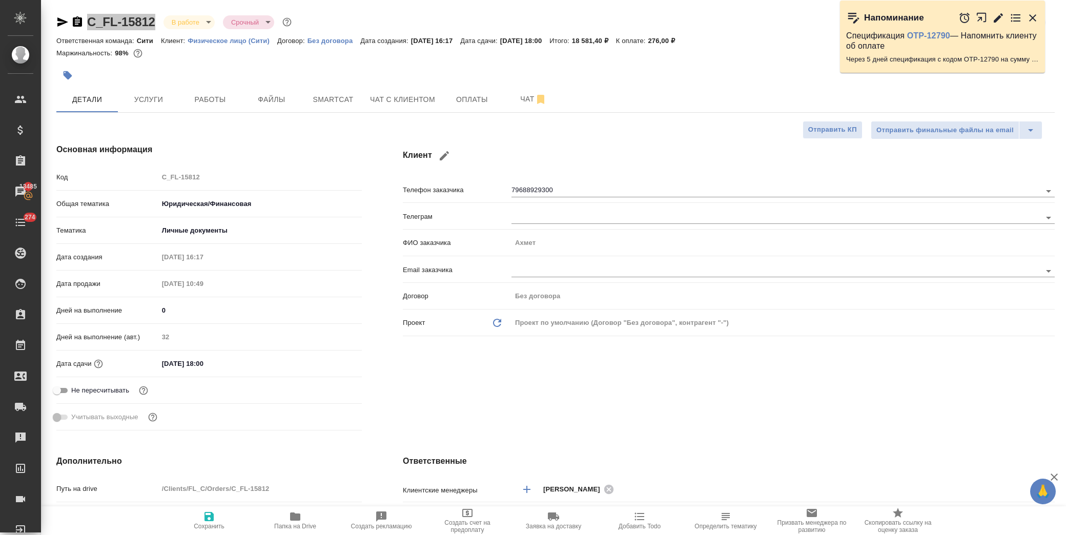
type textarea "x"
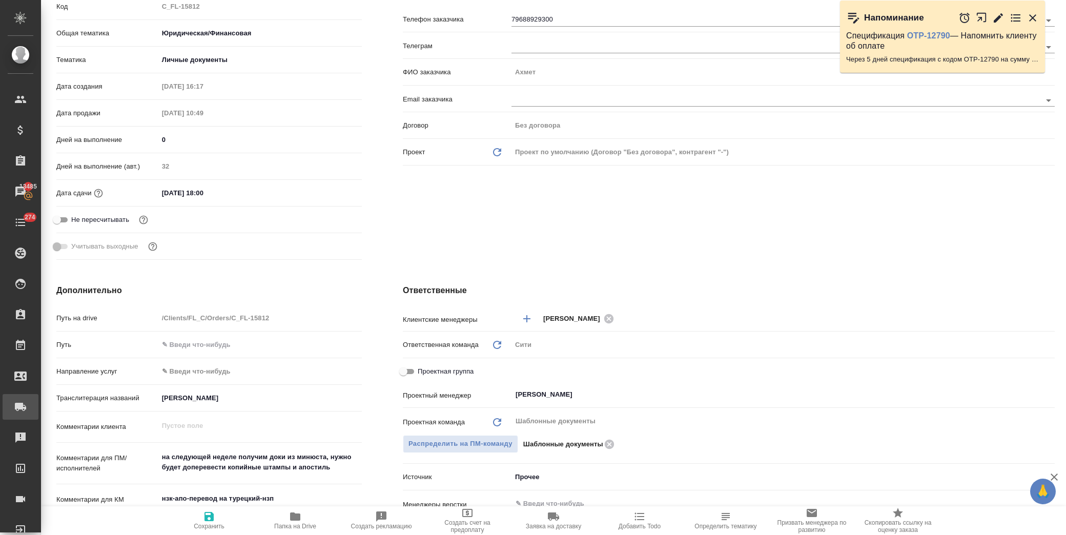
type textarea "x"
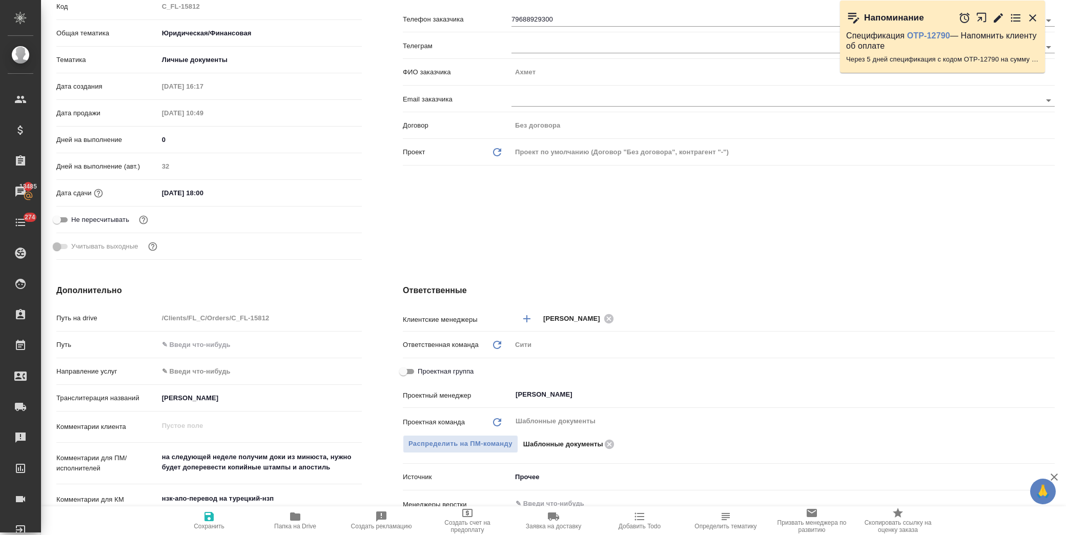
type textarea "x"
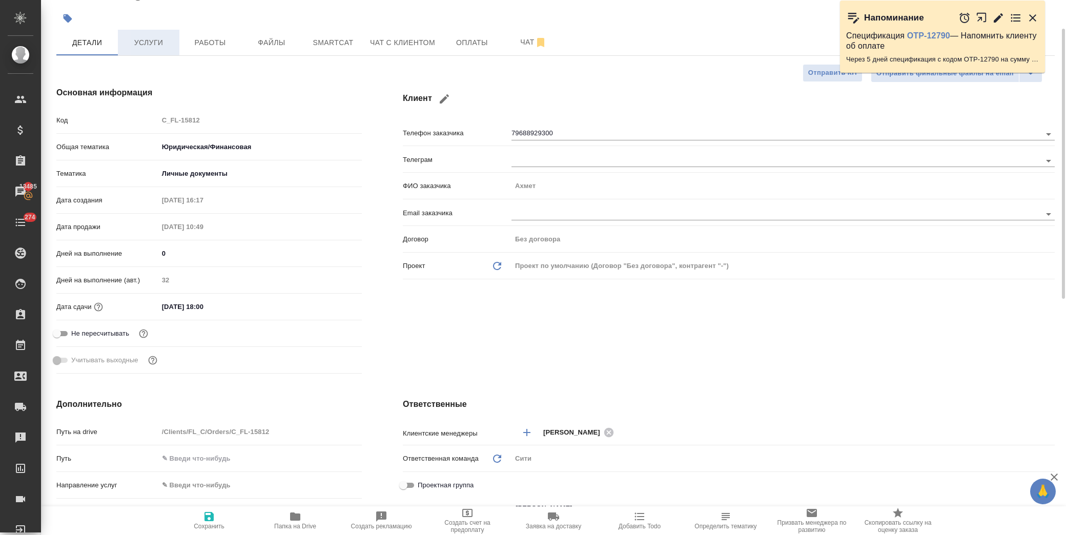
click at [163, 42] on span "Услуги" at bounding box center [148, 42] width 49 height 13
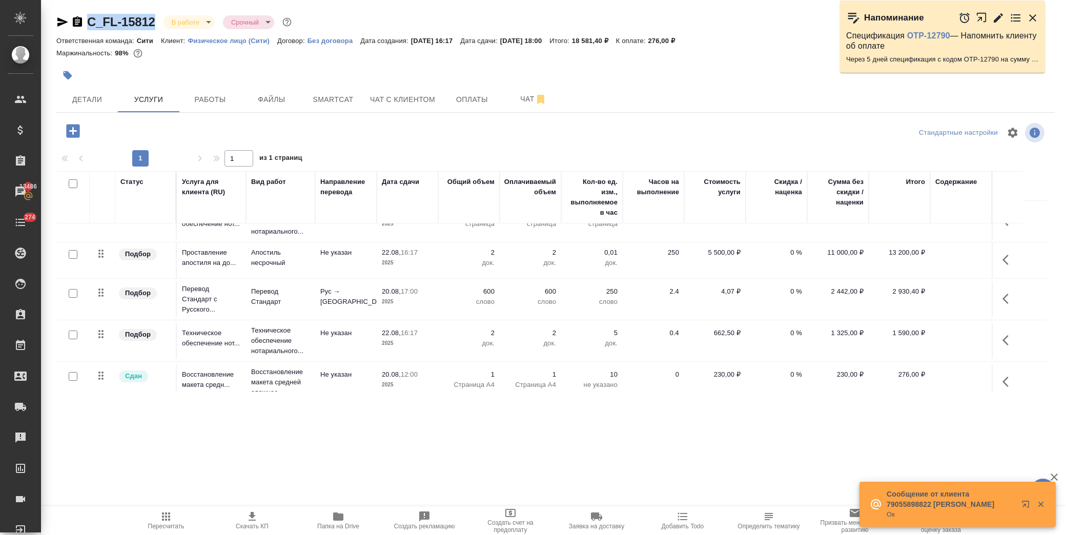
scroll to position [35, 0]
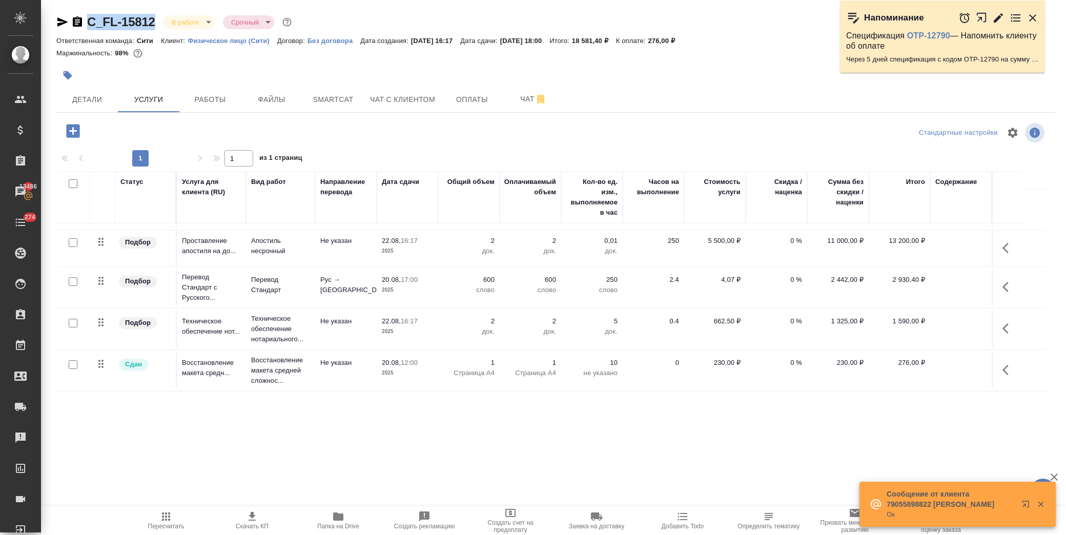
click at [72, 365] on input "checkbox" at bounding box center [73, 364] width 9 height 9
checkbox input "true"
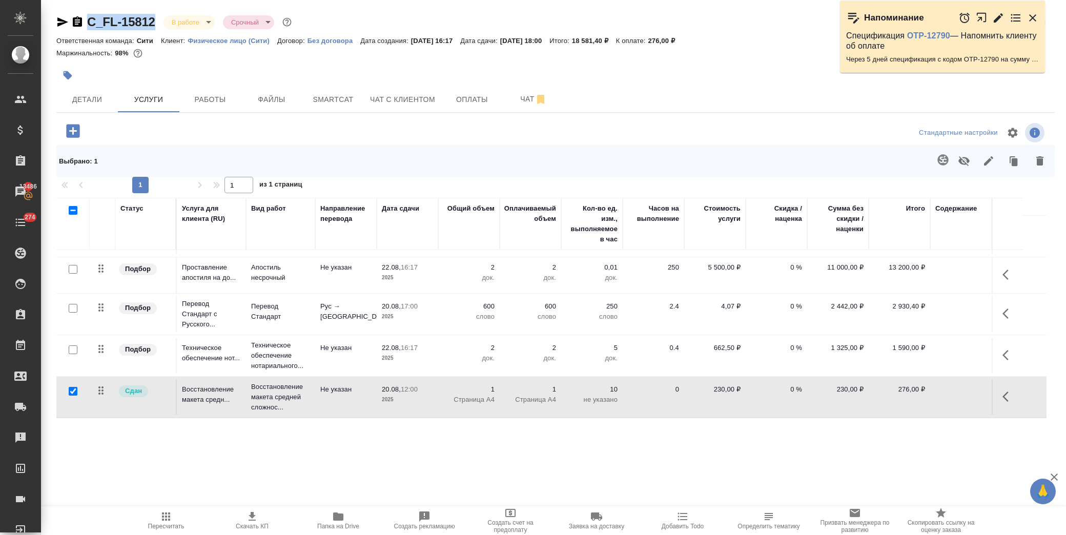
click at [970, 159] on button "button" at bounding box center [964, 161] width 25 height 27
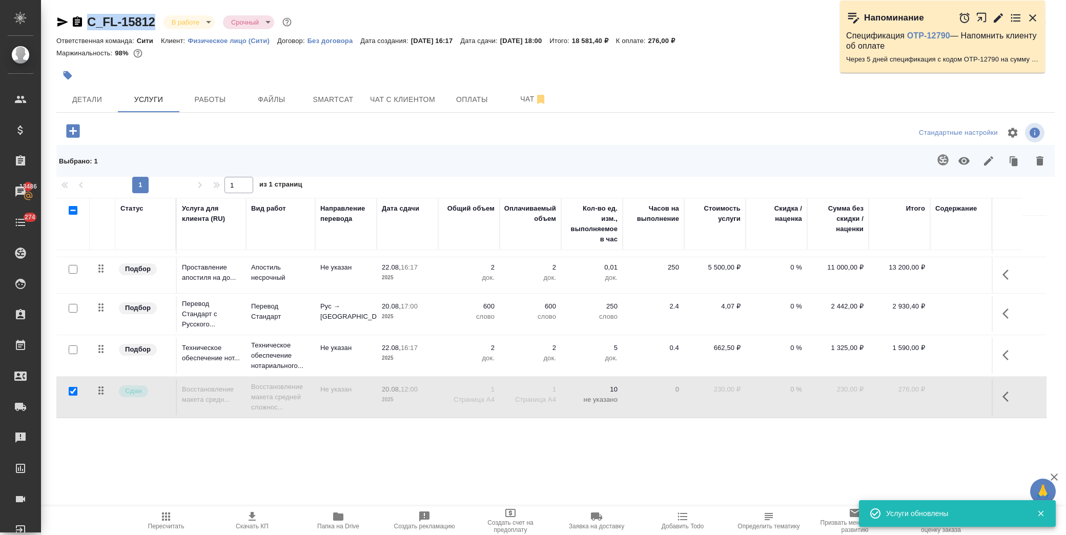
click at [167, 520] on icon "button" at bounding box center [166, 516] width 8 height 8
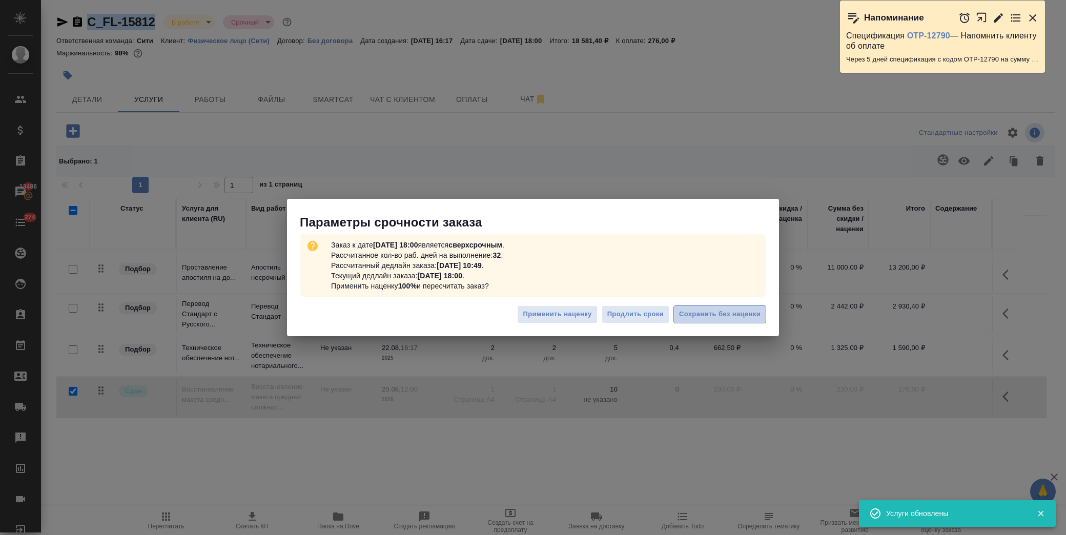
click at [735, 318] on span "Сохранить без наценки" at bounding box center [719, 315] width 81 height 12
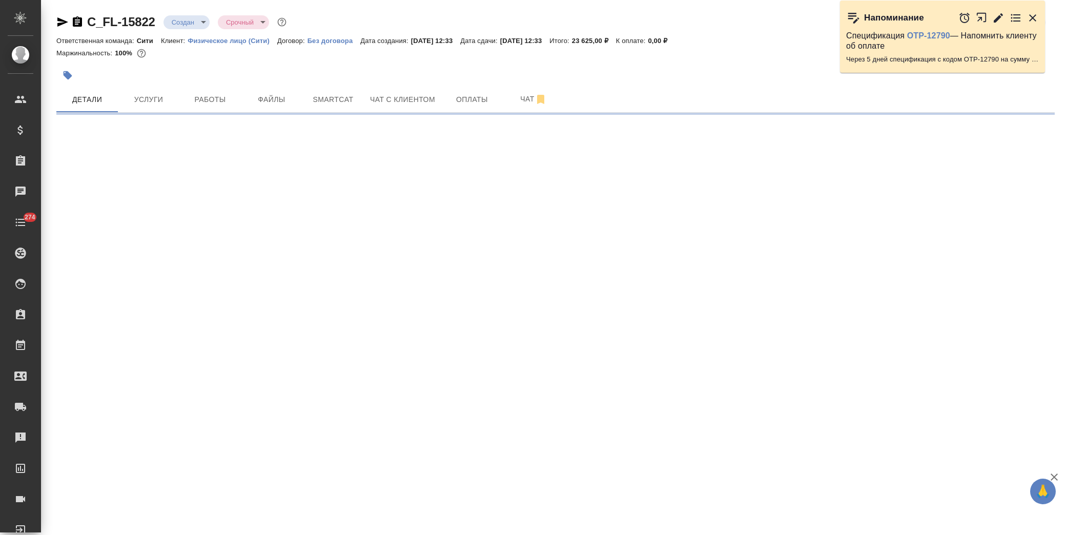
select select "RU"
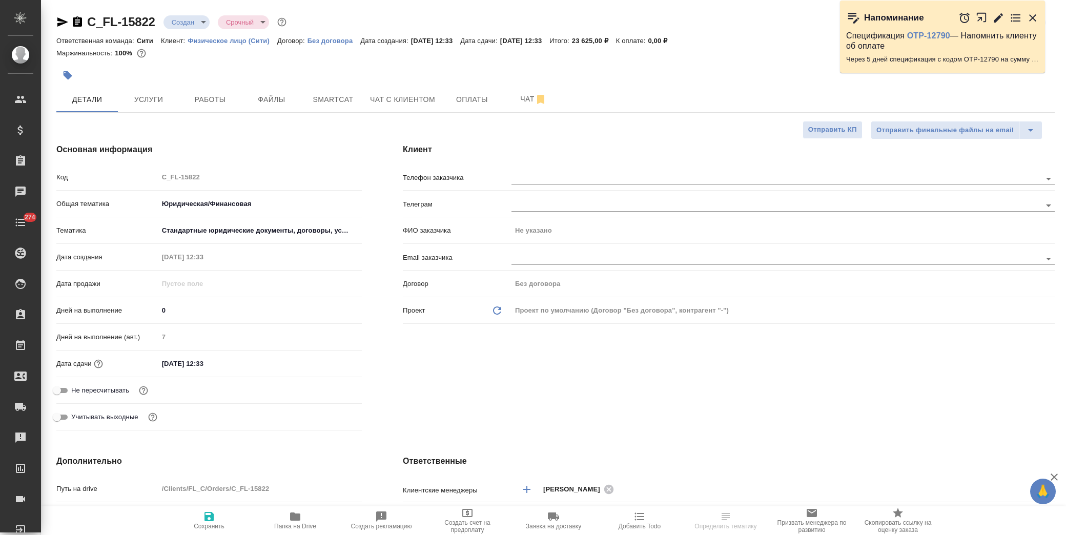
type textarea "x"
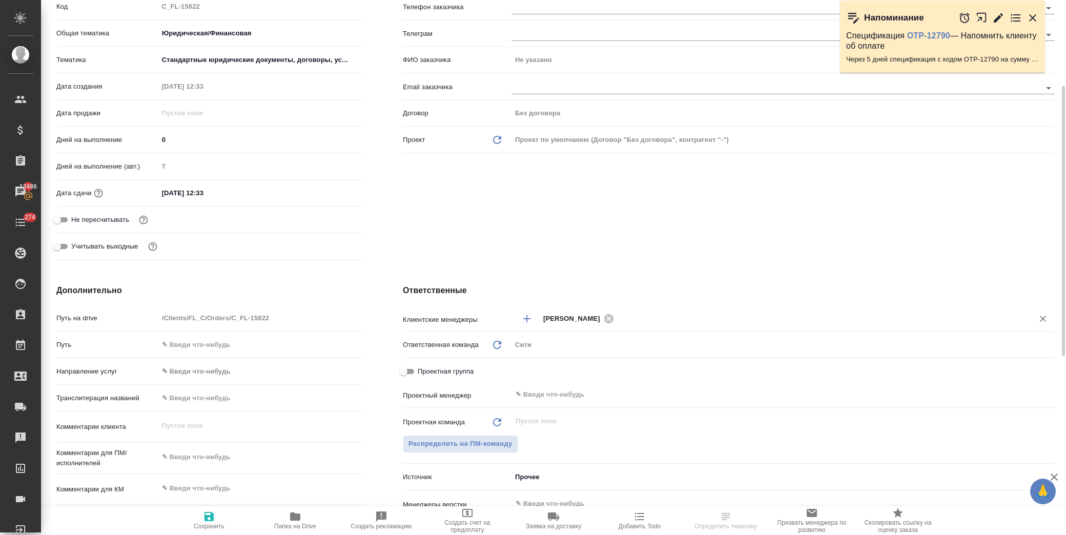
click at [645, 318] on input "text" at bounding box center [817, 318] width 400 height 12
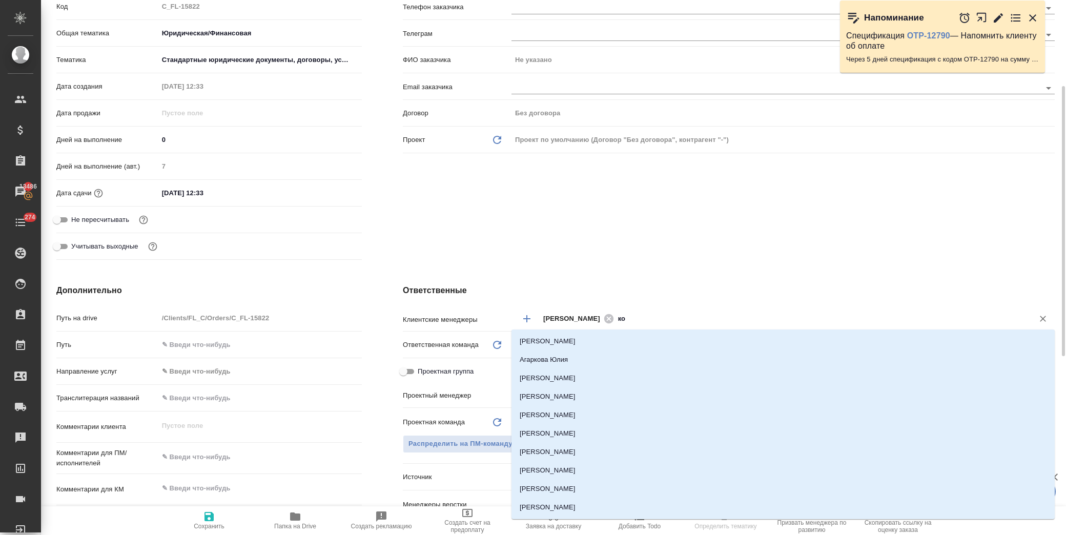
type input "коз"
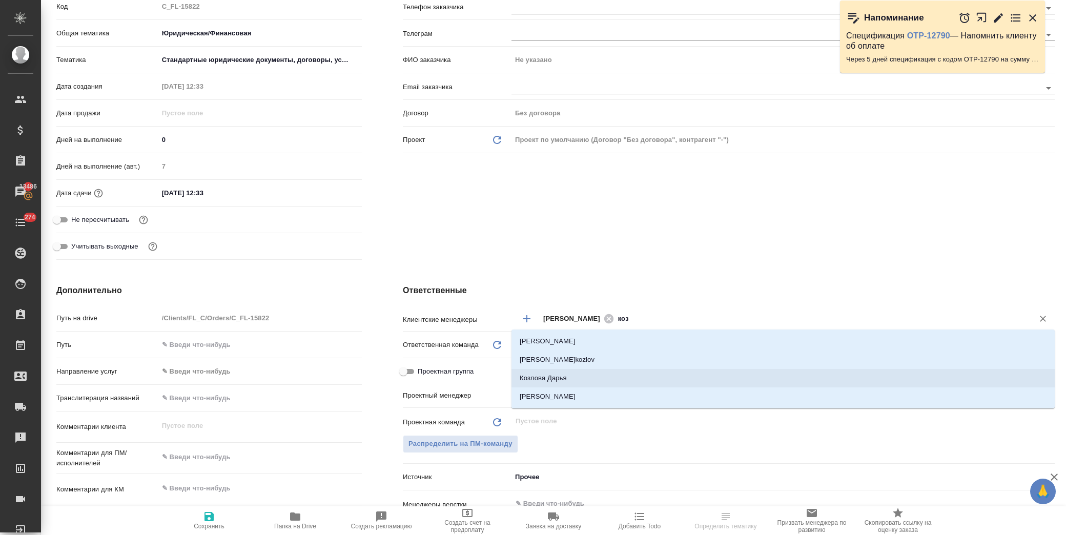
click at [603, 391] on div ".cls-1 fill:#fff; AWATERA [PERSON_NAME] Спецификации Заказы 13486 Чаты 274 Todo…" at bounding box center [533, 267] width 1066 height 535
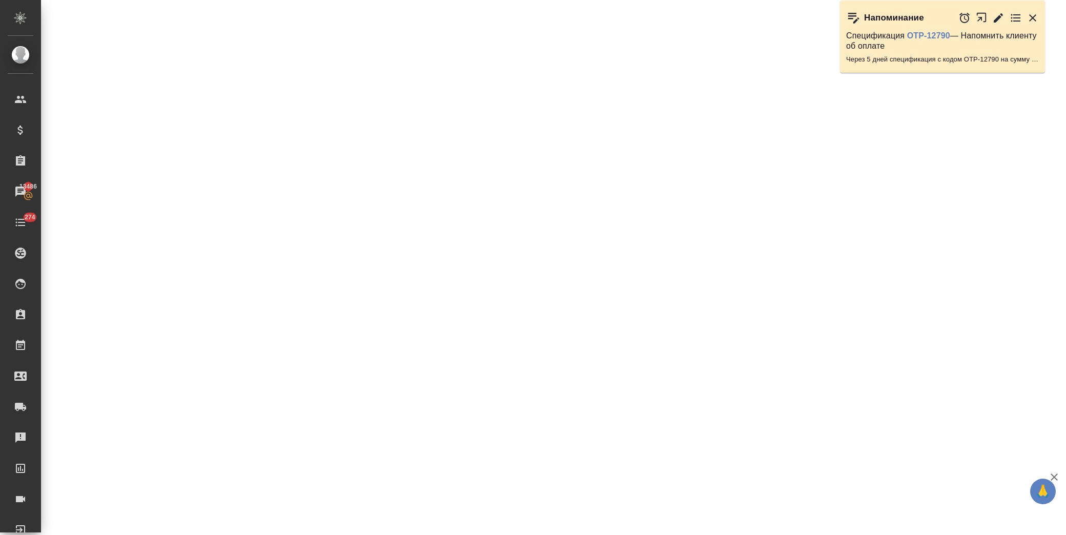
select select "RU"
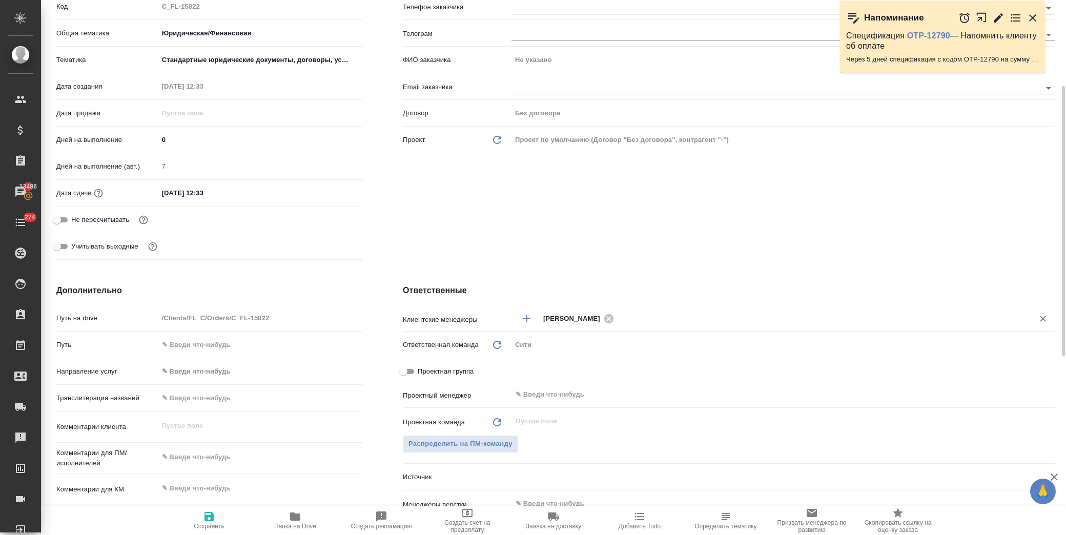
type textarea "x"
click at [644, 319] on input "text" at bounding box center [817, 318] width 400 height 12
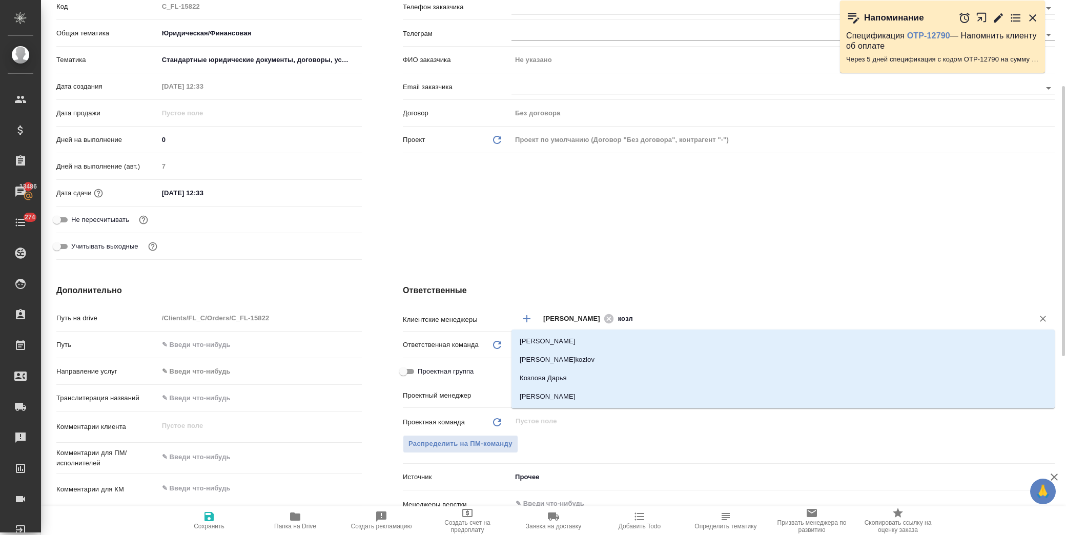
type input "козло"
click at [570, 394] on li "[PERSON_NAME]" at bounding box center [782, 396] width 543 height 18
type textarea "x"
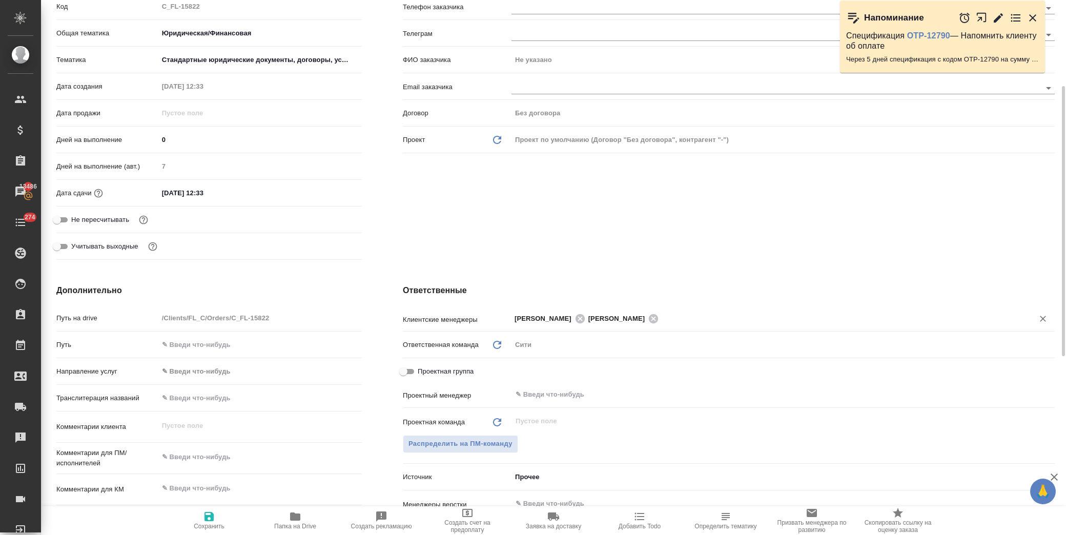
click at [211, 516] on icon "button" at bounding box center [208, 516] width 9 height 9
type textarea "x"
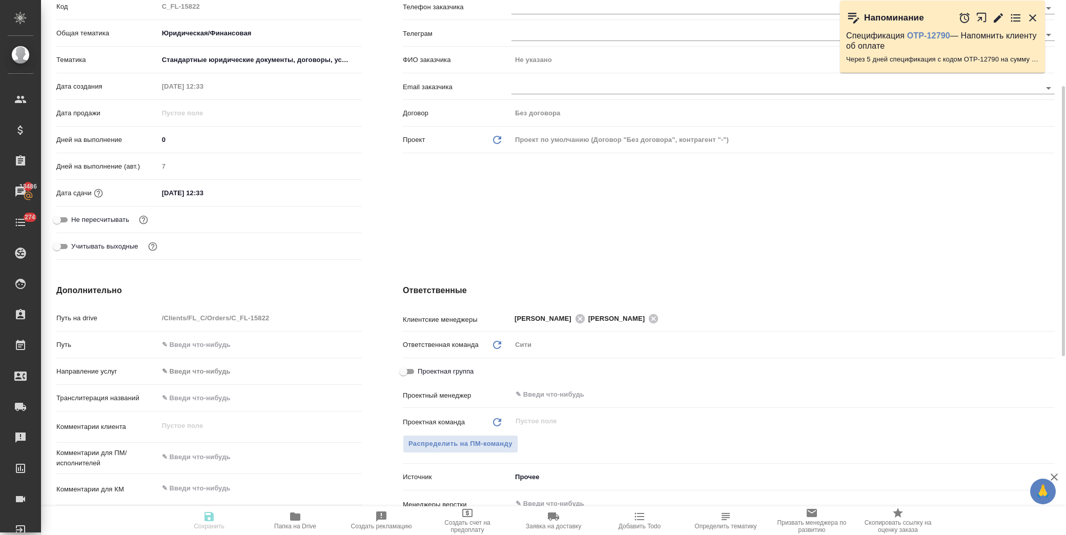
type textarea "x"
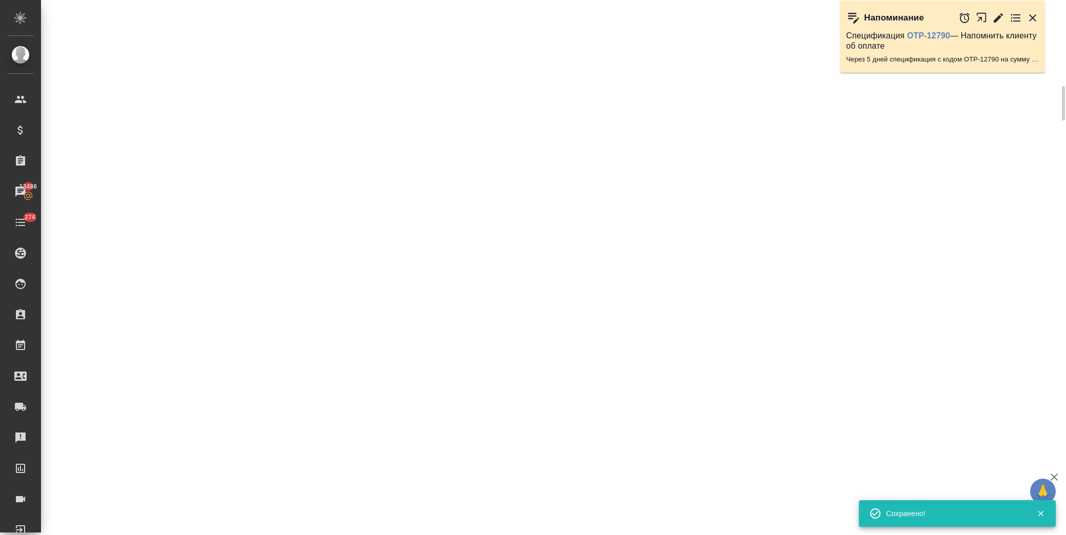
select select "RU"
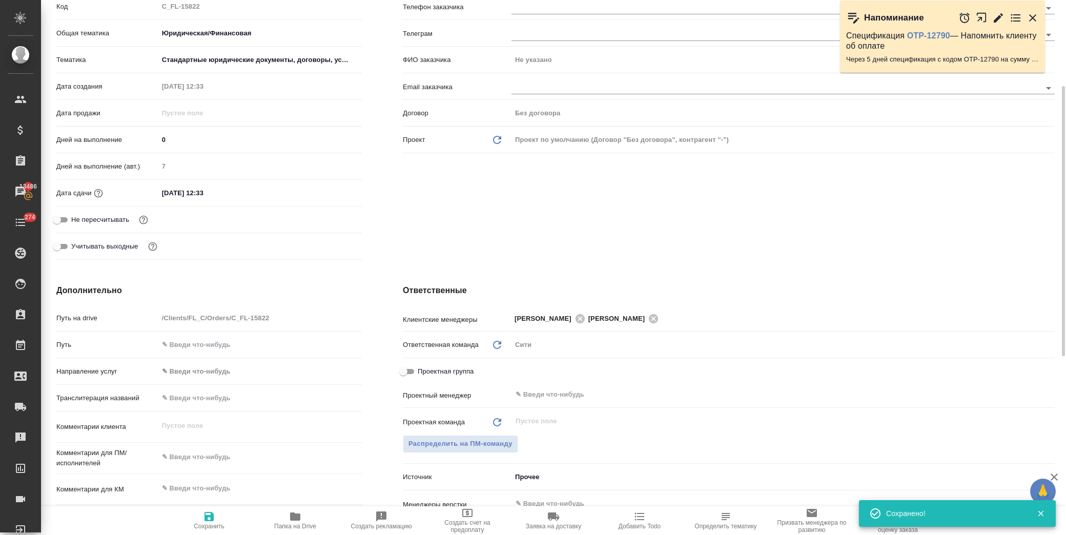
type textarea "x"
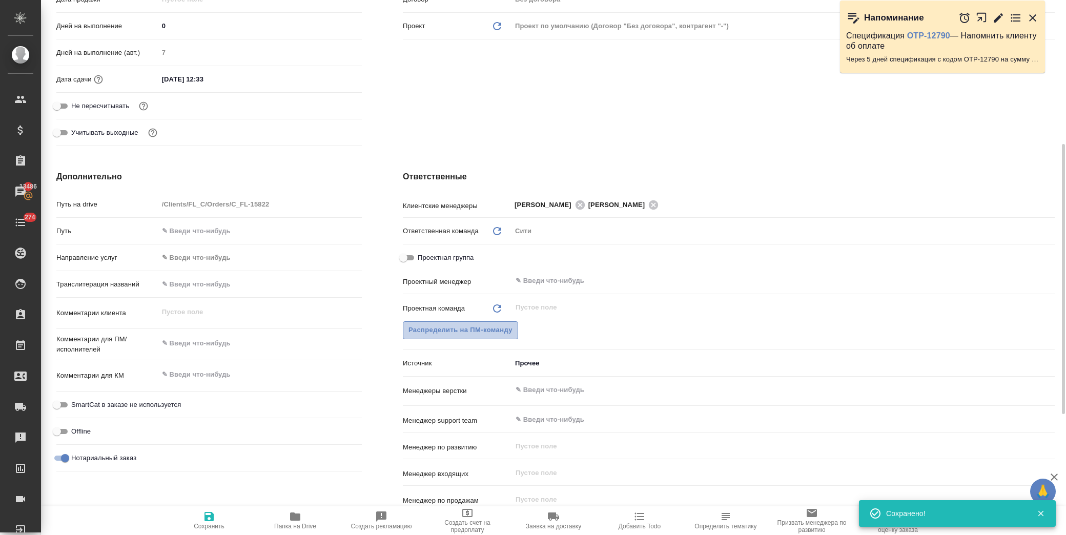
click at [505, 330] on span "Распределить на ПМ-команду" at bounding box center [460, 330] width 104 height 12
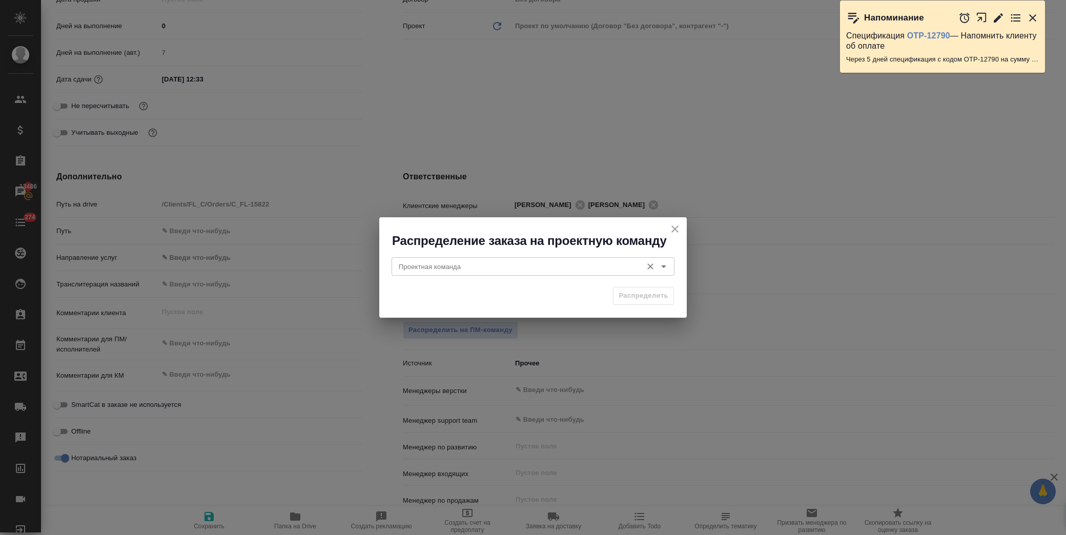
drag, startPoint x: 519, startPoint y: 271, endPoint x: 525, endPoint y: 275, distance: 7.4
click at [520, 273] on input "Проектная команда" at bounding box center [516, 266] width 242 height 12
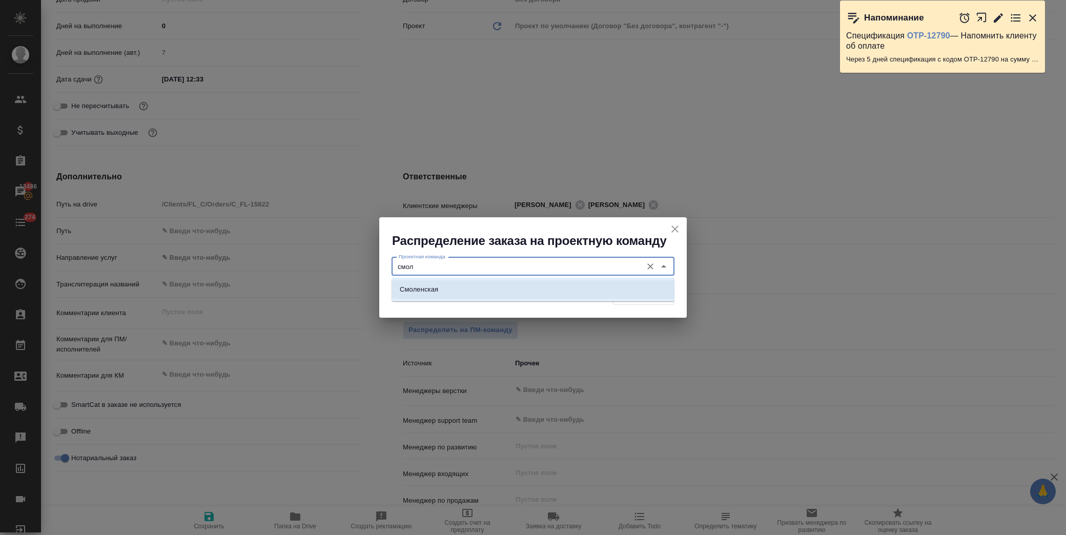
drag, startPoint x: 475, startPoint y: 288, endPoint x: 491, endPoint y: 282, distance: 17.3
click at [475, 285] on li "Смоленская" at bounding box center [533, 289] width 283 height 18
type input "Смоленская"
click at [636, 293] on span "Распределить" at bounding box center [644, 296] width 50 height 12
type textarea "x"
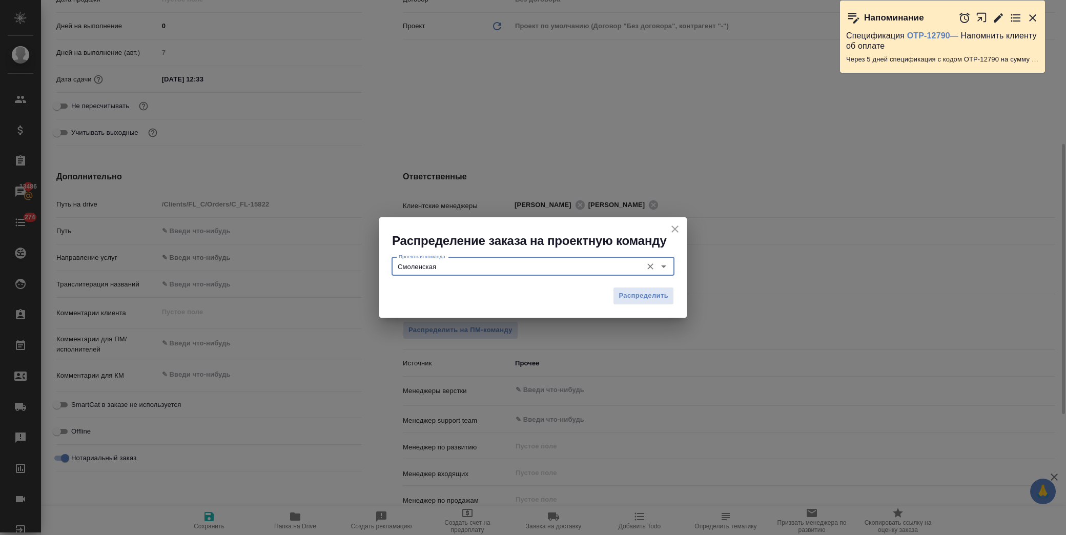
type textarea "x"
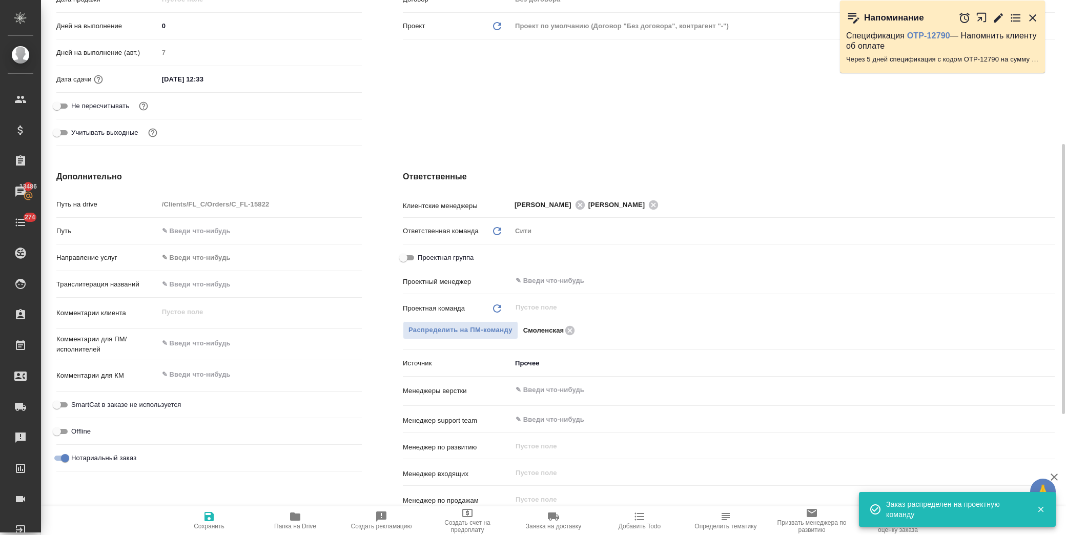
click at [206, 517] on icon "button" at bounding box center [208, 516] width 9 height 9
type textarea "x"
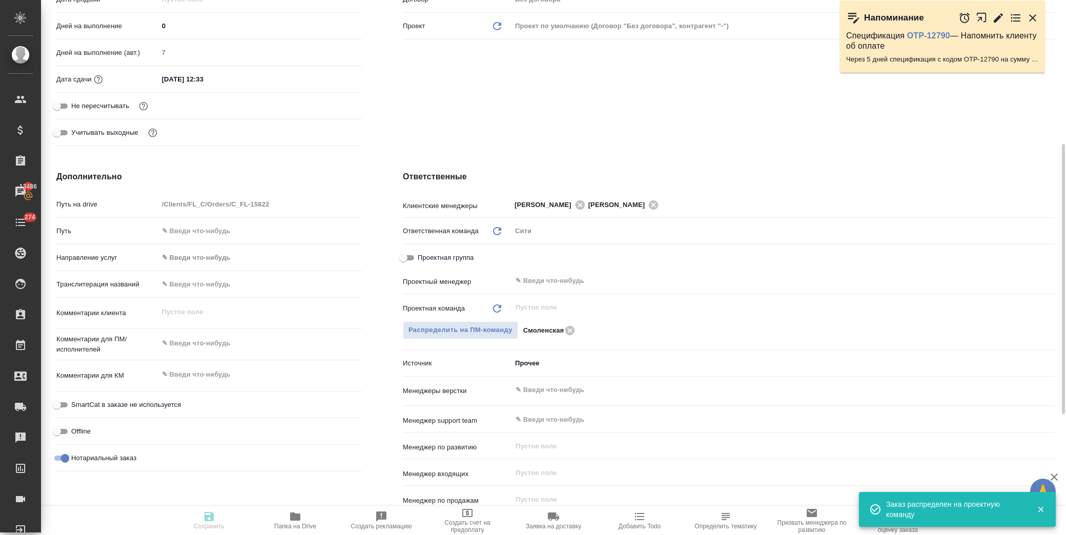
type textarea "x"
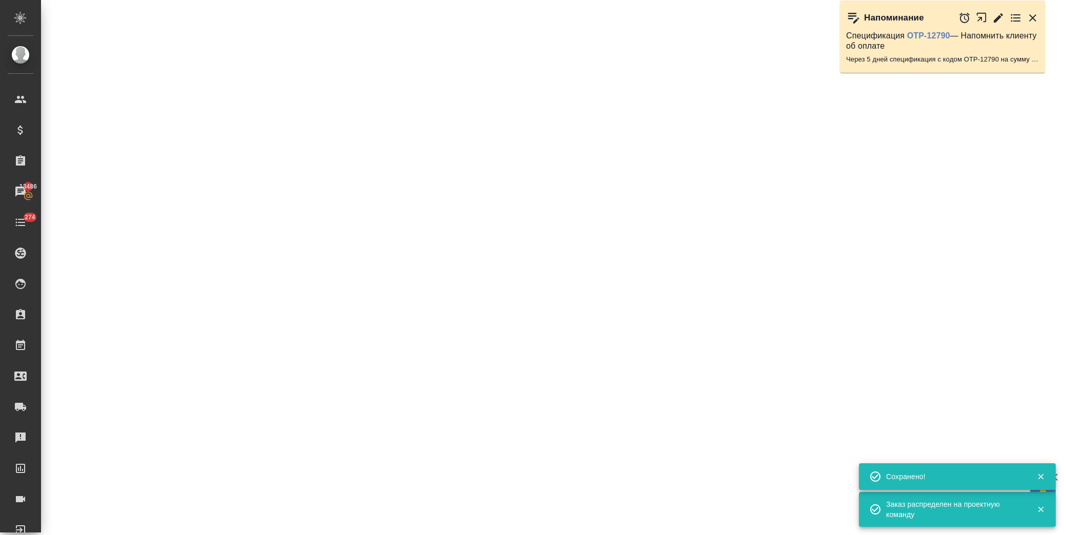
select select "RU"
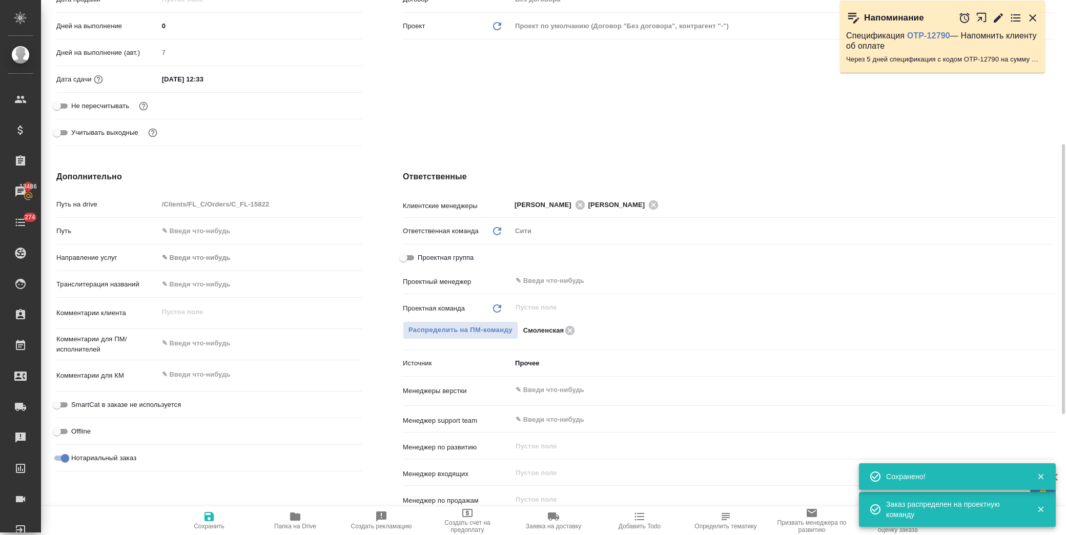
type textarea "x"
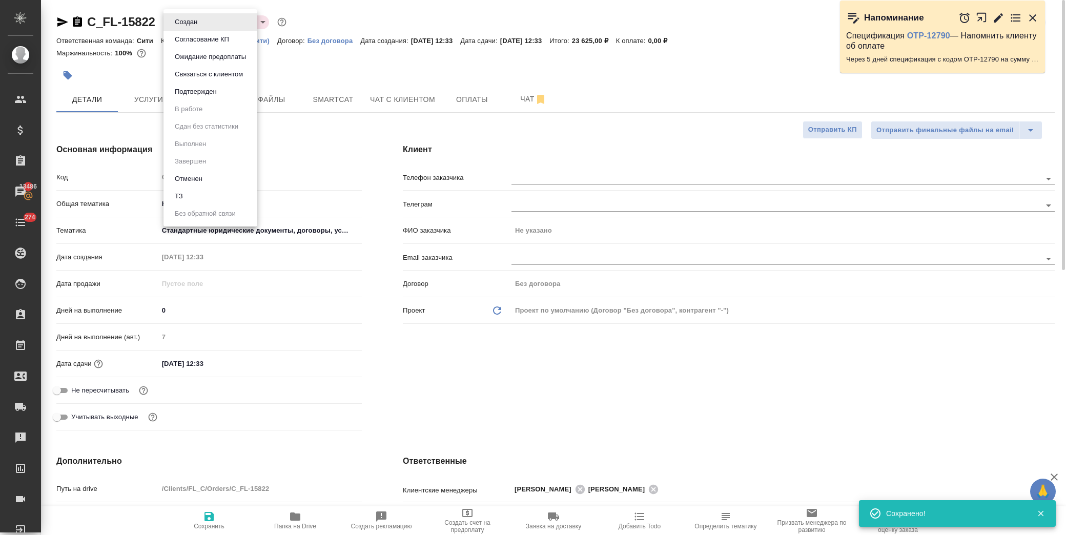
click at [197, 21] on body "🙏 .cls-1 fill:#fff; AWATERA [PERSON_NAME] Спецификации Заказы 13486 Чаты 274 To…" at bounding box center [533, 267] width 1066 height 535
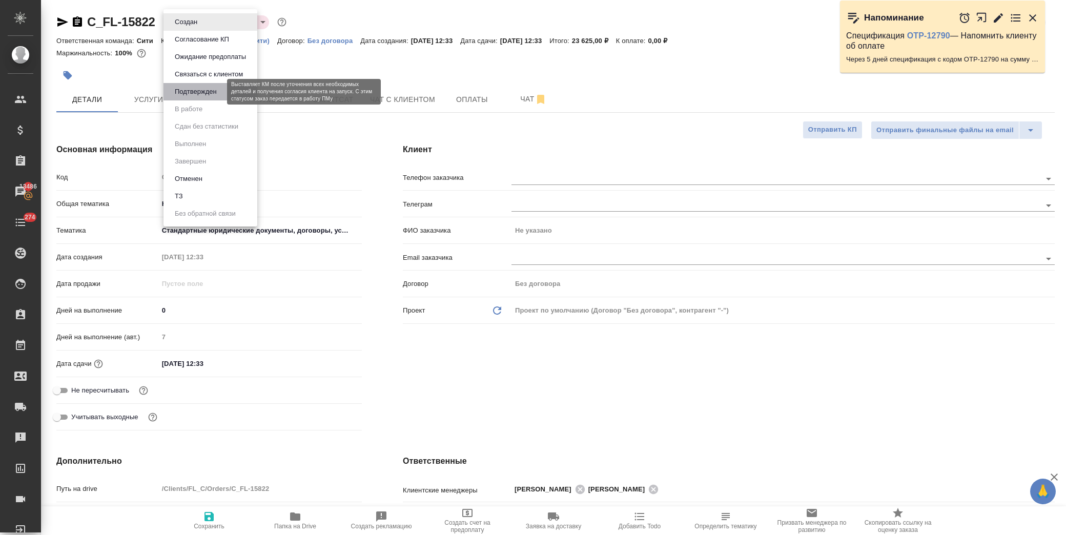
click at [214, 93] on button "Подтвержден" at bounding box center [196, 91] width 48 height 11
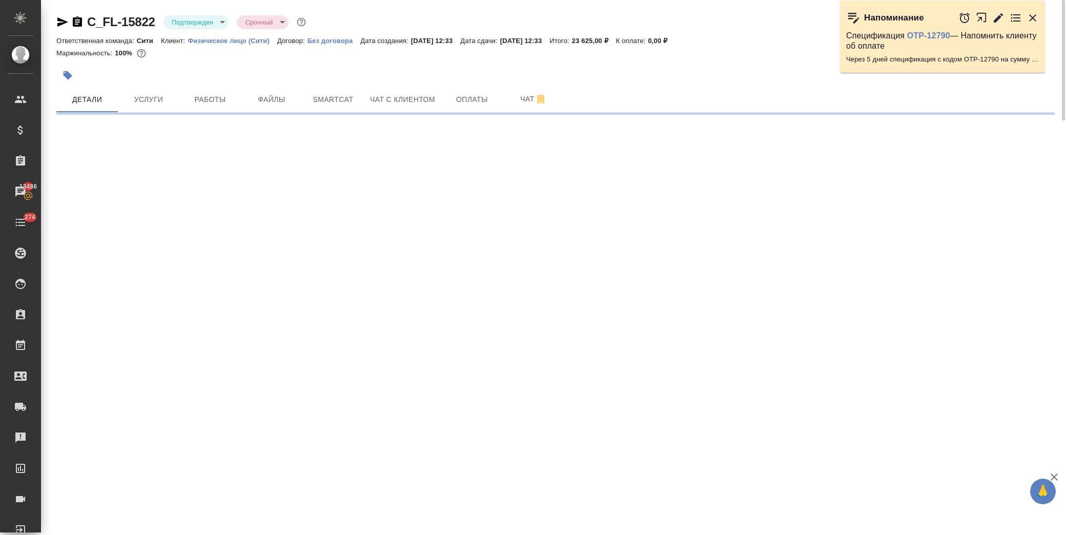
click at [60, 21] on icon "button" at bounding box center [62, 21] width 11 height 9
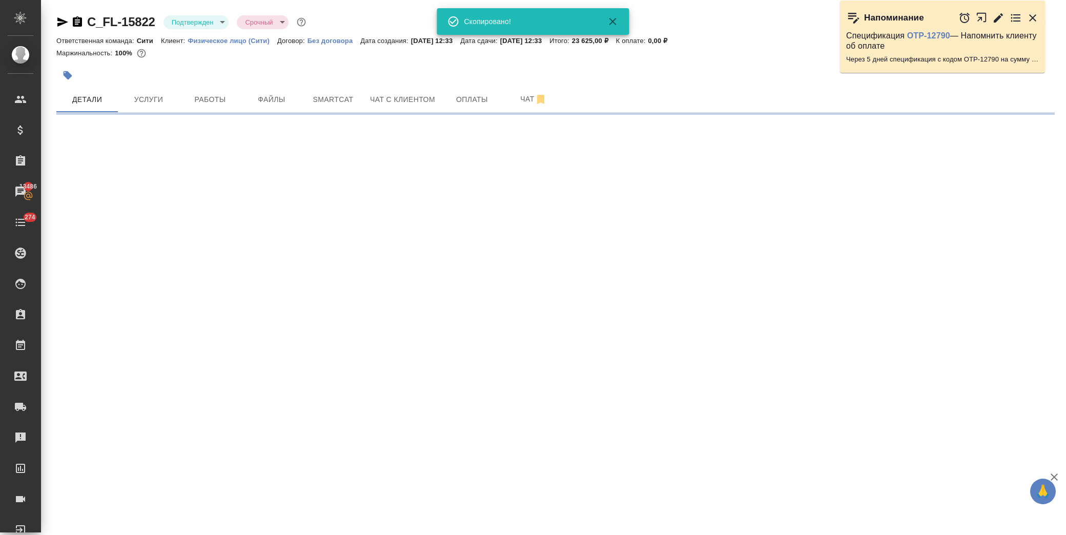
select select "RU"
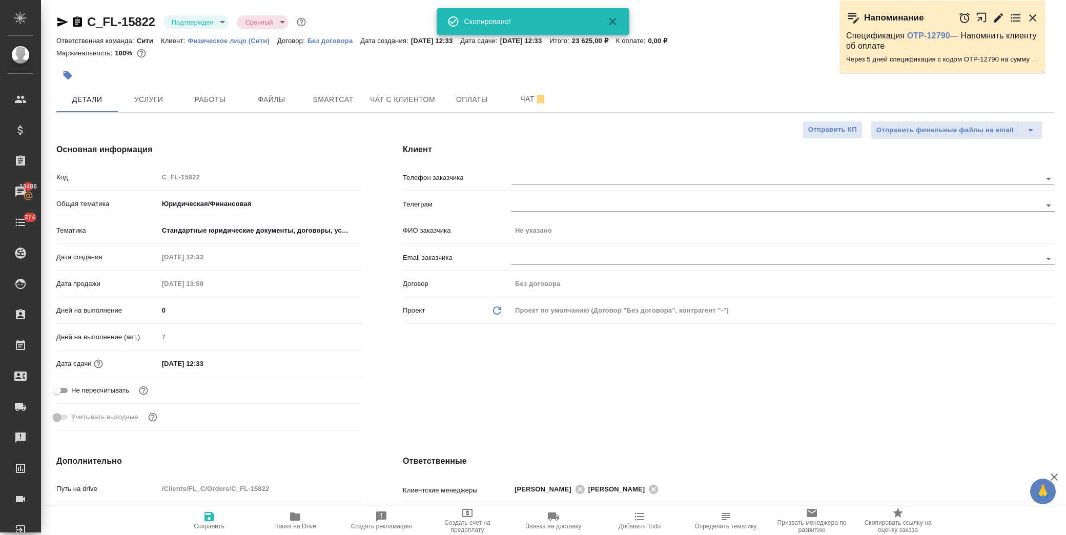
type textarea "x"
